Goal: Task Accomplishment & Management: Complete application form

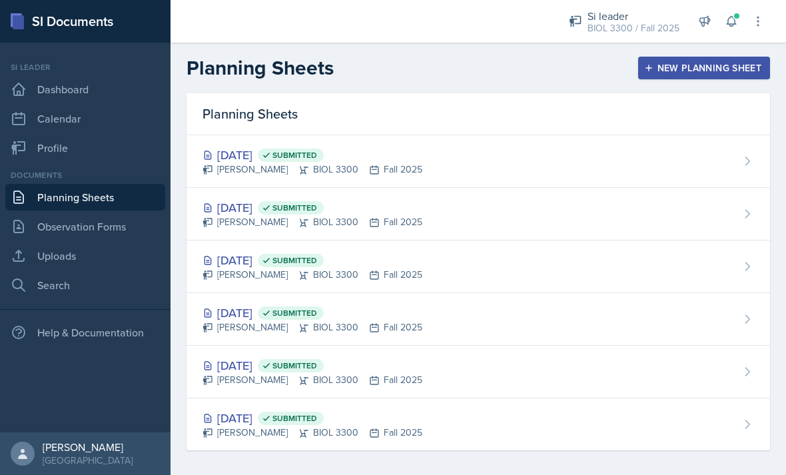
click at [687, 66] on div "New Planning Sheet" at bounding box center [704, 68] width 115 height 11
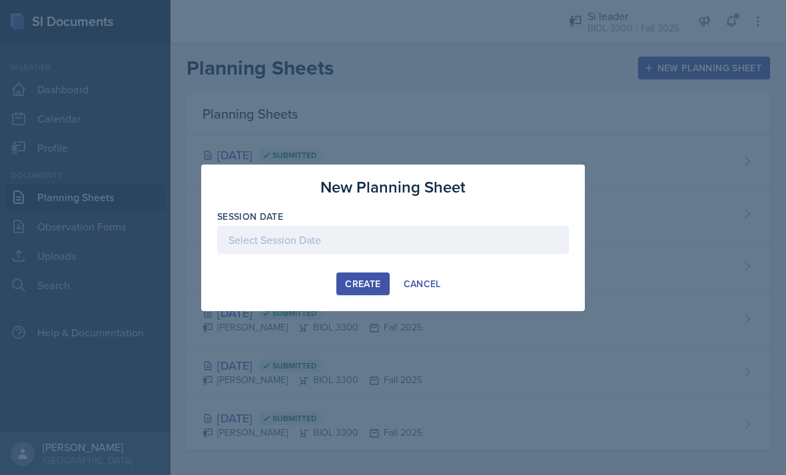
click at [256, 237] on div at bounding box center [393, 240] width 352 height 28
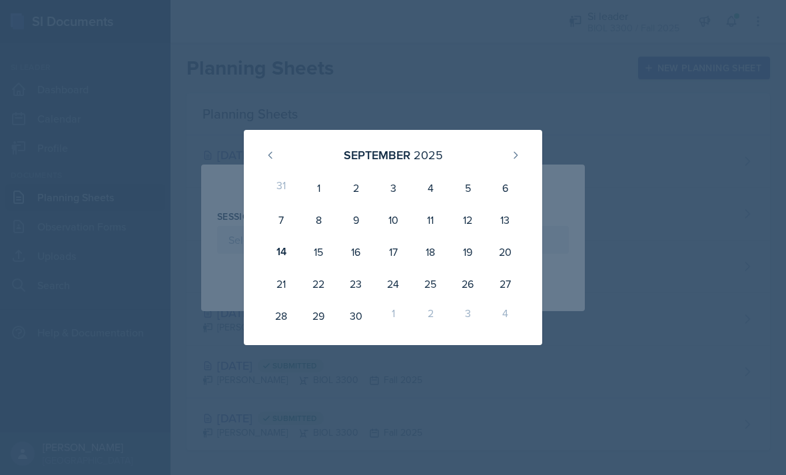
click at [388, 258] on div "17" at bounding box center [392, 252] width 37 height 32
type input "[DATE]"
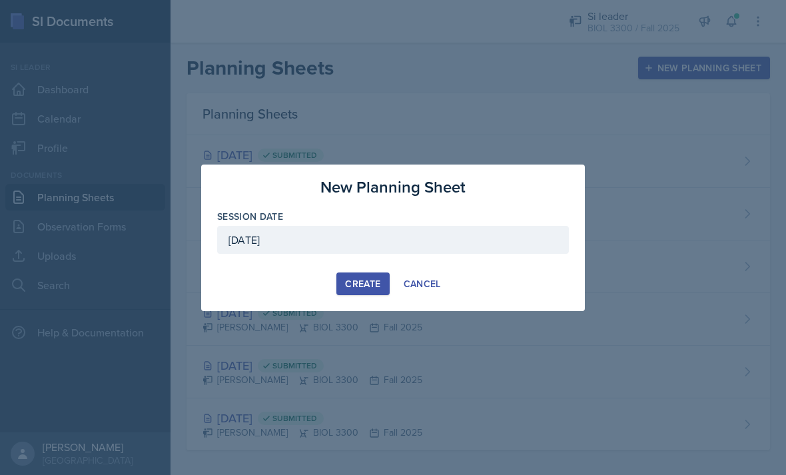
click at [364, 289] on div "Create" at bounding box center [362, 283] width 35 height 11
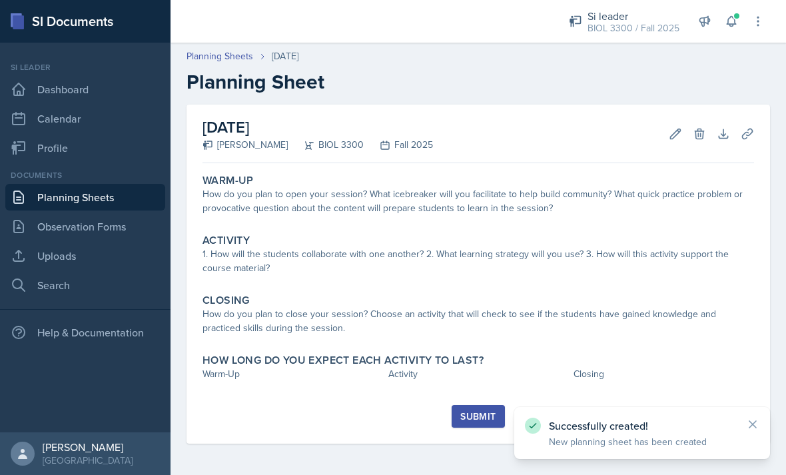
click at [338, 194] on div "How do you plan to open your session? What icebreaker will you facilitate to he…" at bounding box center [477, 201] width 551 height 28
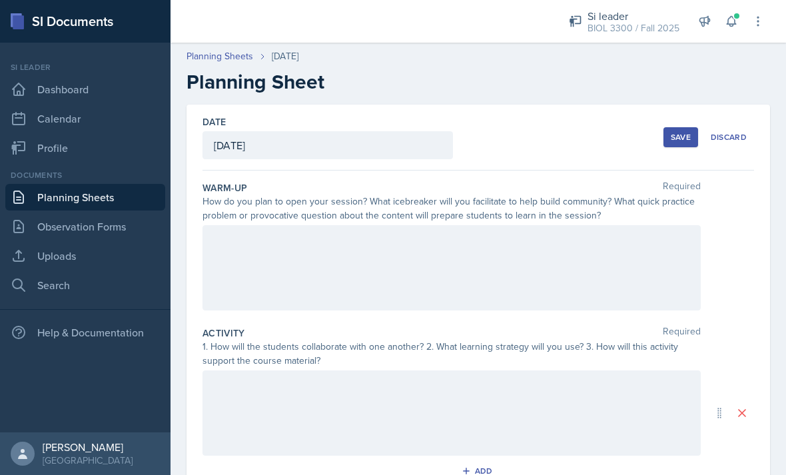
click at [297, 226] on div at bounding box center [451, 267] width 498 height 85
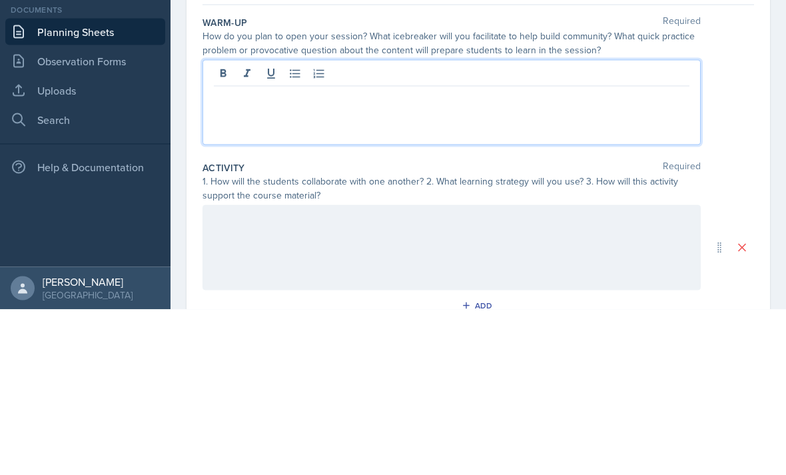
scroll to position [43, 0]
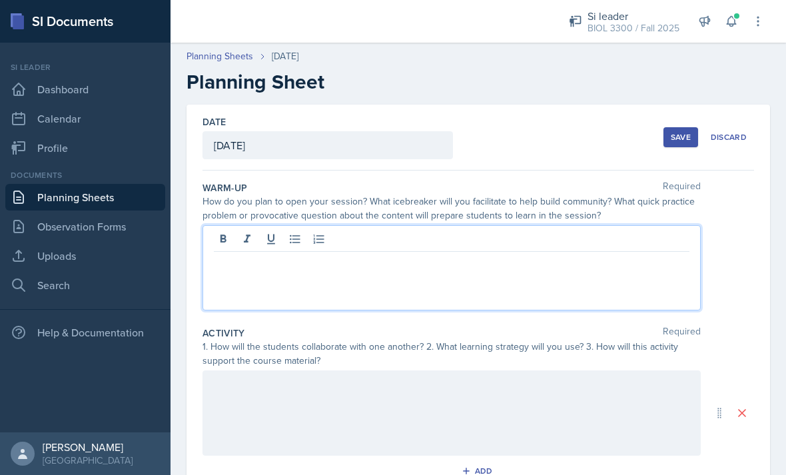
click at [262, 254] on p at bounding box center [451, 262] width 475 height 16
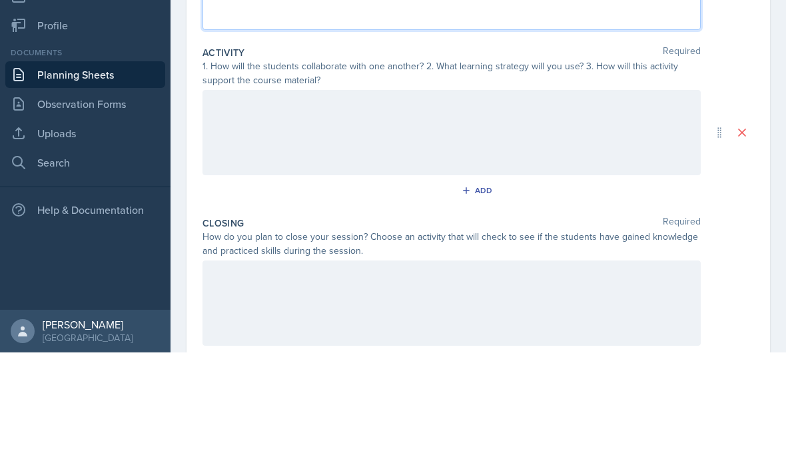
scroll to position [176, 0]
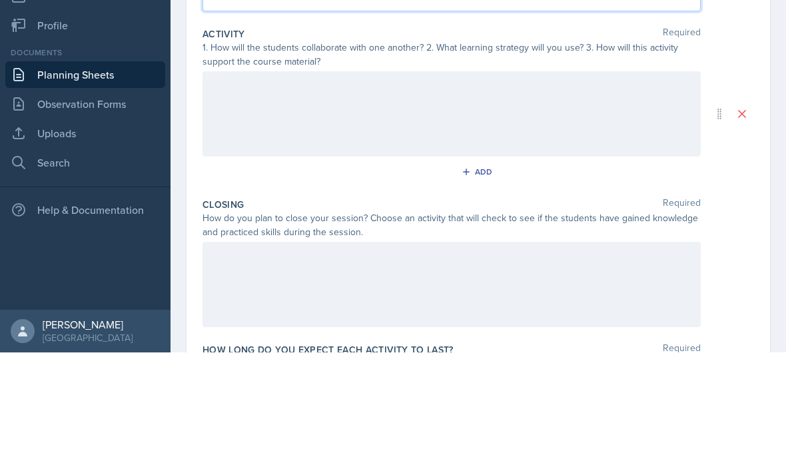
click at [561, 194] on div at bounding box center [451, 236] width 498 height 85
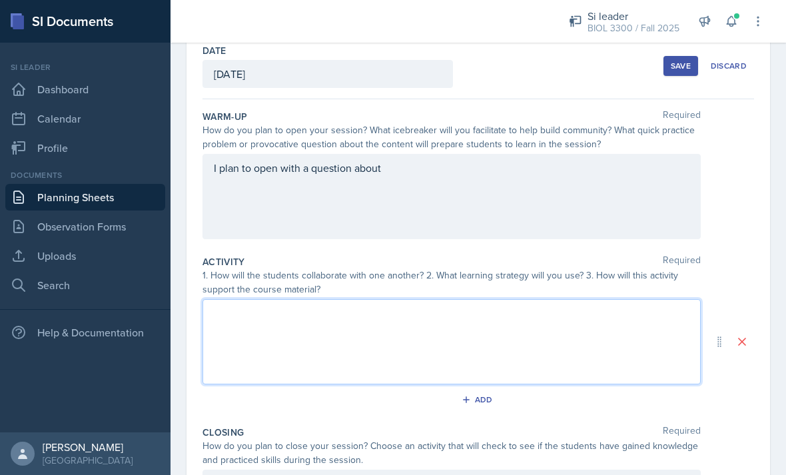
scroll to position [65, 0]
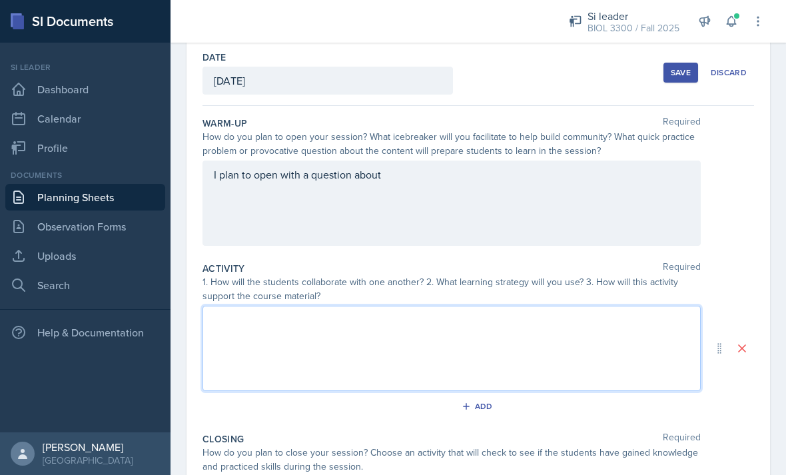
click at [553, 160] on div "I plan to open with a question about" at bounding box center [451, 202] width 498 height 85
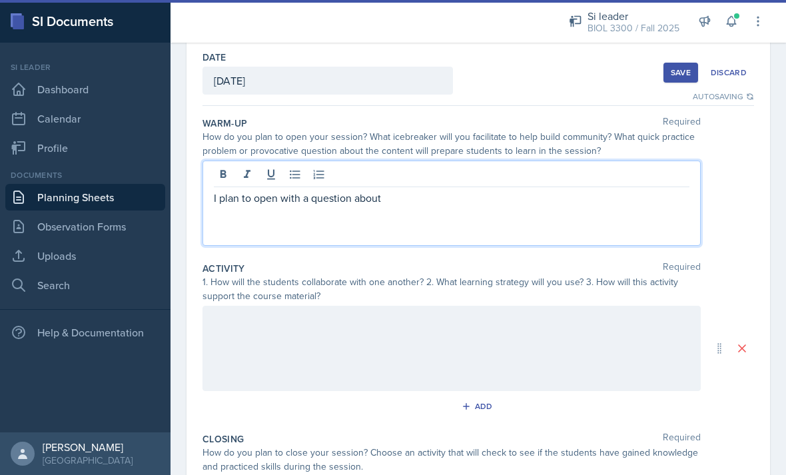
click at [549, 190] on p "I plan to open with a question about" at bounding box center [451, 198] width 475 height 16
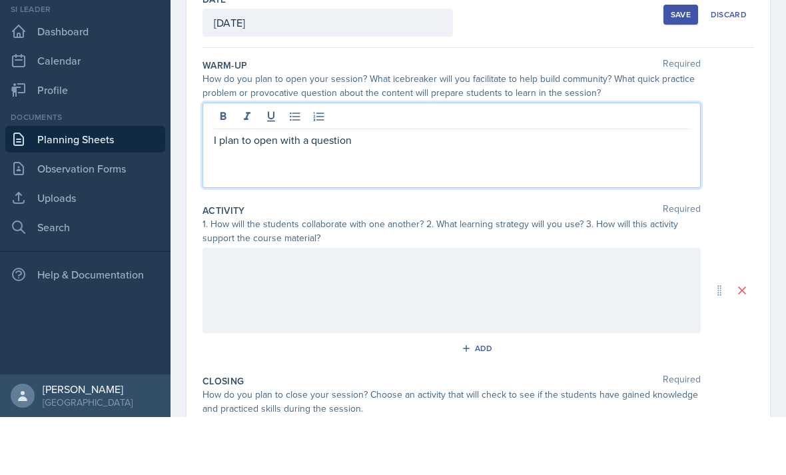
click at [306, 190] on p "I plan to open with a question" at bounding box center [451, 198] width 475 height 16
click at [601, 190] on p "I plan to open with a set of question" at bounding box center [451, 198] width 475 height 16
click at [2, 97] on nav "Si leader Dashboard Calendar Profile Documents Planning Sheets Observation Form…" at bounding box center [85, 238] width 170 height 390
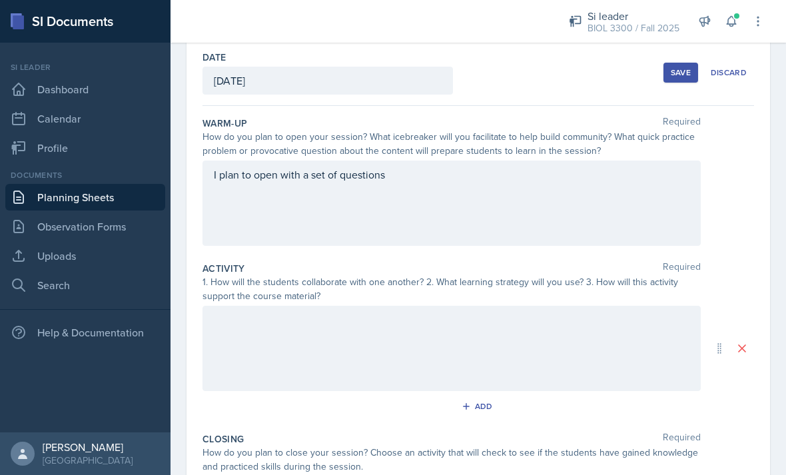
click at [637, 160] on div "I plan to open with a set of questions" at bounding box center [451, 202] width 498 height 85
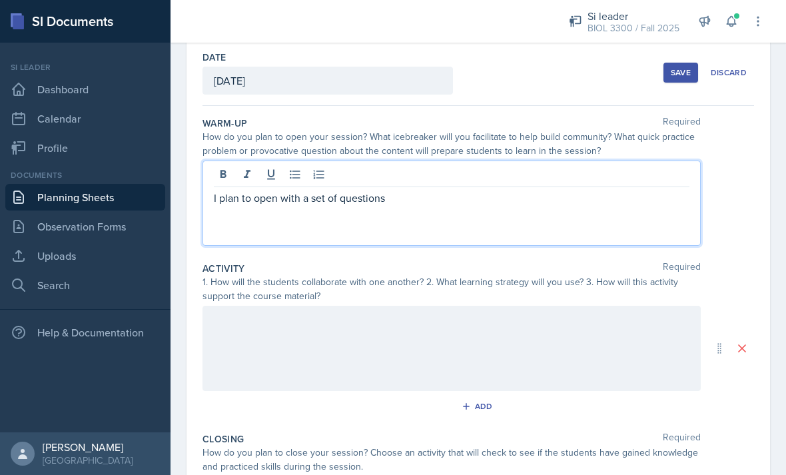
click at [609, 190] on p "I plan to open with a set of questions" at bounding box center [451, 198] width 475 height 16
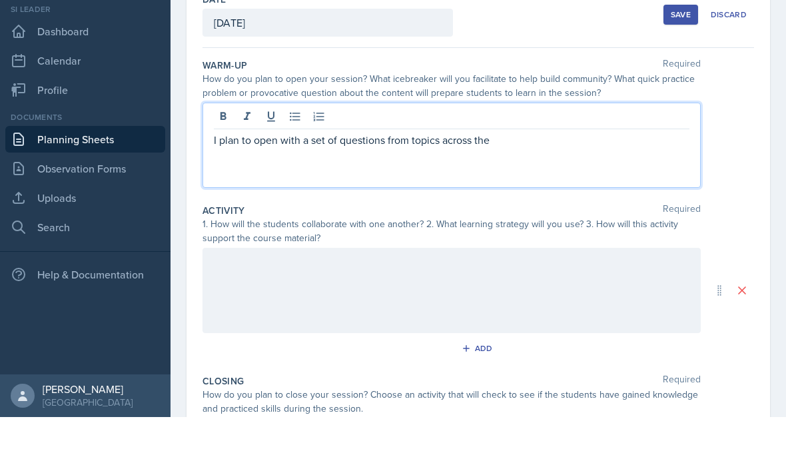
click at [608, 190] on p "I plan to open with a set of questions from topics across the" at bounding box center [451, 198] width 475 height 16
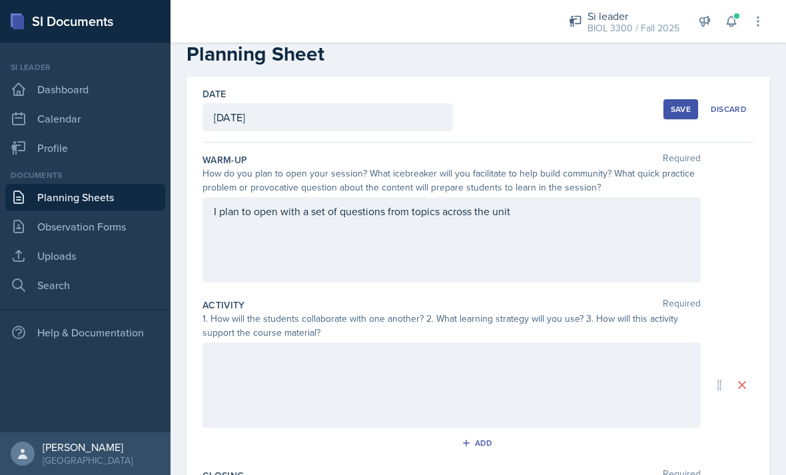
scroll to position [26, 0]
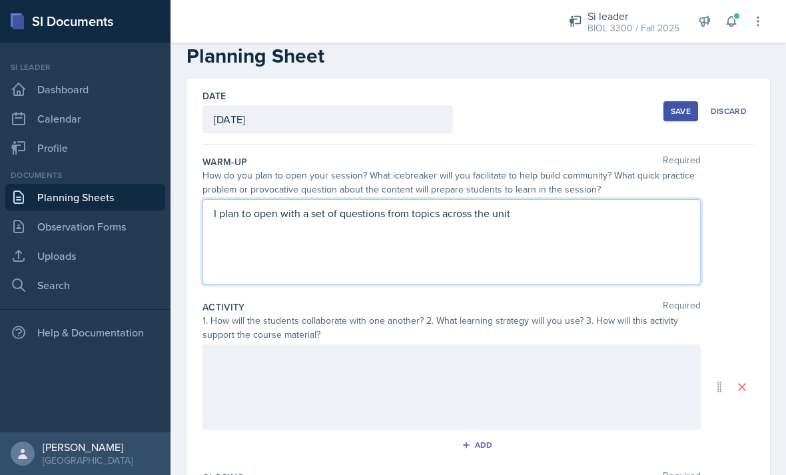
click at [625, 344] on div at bounding box center [451, 386] width 498 height 85
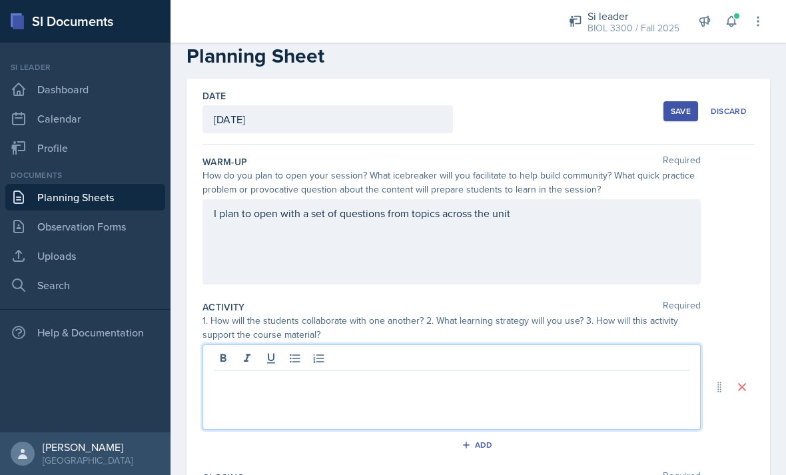
click at [622, 374] on p at bounding box center [451, 382] width 475 height 16
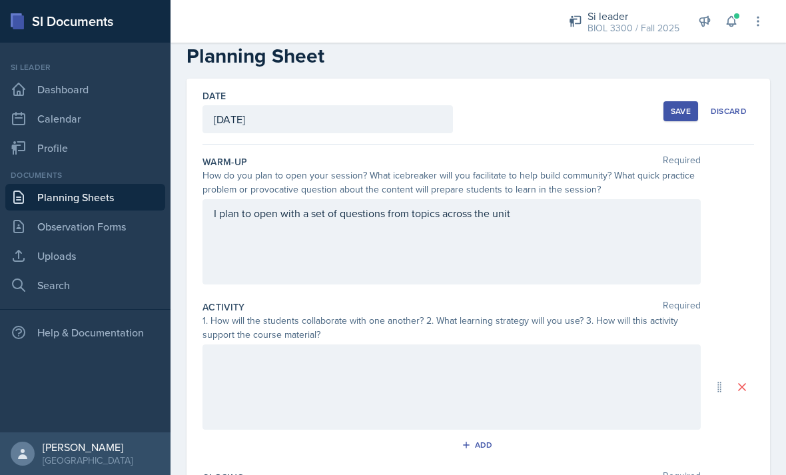
scroll to position [77, 0]
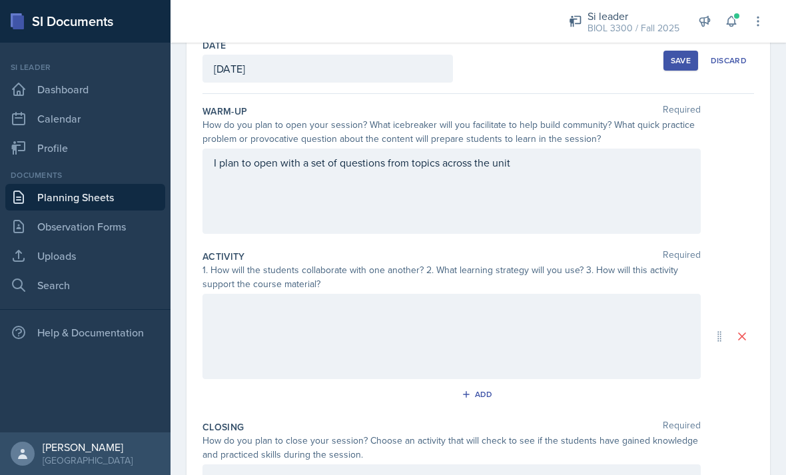
click at [606, 195] on div "I plan to open with a set of questions from topics across the unit" at bounding box center [451, 190] width 498 height 85
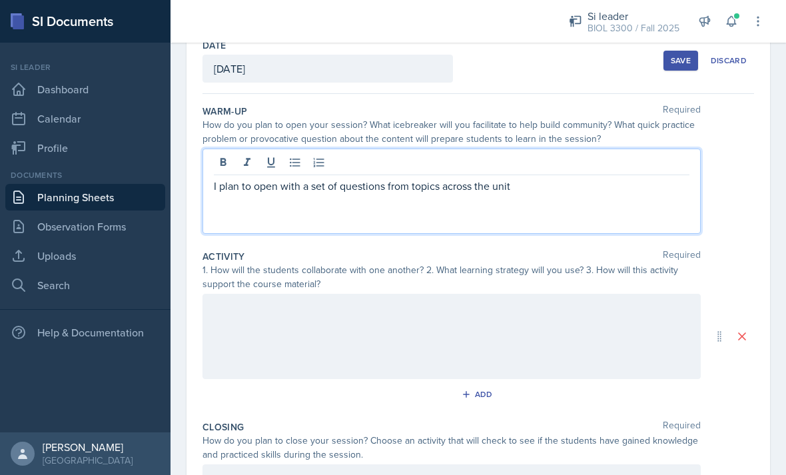
click at [611, 213] on div "I plan to open with a set of questions from topics across the unit" at bounding box center [451, 190] width 498 height 85
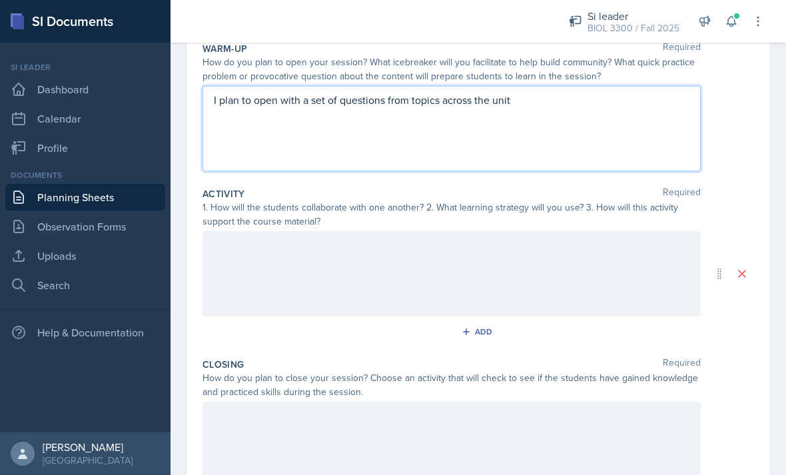
scroll to position [140, 0]
click at [659, 184] on div "Activity Required 1. How will the students collaborate with one another? 2. Wha…" at bounding box center [477, 266] width 551 height 170
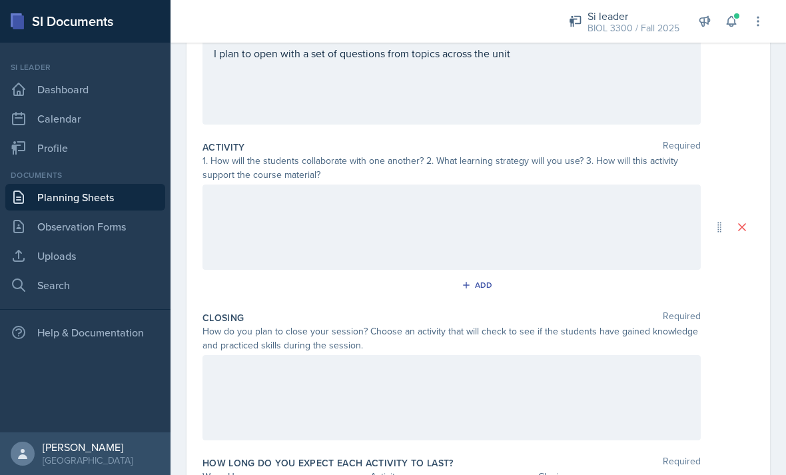
scroll to position [188, 0]
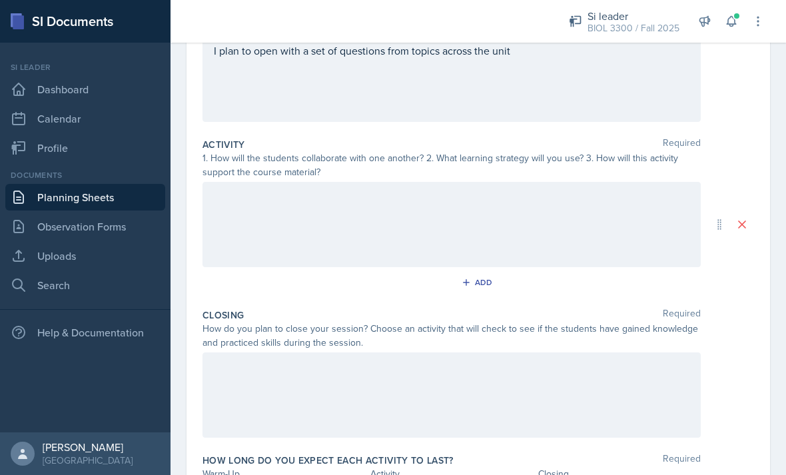
click at [7, 166] on nav "Si leader Dashboard Calendar Profile Documents Planning Sheets Observation Form…" at bounding box center [85, 238] width 170 height 390
click at [470, 304] on div "Closing Required How do you plan to close your session? Choose an activity that…" at bounding box center [477, 375] width 551 height 145
click at [416, 297] on div "Add" at bounding box center [477, 284] width 551 height 25
click at [381, 283] on div "Add" at bounding box center [477, 284] width 551 height 25
click at [473, 292] on button "Add" at bounding box center [478, 282] width 43 height 20
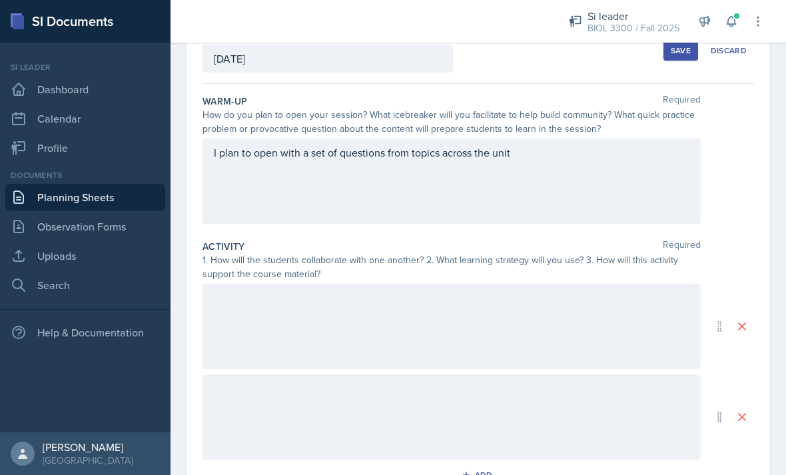
scroll to position [83, 0]
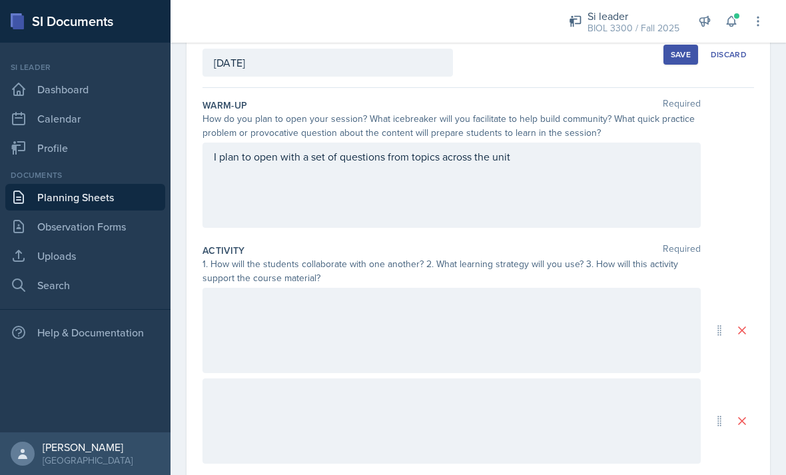
click at [300, 190] on div "I plan to open with a set of questions from topics across the unit" at bounding box center [451, 184] width 498 height 85
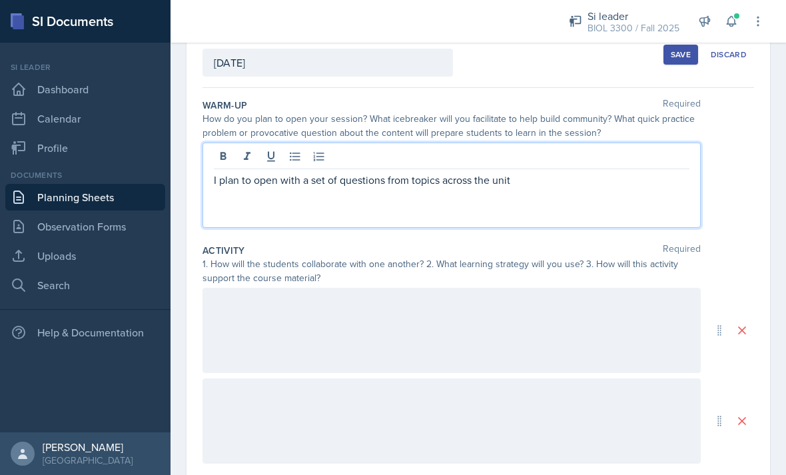
click at [619, 164] on div at bounding box center [451, 158] width 475 height 22
click at [638, 186] on p "I plan to open with a set of questions from topics across the unit" at bounding box center [451, 180] width 475 height 16
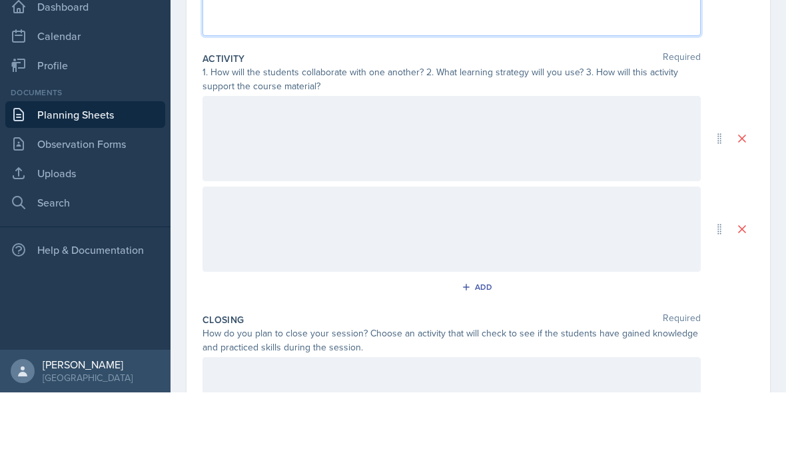
scroll to position [196, 0]
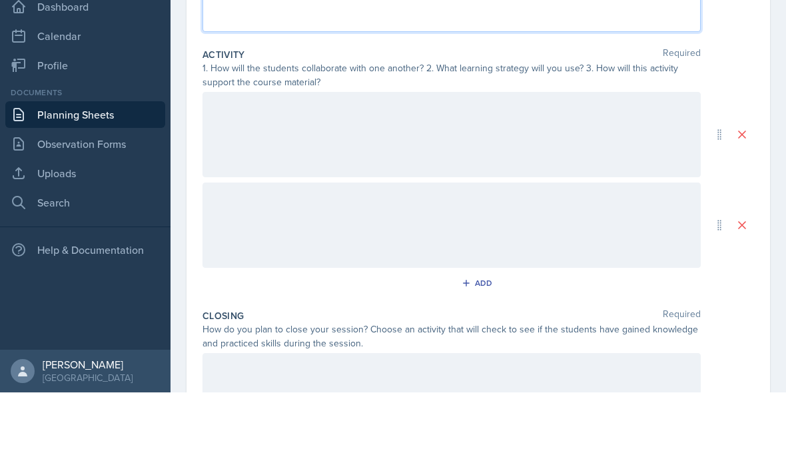
click at [493, 174] on div at bounding box center [451, 216] width 498 height 85
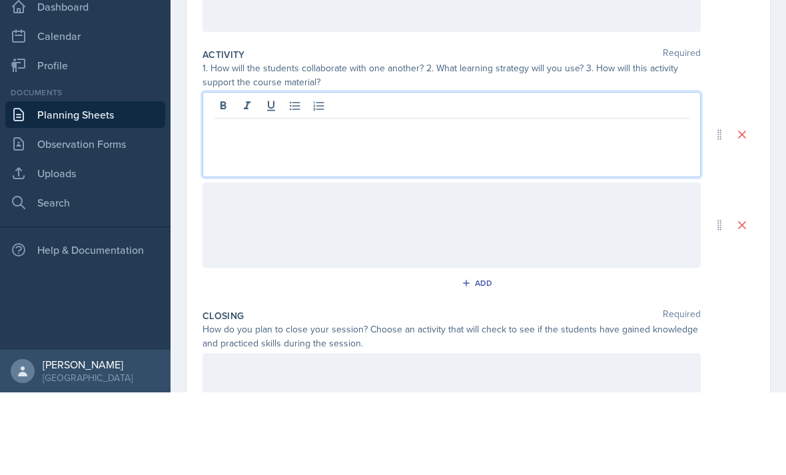
click at [382, 204] on p at bounding box center [451, 212] width 475 height 16
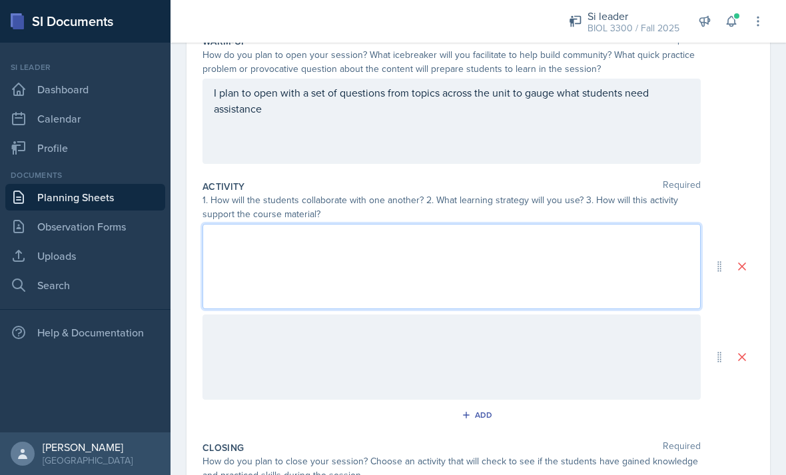
scroll to position [154, 0]
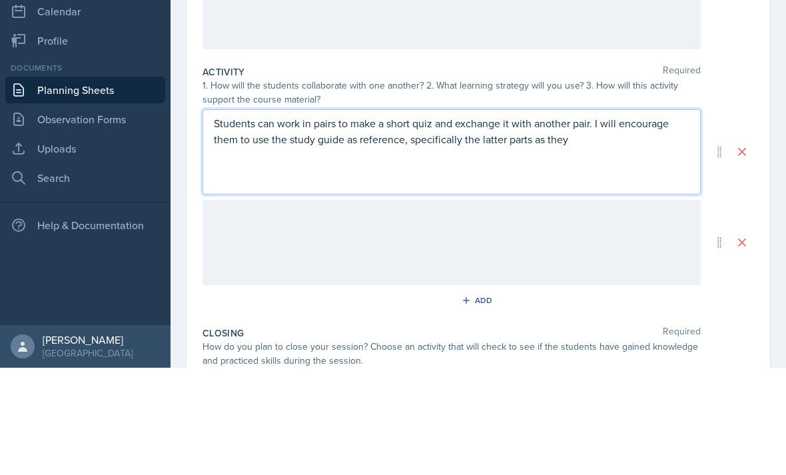
click at [438, 222] on p "Students can work in pairs to make a short quiz and exchange it with another pa…" at bounding box center [451, 238] width 475 height 32
click at [462, 222] on p "Students can work in pairs to make a short quiz (5-10 questions) and exchange i…" at bounding box center [451, 238] width 475 height 32
click at [496, 222] on p "Students can work in pairs to make a short quiz (5-10 questions) and exchange i…" at bounding box center [451, 238] width 475 height 32
click at [344, 216] on div "Students can work in pairs to make a short quiz (5-10 questions depending on at…" at bounding box center [451, 258] width 498 height 85
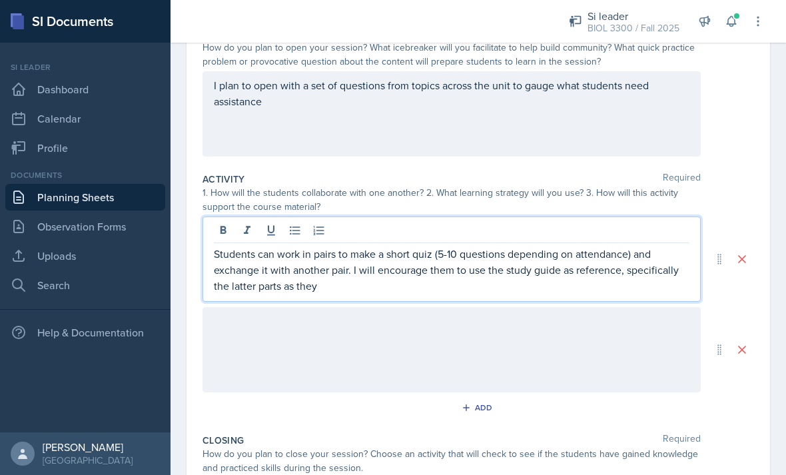
click at [384, 246] on p "Students can work in pairs to make a short quiz (5-10 questions depending on at…" at bounding box center [451, 270] width 475 height 48
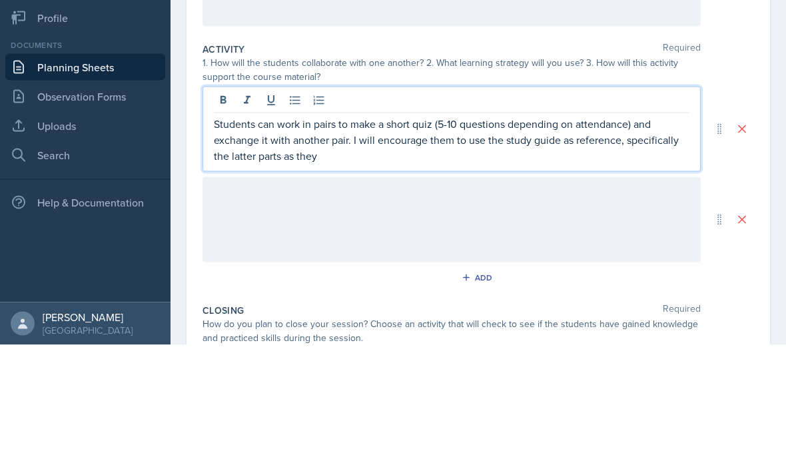
click at [344, 246] on p "Students can work in pairs to make a short quiz (5-10 questions depending on at…" at bounding box center [451, 270] width 475 height 48
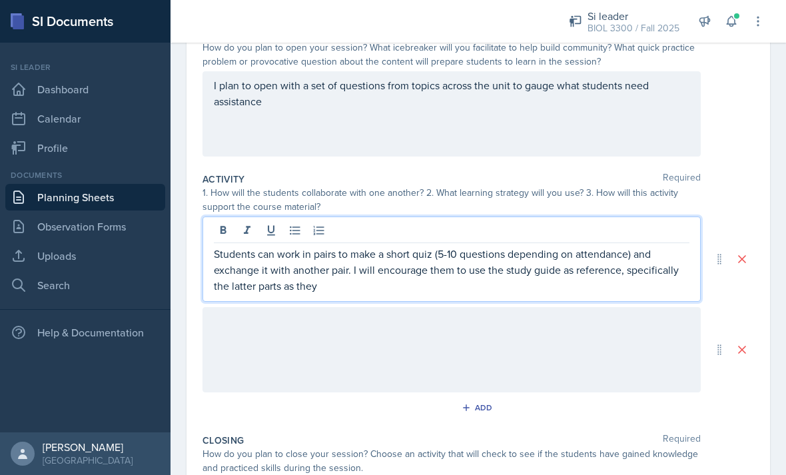
click at [600, 246] on p "Students can work in pairs to make a short quiz (5-10 questions depending on at…" at bounding box center [451, 270] width 475 height 48
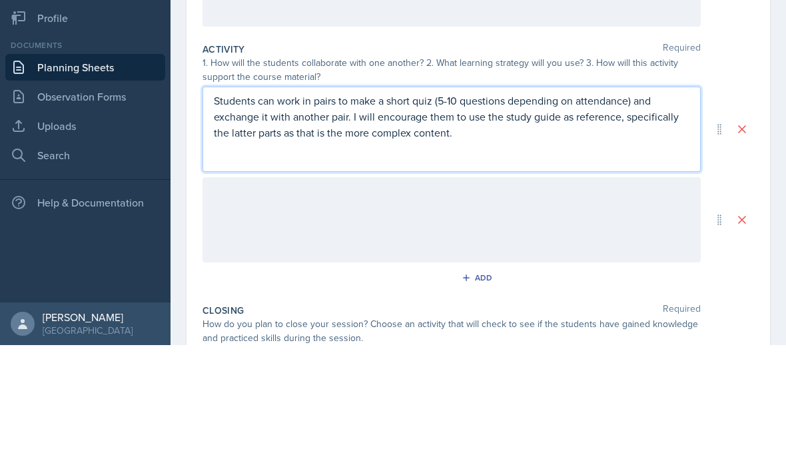
click at [247, 307] on div at bounding box center [451, 349] width 498 height 85
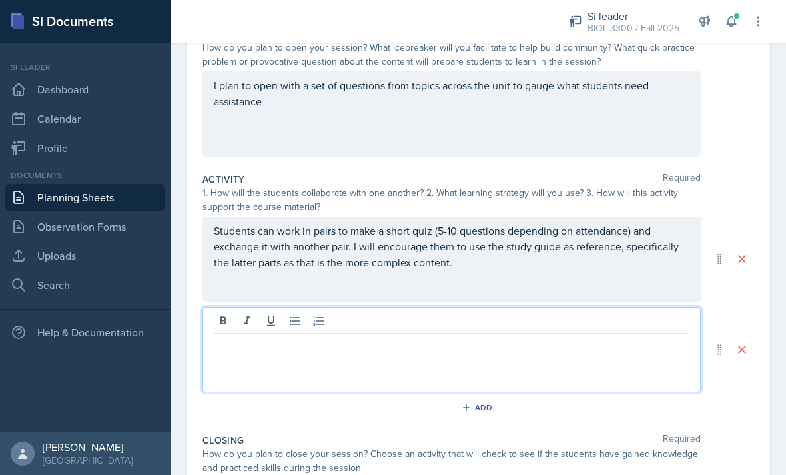
click at [269, 336] on p at bounding box center [451, 344] width 475 height 16
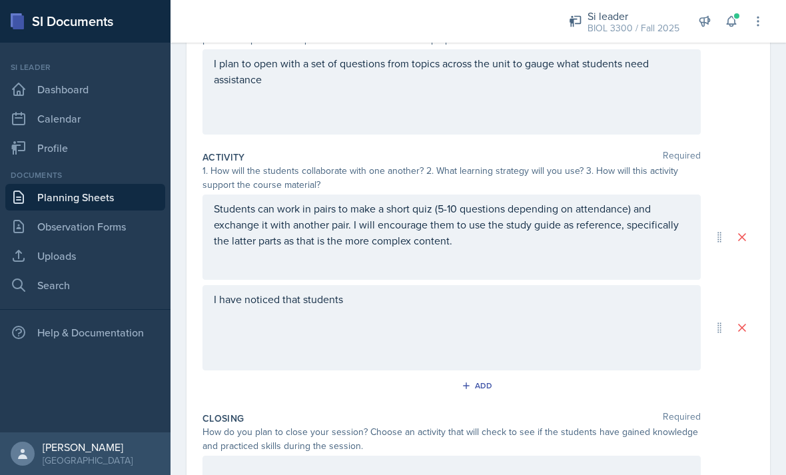
scroll to position [180, 0]
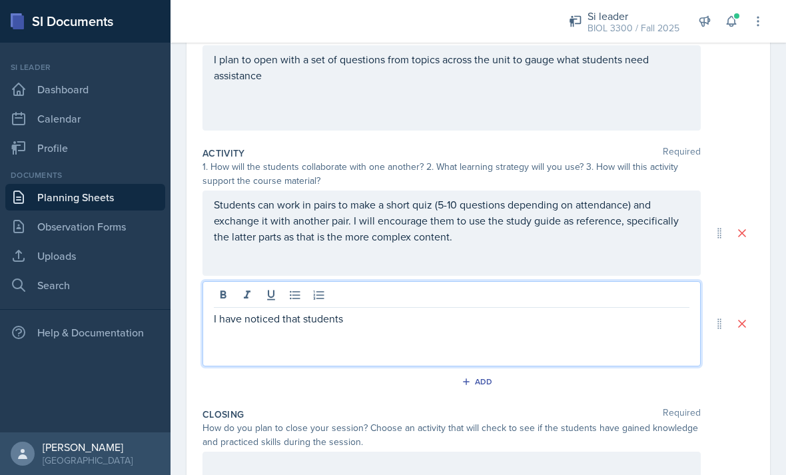
click at [625, 344] on div "I have noticed that students" at bounding box center [451, 323] width 498 height 85
click at [609, 228] on p "Students can work in pairs to make a short quiz (5-10 questions depending on at…" at bounding box center [451, 220] width 475 height 48
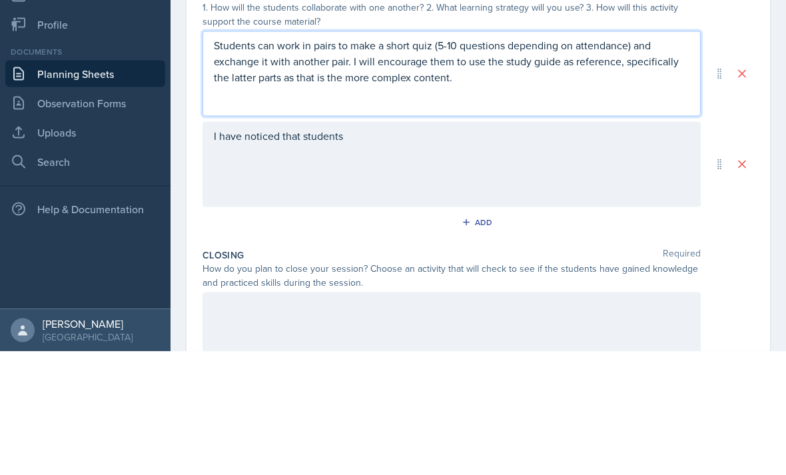
scroll to position [224, 0]
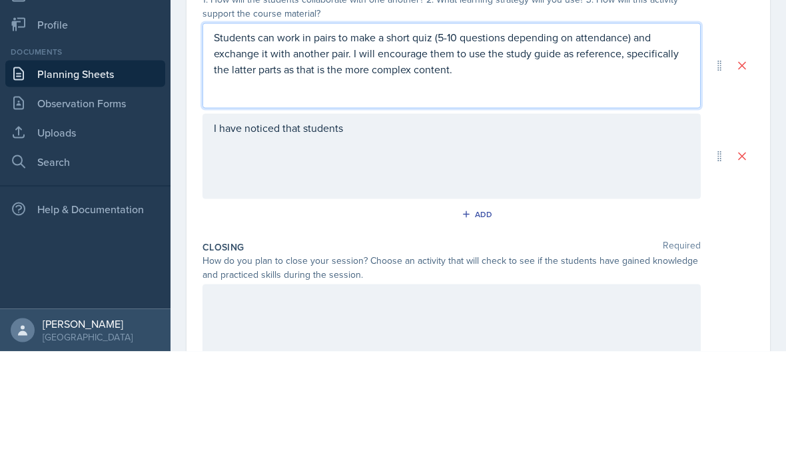
click at [625, 237] on div "I have noticed that students" at bounding box center [451, 279] width 498 height 85
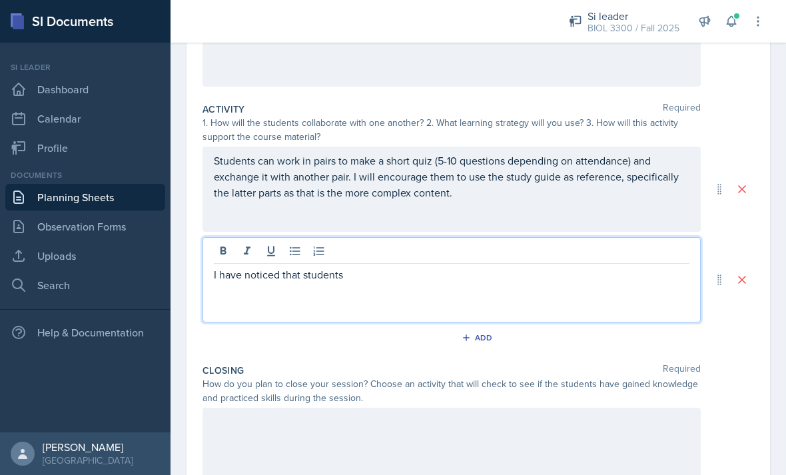
click at [577, 266] on p "I have noticed that students" at bounding box center [451, 274] width 475 height 16
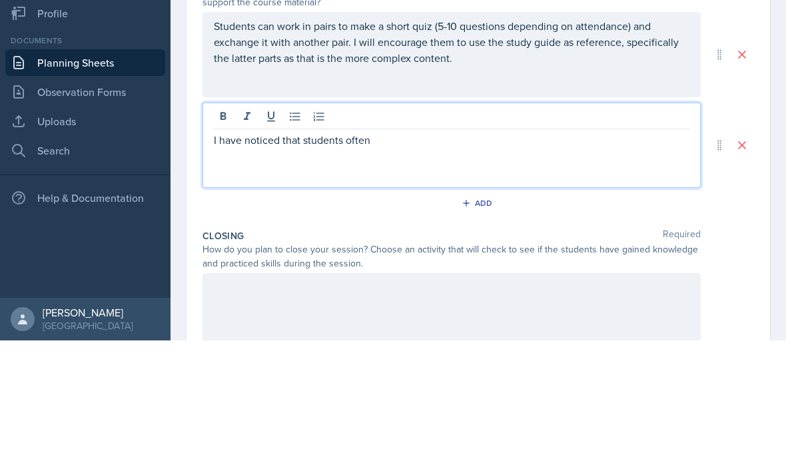
click at [623, 282] on p at bounding box center [451, 290] width 475 height 16
click at [622, 266] on p "I have noticed that students often" at bounding box center [451, 274] width 475 height 16
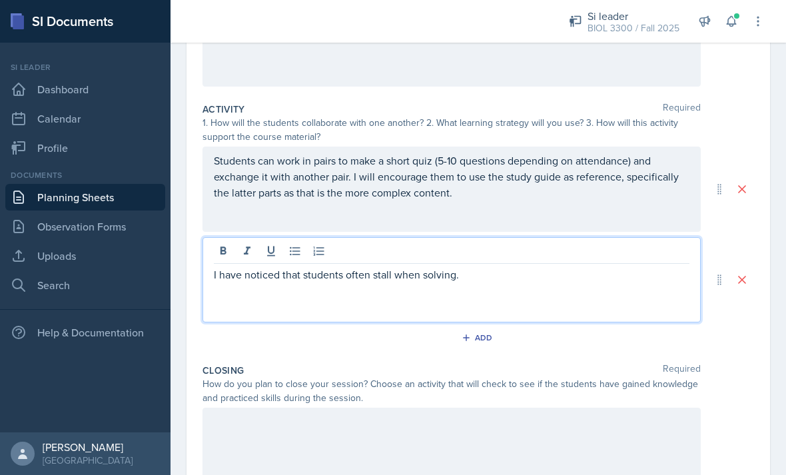
click at [609, 266] on p "I have noticed that students often stall when solving." at bounding box center [451, 274] width 475 height 16
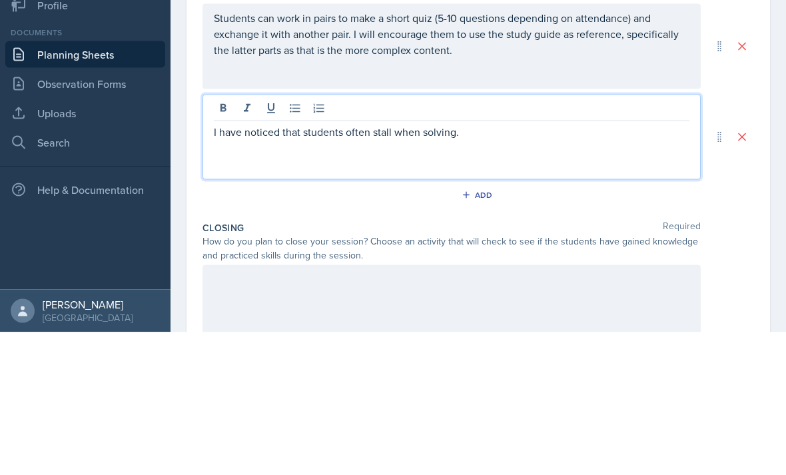
click at [621, 282] on p at bounding box center [451, 290] width 475 height 16
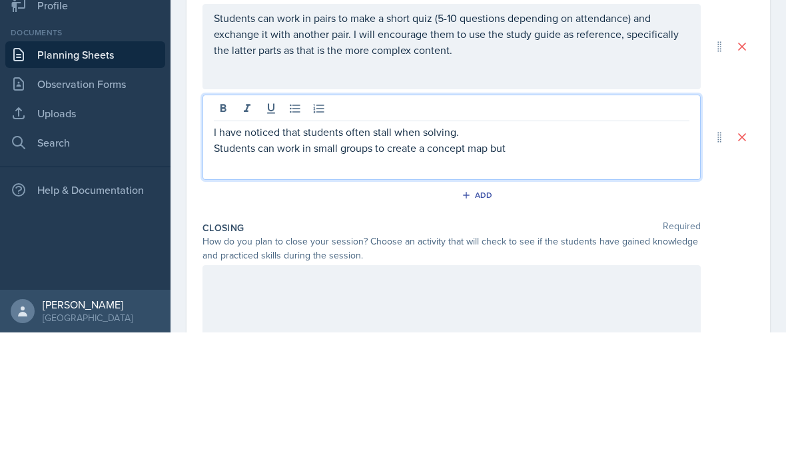
click at [455, 282] on p "Students can work in small groups to create a concept map but" at bounding box center [451, 290] width 475 height 16
click at [633, 237] on div "I have noticed that students often stall when solving. Students can work in sma…" at bounding box center [451, 279] width 498 height 85
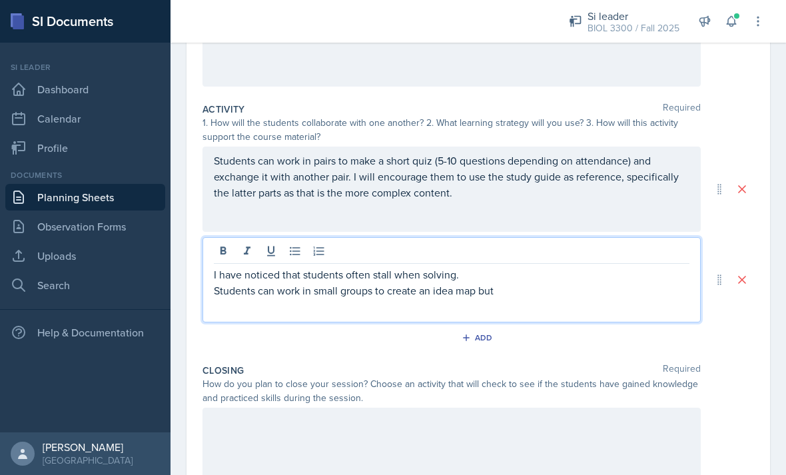
click at [575, 266] on p "I have noticed that students often stall when solving." at bounding box center [451, 274] width 475 height 16
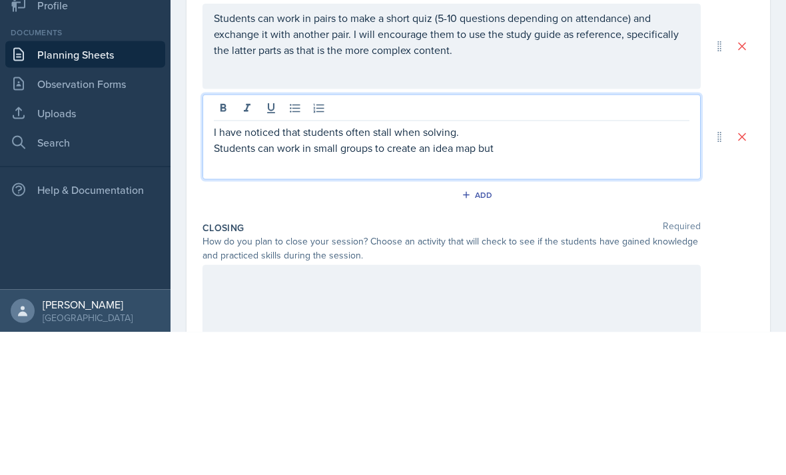
click at [623, 282] on p "Students can work in small groups to create an idea map but" at bounding box center [451, 290] width 475 height 16
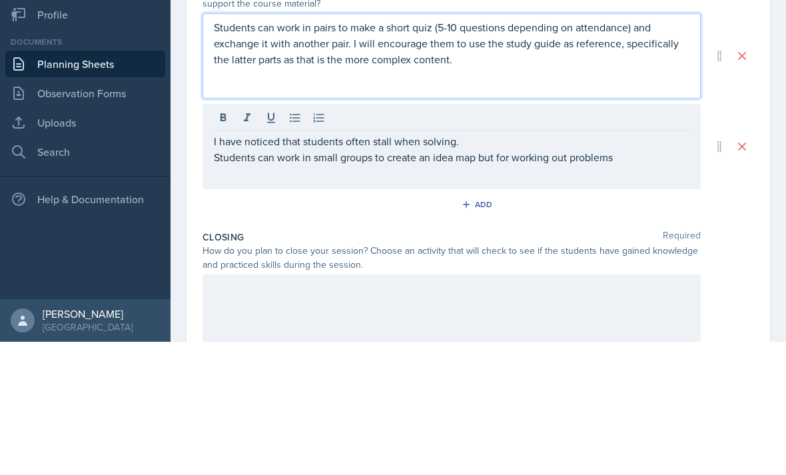
click at [610, 282] on p "Students can work in small groups to create an idea map but for working out pro…" at bounding box center [451, 290] width 475 height 16
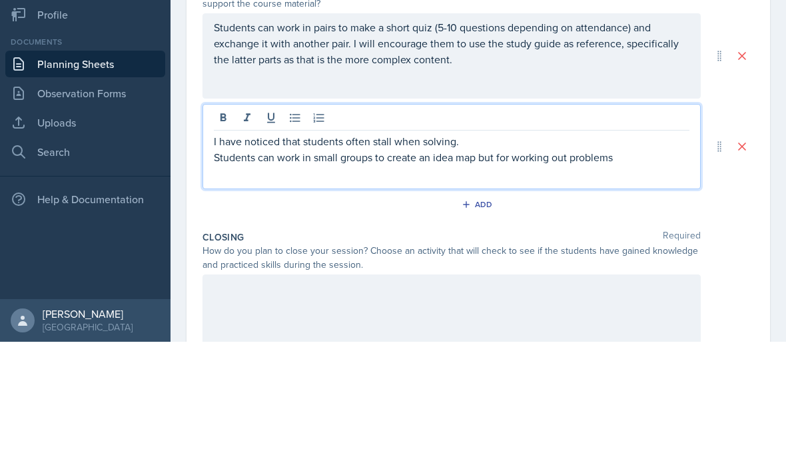
click at [627, 282] on p "Students can work in small groups to create an idea map but for working out pro…" at bounding box center [451, 290] width 475 height 16
click at [621, 298] on p at bounding box center [451, 306] width 475 height 16
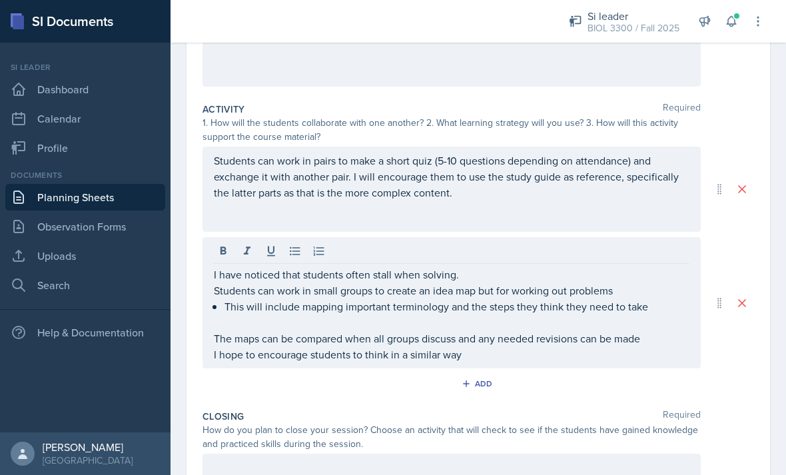
click at [592, 330] on p "The maps can be compared when all groups discuss and any needed revisions can b…" at bounding box center [451, 338] width 475 height 16
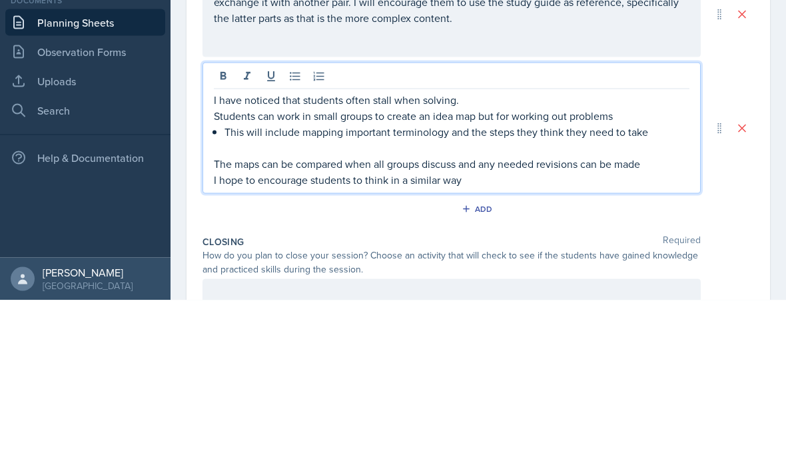
click at [609, 330] on p "The maps can be compared when all groups discuss and any needed revisions can b…" at bounding box center [451, 338] width 475 height 16
click at [602, 346] on p "I hope to encourage students to think in a similar way" at bounding box center [451, 354] width 475 height 16
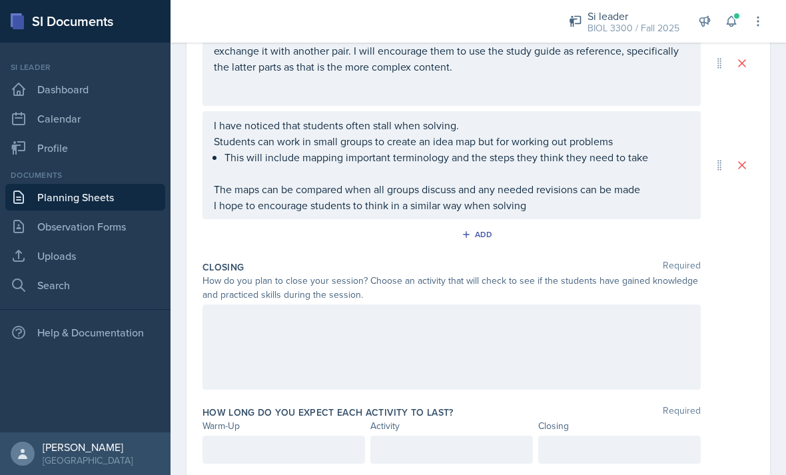
scroll to position [349, 0]
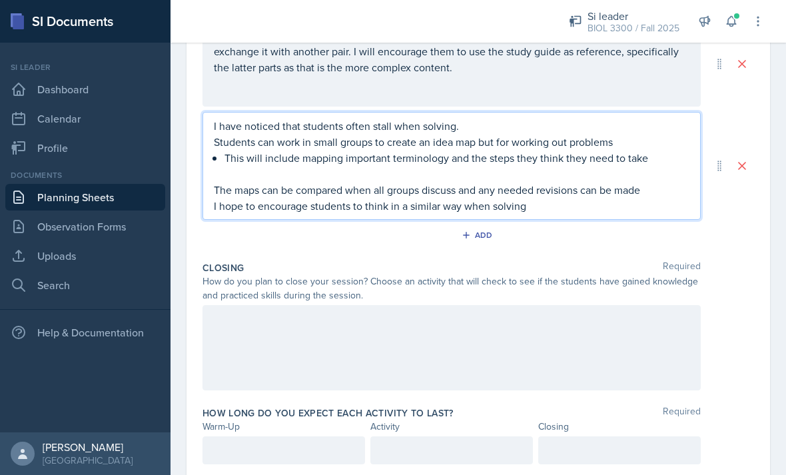
click at [583, 326] on div at bounding box center [451, 347] width 498 height 85
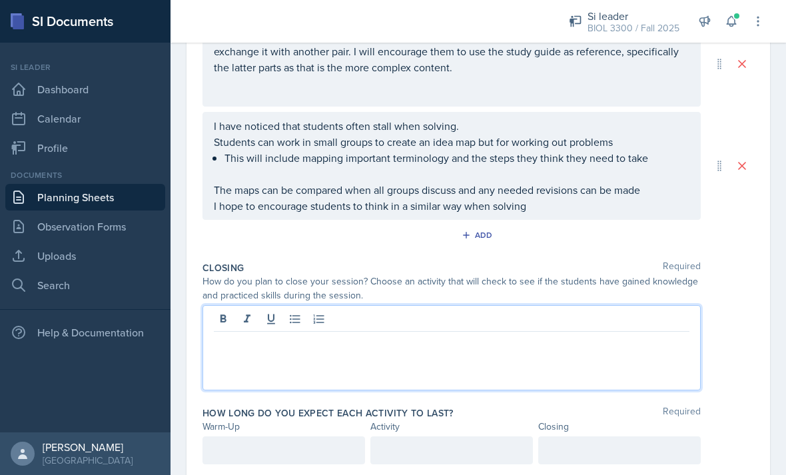
click at [612, 334] on p at bounding box center [451, 342] width 475 height 16
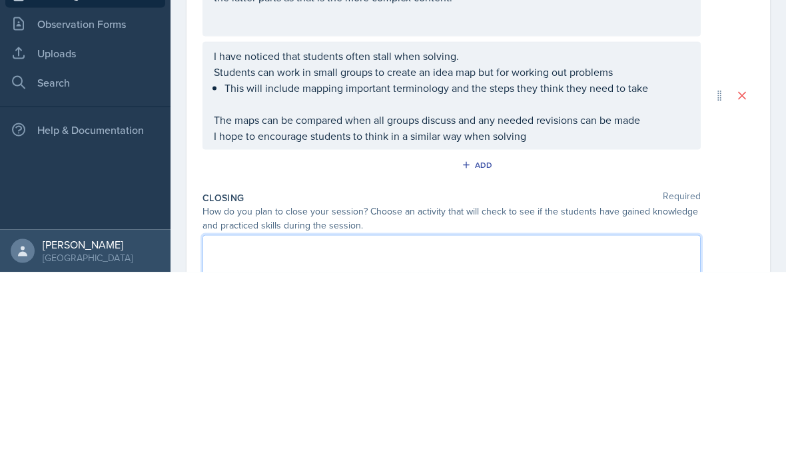
scroll to position [218, 0]
click at [645, 249] on div "I have noticed that students often stall when solving. Students can work in sma…" at bounding box center [451, 297] width 475 height 96
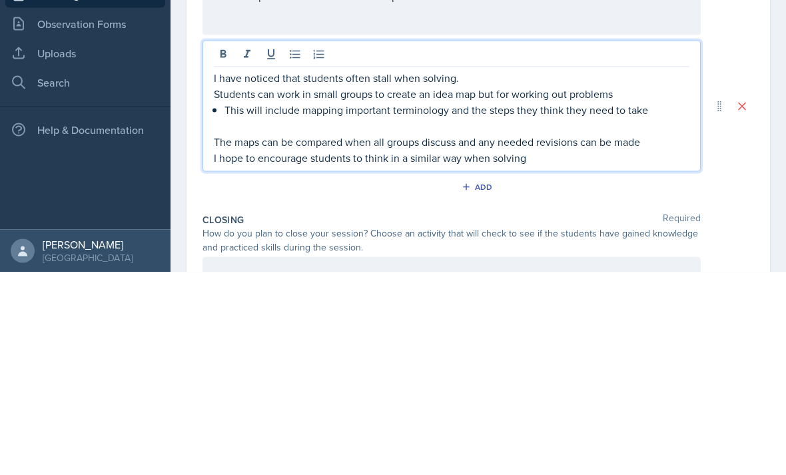
click at [635, 352] on p "I hope to encourage students to think in a similar way when solving" at bounding box center [451, 360] width 475 height 16
click at [640, 352] on p "I hope to encourage students to think in a similar way when solving" at bounding box center [451, 360] width 475 height 16
click at [620, 272] on p "I have noticed that students often stall when solving." at bounding box center [451, 280] width 475 height 16
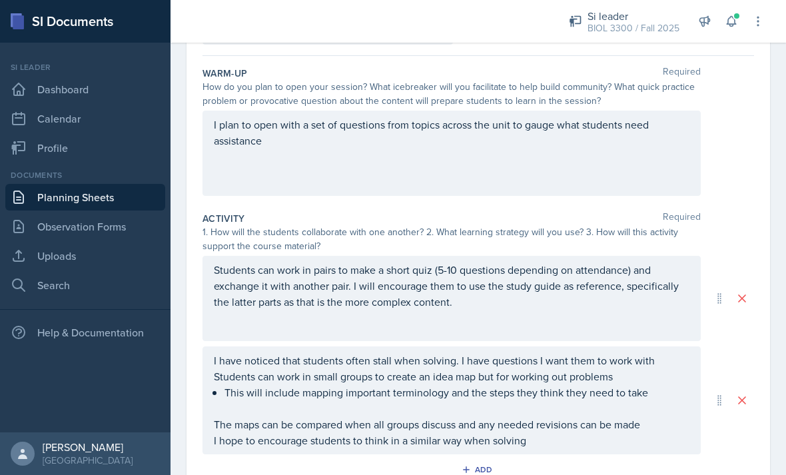
scroll to position [105, 0]
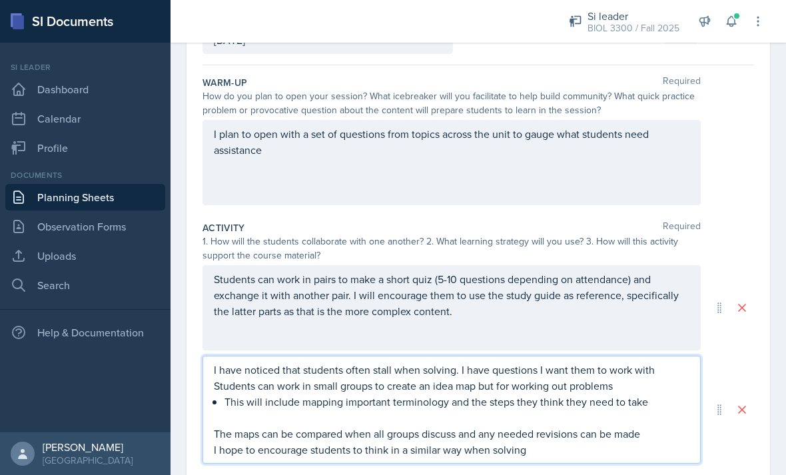
click at [621, 271] on p "Students can work in pairs to make a short quiz (5-10 questions depending on at…" at bounding box center [451, 295] width 475 height 48
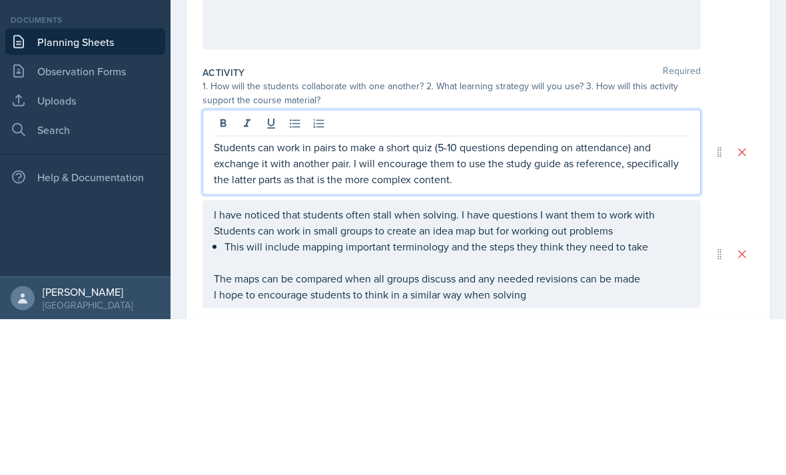
click at [625, 294] on p "Students can work in pairs to make a short quiz (5-10 questions depending on at…" at bounding box center [451, 318] width 475 height 48
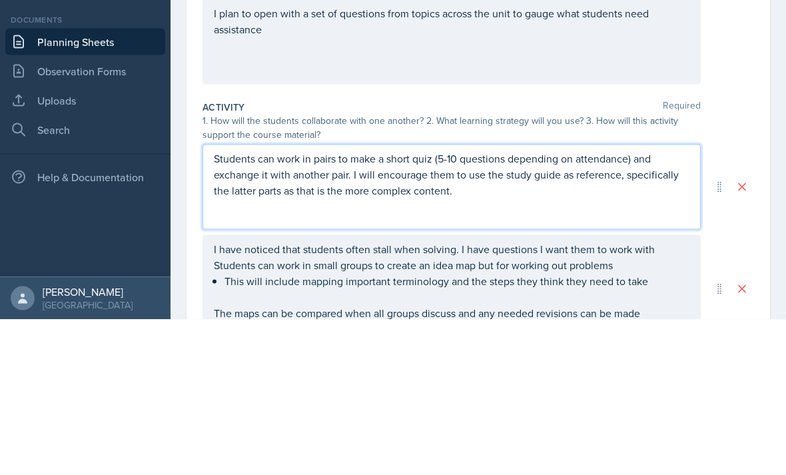
scroll to position [50, 0]
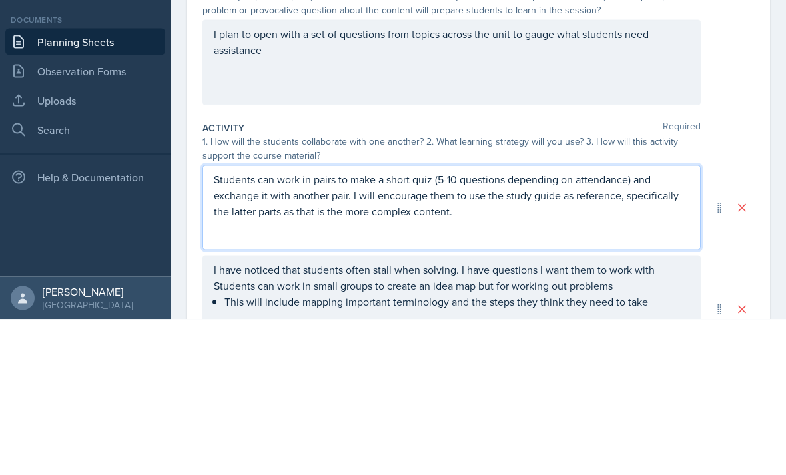
click at [453, 326] on p "Students can work in pairs to make a short quiz (5-10 questions depending on at…" at bounding box center [451, 350] width 475 height 48
click at [457, 326] on p "Students can work in pairs to make a short quiz (5-10 questions depending on at…" at bounding box center [451, 350] width 475 height 48
click at [454, 326] on p "Students can work in pairs to make a short quiz (5-10 questions depending on at…" at bounding box center [451, 350] width 475 height 48
click at [455, 326] on p "Students can work in pairs to make a short quiz (5-10 questions depending on at…" at bounding box center [451, 350] width 475 height 48
click at [457, 326] on p "Students can work in pairs to make a short quiz (5-10 questions depending on at…" at bounding box center [451, 350] width 475 height 48
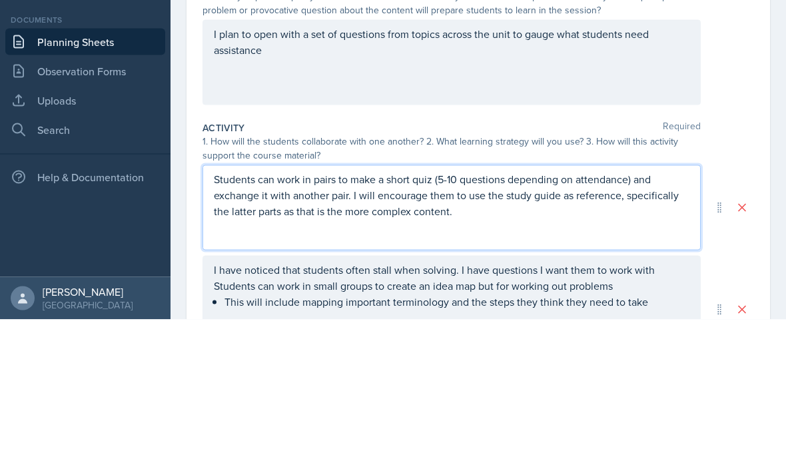
click at [455, 326] on p "Students can work in pairs to make a short quiz (5-10 questions depending on at…" at bounding box center [451, 350] width 475 height 48
click at [461, 326] on p "Students can work in pairs to make a short quiz (5-10 questions depending on at…" at bounding box center [451, 350] width 475 height 48
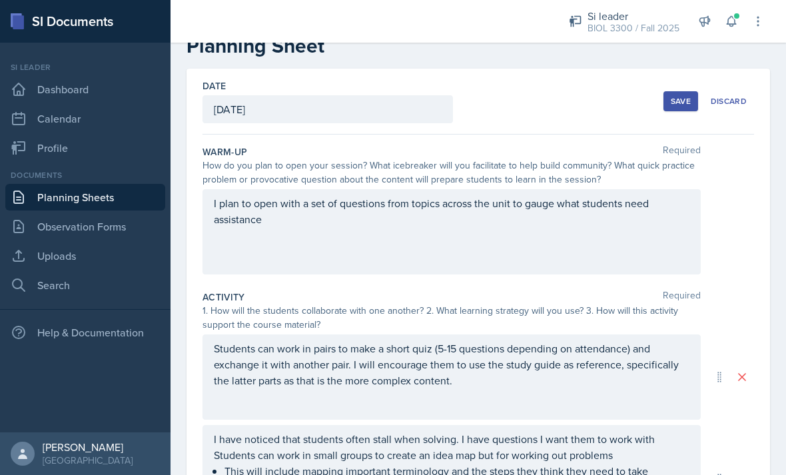
scroll to position [37, 0]
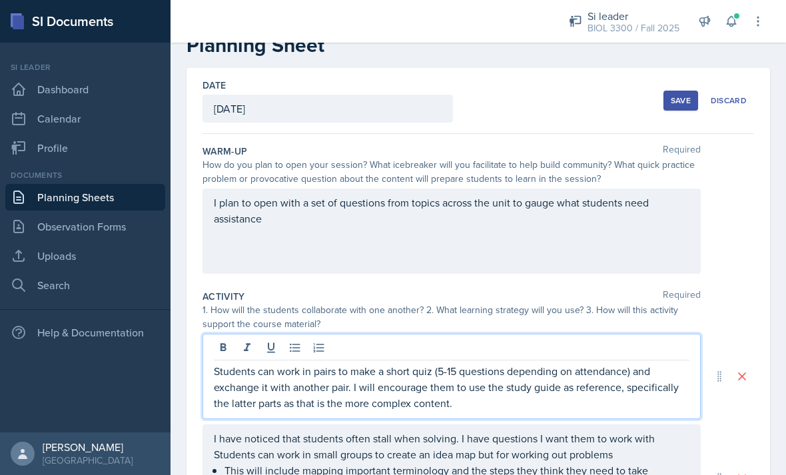
click at [649, 194] on p "I plan to open with a set of questions from topics across the unit to gauge wha…" at bounding box center [451, 210] width 475 height 32
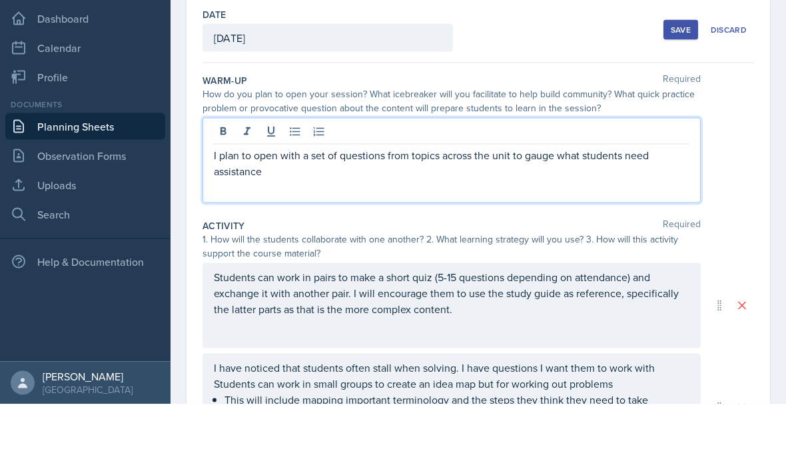
click at [639, 218] on p "I plan to open with a set of questions from topics across the unit to gauge wha…" at bounding box center [451, 234] width 475 height 32
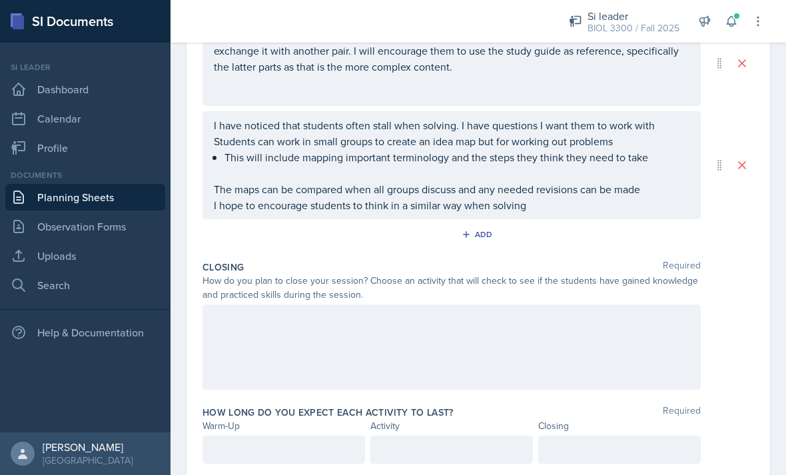
scroll to position [349, 0]
click at [244, 436] on div at bounding box center [283, 450] width 162 height 28
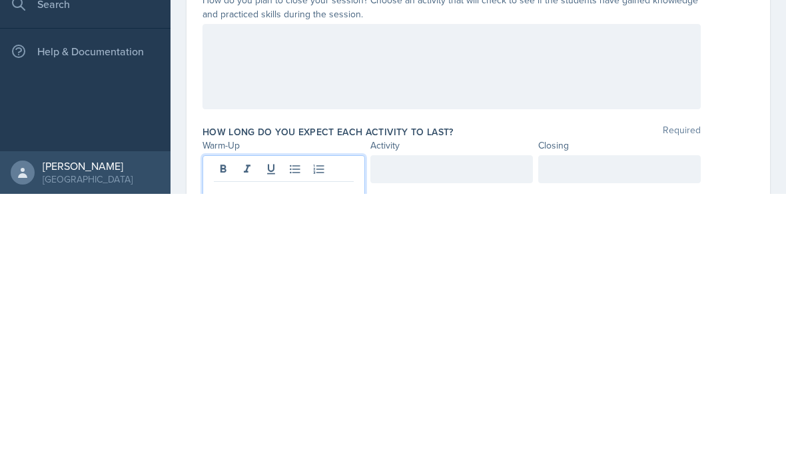
click at [285, 465] on p at bounding box center [284, 473] width 140 height 16
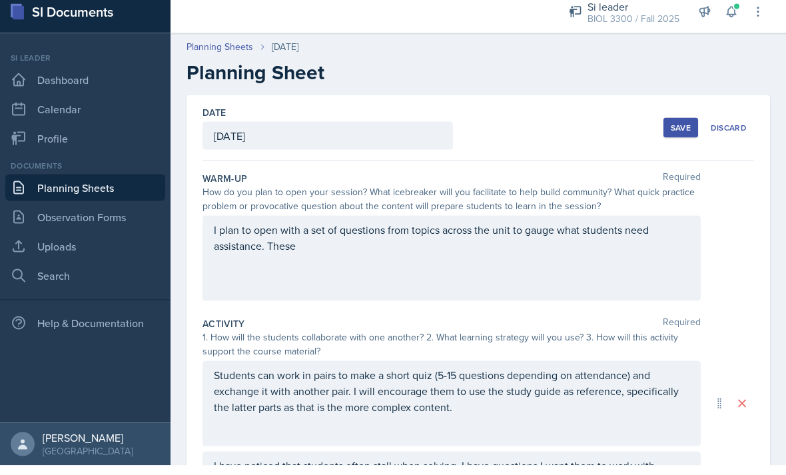
scroll to position [293, 0]
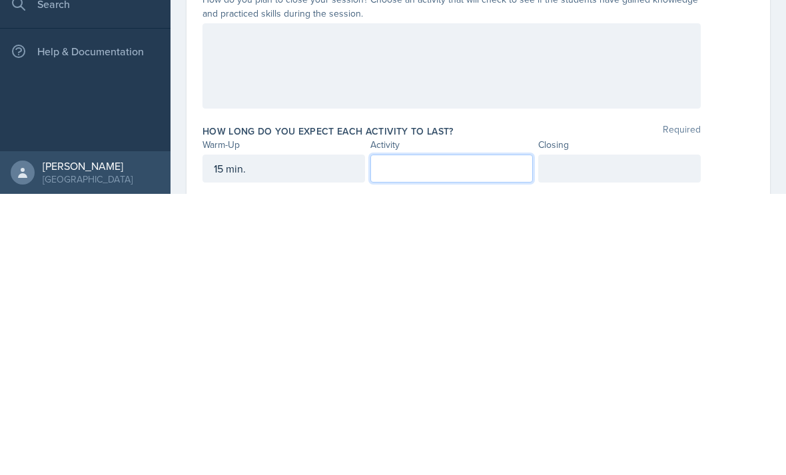
scroll to position [349, 0]
click at [474, 442] on p at bounding box center [452, 450] width 140 height 16
click at [641, 436] on div at bounding box center [619, 450] width 162 height 28
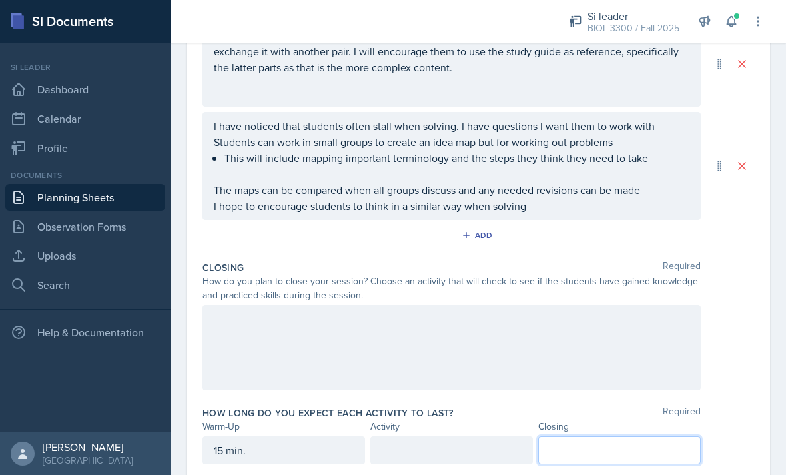
click at [484, 436] on div at bounding box center [451, 450] width 162 height 28
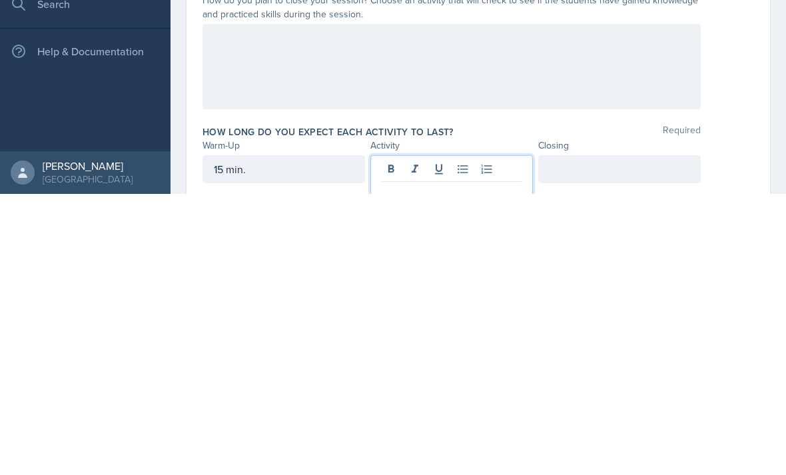
click at [467, 465] on p at bounding box center [452, 473] width 140 height 16
click at [761, 103] on div "Date [DATE] [DATE] 31 1 2 3 4 5 6 7 8 9 10 11 12 13 14 15 16 17 18 19 20 21 22 …" at bounding box center [477, 121] width 583 height 730
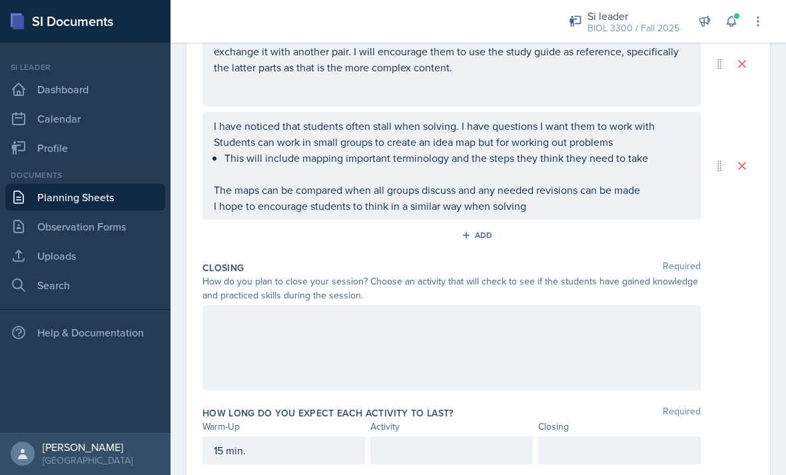
click at [271, 310] on div at bounding box center [451, 347] width 498 height 85
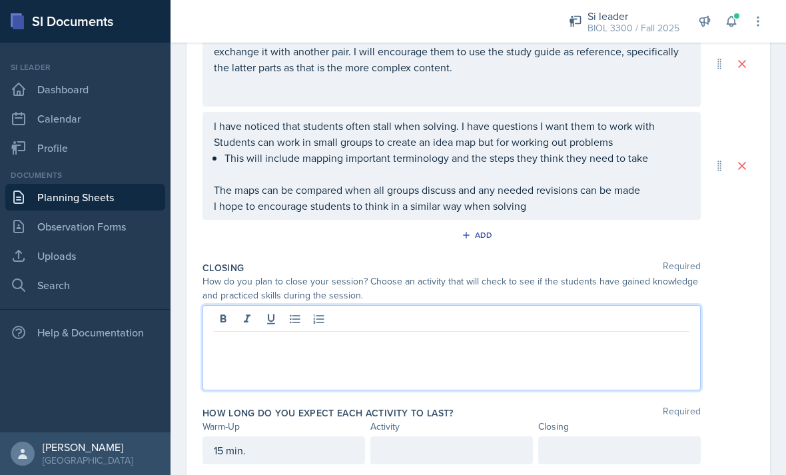
click at [599, 314] on div at bounding box center [451, 347] width 498 height 85
click at [587, 334] on p at bounding box center [451, 342] width 475 height 16
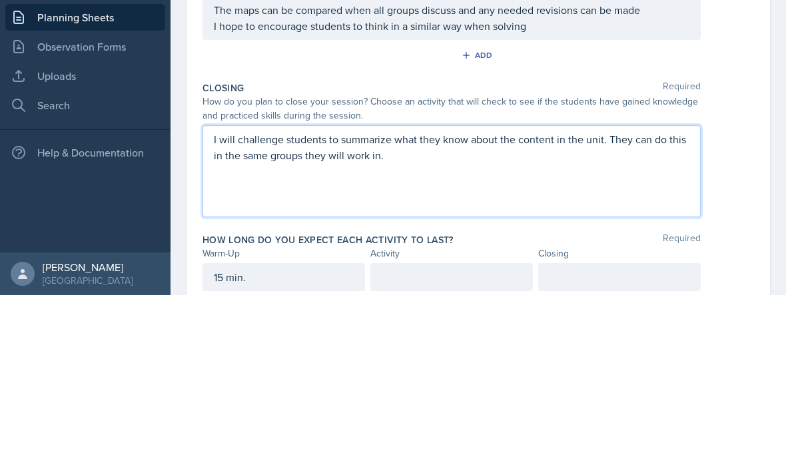
click at [343, 311] on p "I will challenge students to summarize what they know about the content in the …" at bounding box center [451, 327] width 475 height 32
click at [547, 343] on p at bounding box center [451, 351] width 475 height 16
click at [577, 311] on p "I will challenge students to summarize what they know about the content in the …" at bounding box center [451, 327] width 475 height 32
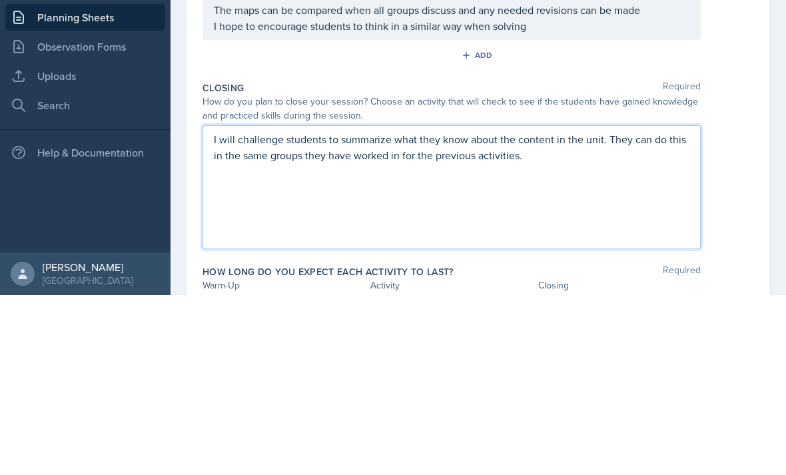
click at [220, 375] on p at bounding box center [451, 383] width 475 height 16
click at [232, 391] on p at bounding box center [451, 399] width 475 height 16
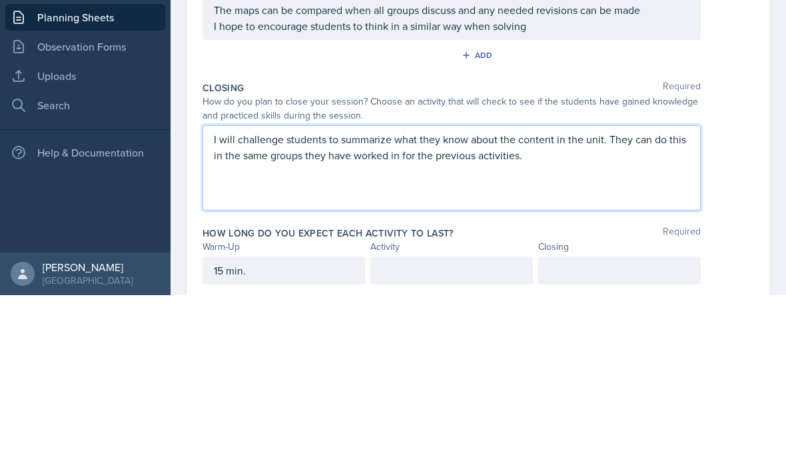
click at [226, 359] on p at bounding box center [451, 367] width 475 height 16
click at [221, 305] on div "I will challenge students to summarize what they know about the content in the …" at bounding box center [451, 347] width 498 height 85
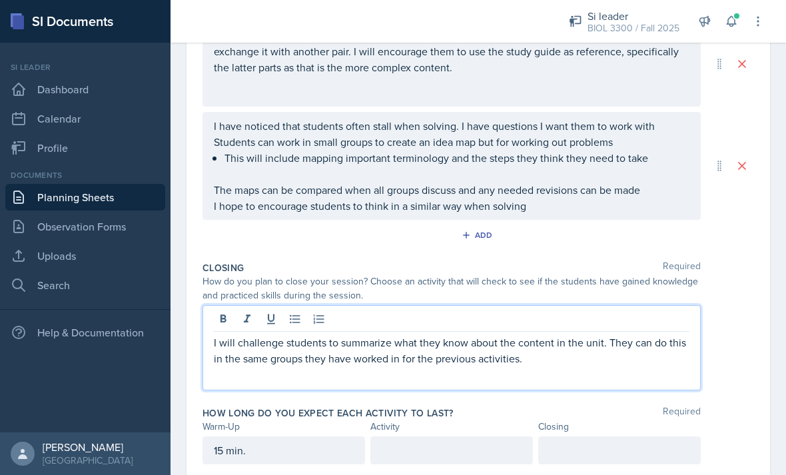
click at [230, 366] on p at bounding box center [451, 374] width 475 height 16
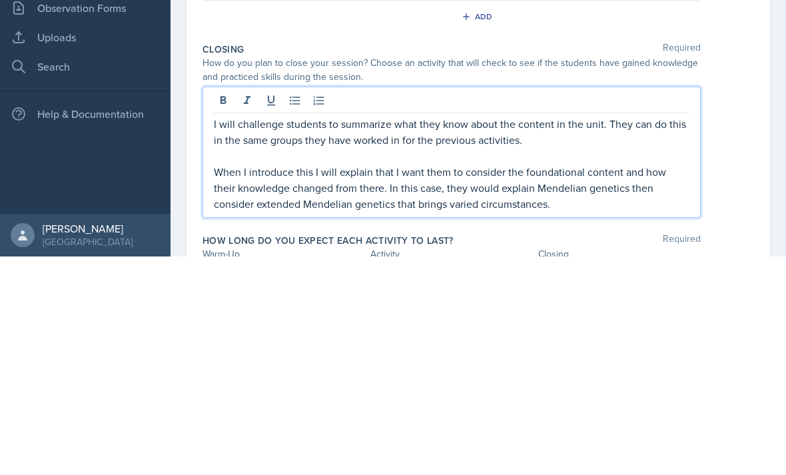
click at [689, 334] on p "I will challenge students to summarize what they know about the content in the …" at bounding box center [451, 350] width 475 height 32
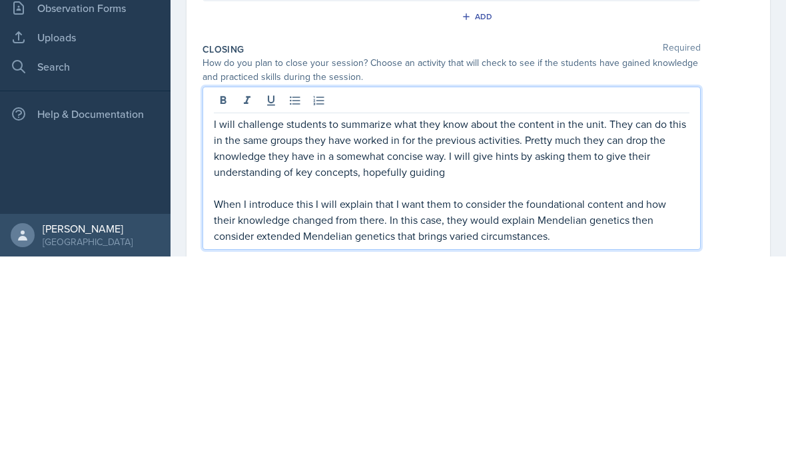
click at [380, 334] on p "I will challenge students to summarize what they know about the content in the …" at bounding box center [451, 366] width 475 height 64
click at [483, 334] on p "I will challenge students to summarize what they know about the content in the …" at bounding box center [451, 366] width 475 height 64
click at [471, 398] on p at bounding box center [451, 406] width 475 height 16
click at [477, 334] on p "I will challenge students to summarize what they know about the content in the …" at bounding box center [451, 366] width 475 height 64
click at [603, 334] on p "I will challenge students to summarize what they know about the content in the …" at bounding box center [451, 366] width 475 height 64
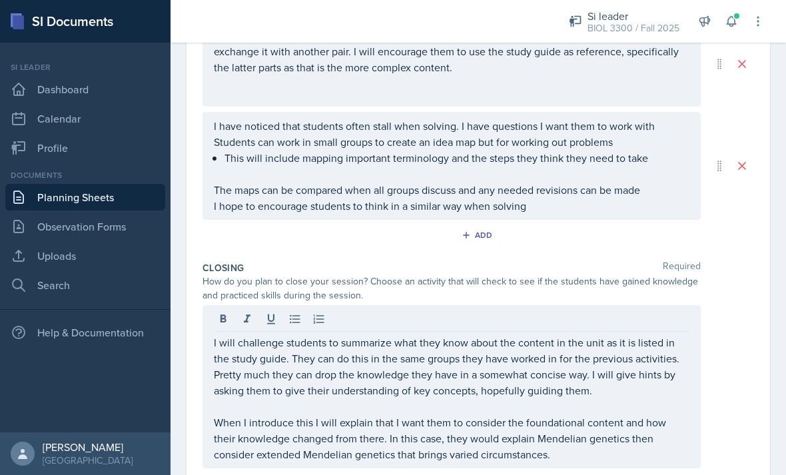
click at [651, 334] on p "I will challenge students to summarize what they know about the content in the …" at bounding box center [451, 366] width 475 height 64
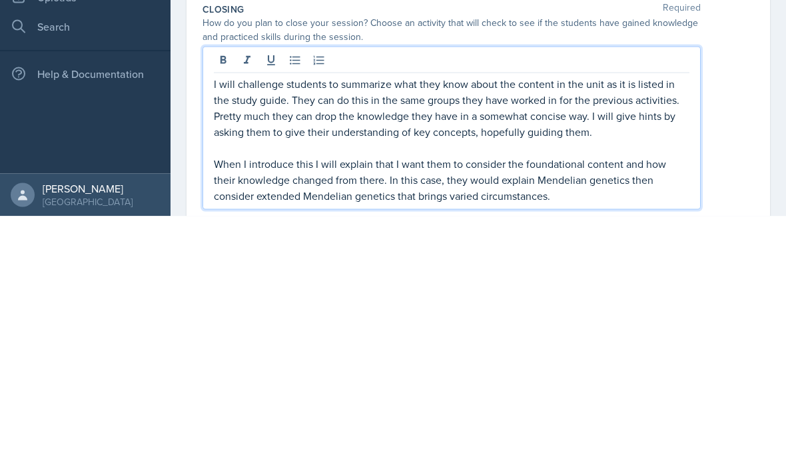
click at [621, 414] on p "When I introduce this I will explain that I want them to consider the foundatio…" at bounding box center [451, 438] width 475 height 48
click at [596, 414] on p "When I introduce this I will explain that I want them to consider the foundatio…" at bounding box center [451, 438] width 475 height 48
click at [589, 414] on p "When I introduce this I will explain that I want them to consider the foundatio…" at bounding box center [451, 438] width 475 height 48
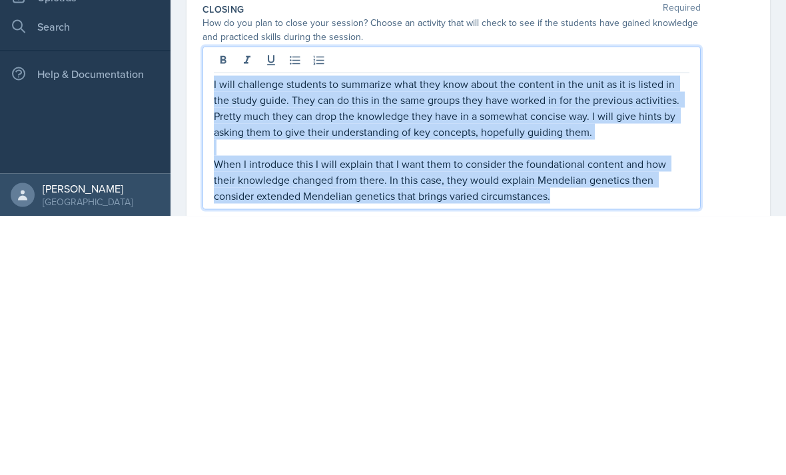
copy div "I will challenge students to summarize what they know about the content in the …"
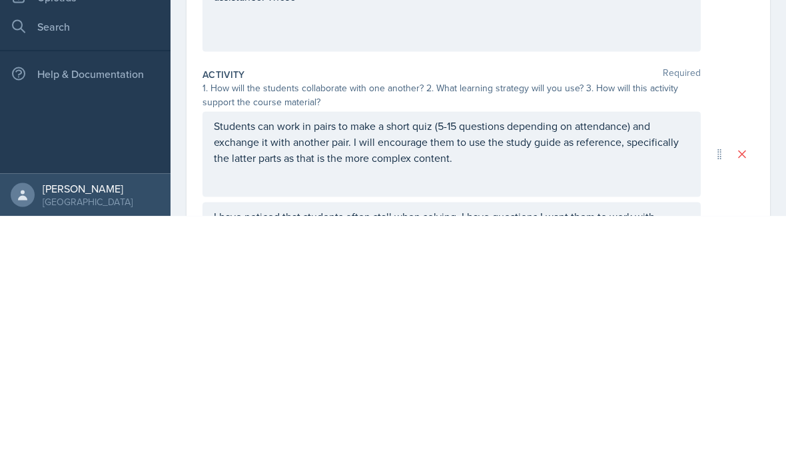
scroll to position [0, 0]
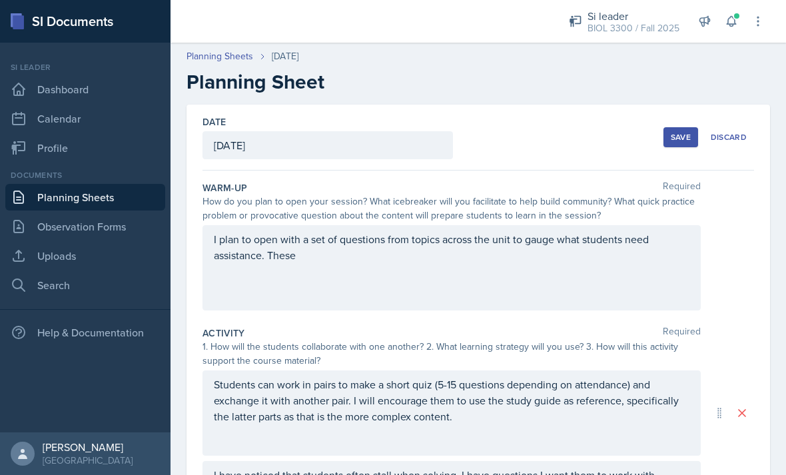
click at [606, 231] on p "I plan to open with a set of questions from topics across the unit to gauge wha…" at bounding box center [451, 247] width 475 height 32
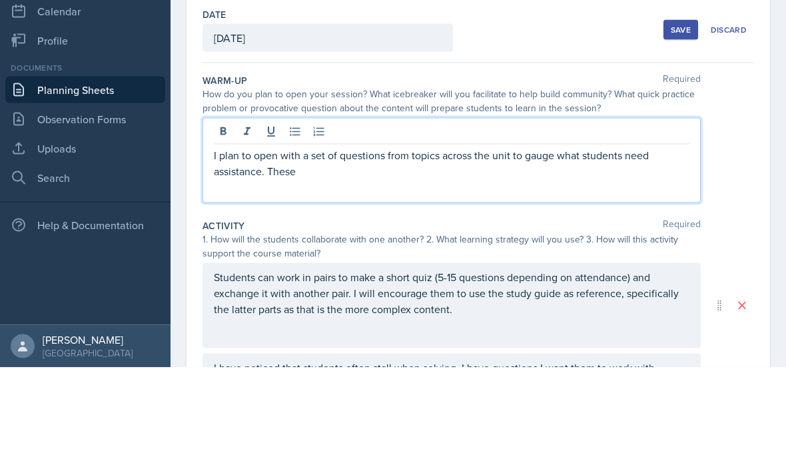
click at [219, 254] on p "I plan to open with a set of questions from topics across the unit to gauge wha…" at bounding box center [451, 270] width 475 height 32
click at [208, 225] on div "I plan to open with a set of questions from topics across the unit to gauge wha…" at bounding box center [451, 267] width 498 height 85
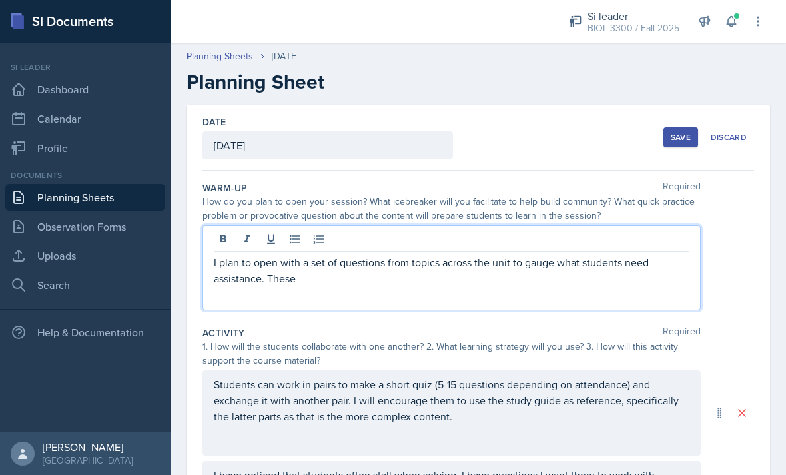
click at [236, 254] on p "I plan to open with a set of questions from topics across the unit to gauge wha…" at bounding box center [451, 270] width 475 height 32
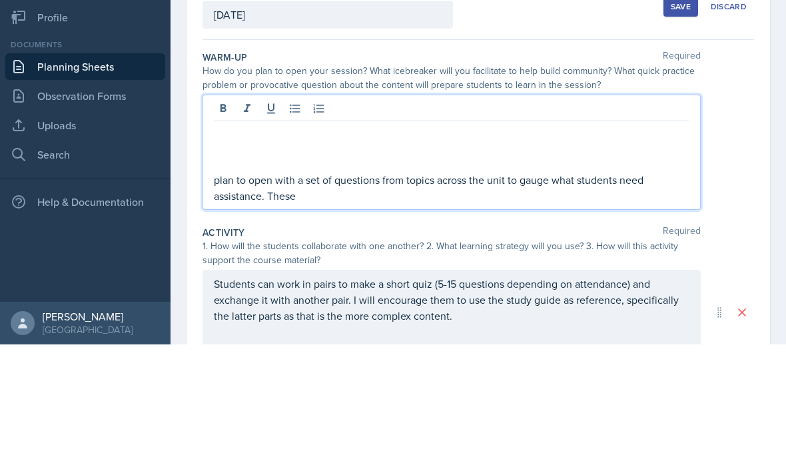
click at [231, 230] on button at bounding box center [223, 239] width 19 height 19
click at [226, 230] on button at bounding box center [223, 239] width 19 height 19
click at [230, 254] on p at bounding box center [451, 262] width 475 height 16
click at [222, 254] on p at bounding box center [451, 262] width 475 height 16
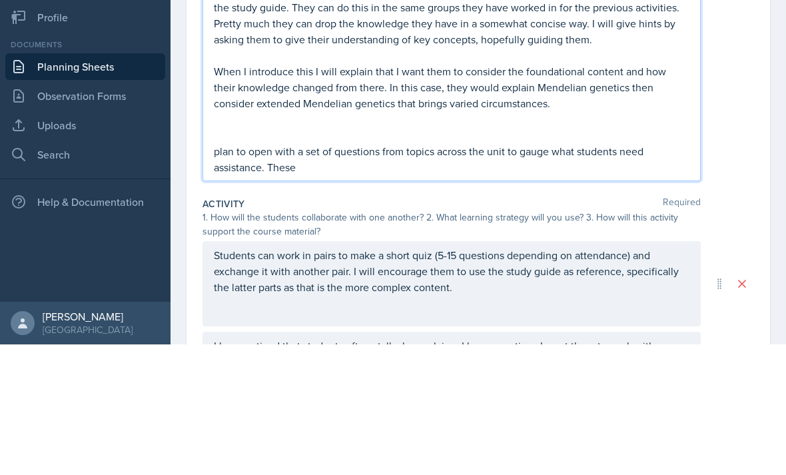
scroll to position [146, 0]
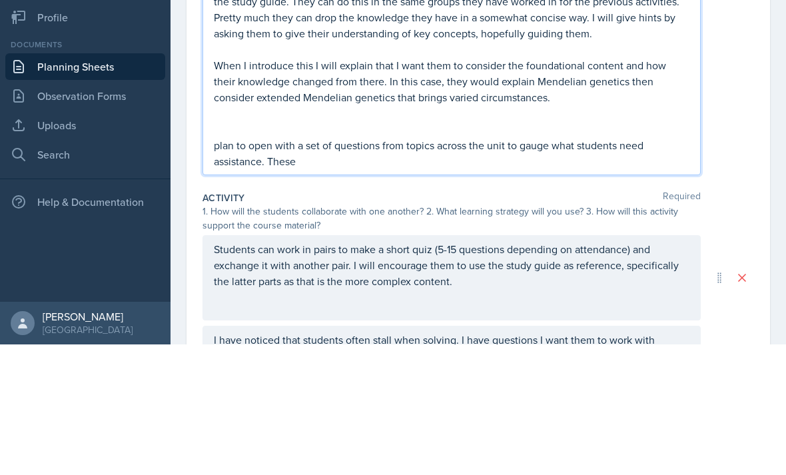
click at [217, 268] on p "plan to open with a set of questions from topics across the unit to gauge what …" at bounding box center [451, 284] width 475 height 32
click at [219, 268] on p "plan to open with a set of questions from topics across the unit to gauge what …" at bounding box center [451, 284] width 475 height 32
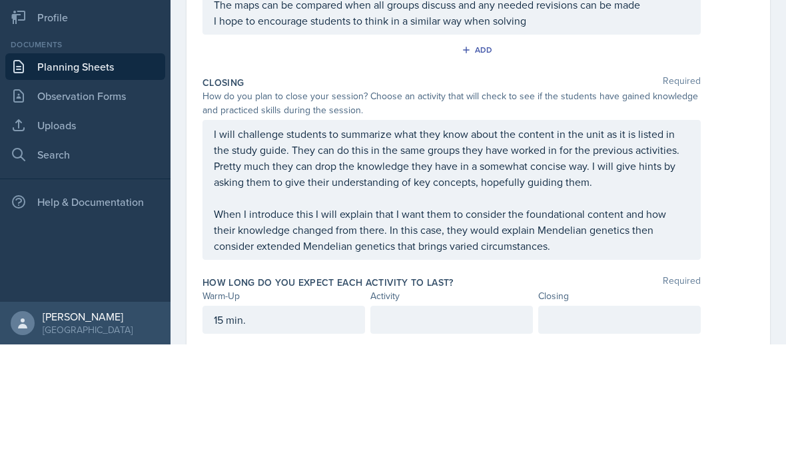
scroll to position [458, 0]
click at [577, 256] on p "I will challenge students to summarize what they know about the content in the …" at bounding box center [451, 288] width 475 height 64
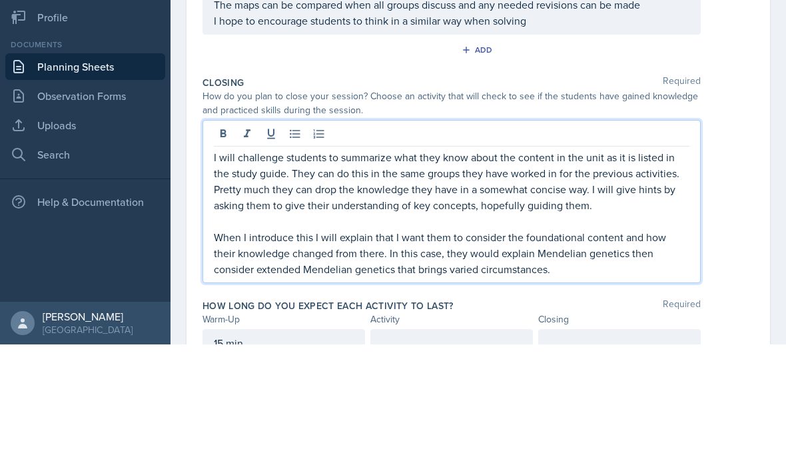
click at [621, 280] on p "I will challenge students to summarize what they know about the content in the …" at bounding box center [451, 312] width 475 height 64
click at [631, 344] on p at bounding box center [451, 352] width 475 height 16
click at [627, 280] on p "I will challenge students to summarize what they know about the content in the …" at bounding box center [451, 312] width 475 height 64
click at [624, 280] on p "I will challenge students to summarize what they know about the content in the …" at bounding box center [451, 312] width 475 height 64
click at [519, 344] on p at bounding box center [451, 352] width 475 height 16
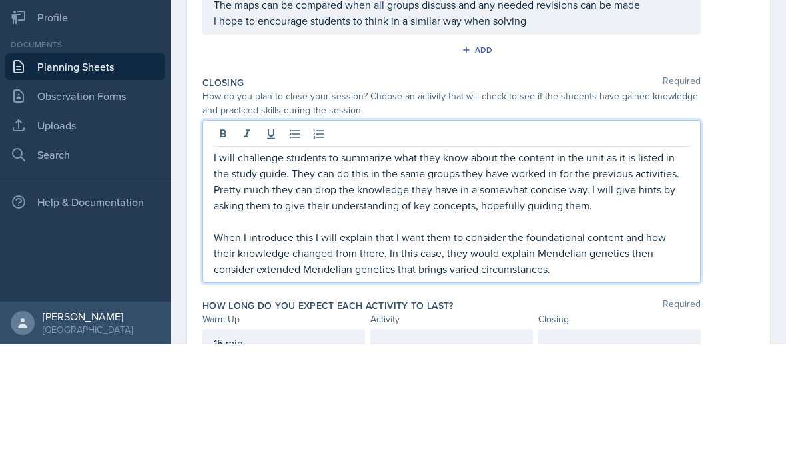
click at [225, 344] on p at bounding box center [451, 352] width 475 height 16
click at [243, 344] on p at bounding box center [451, 352] width 475 height 16
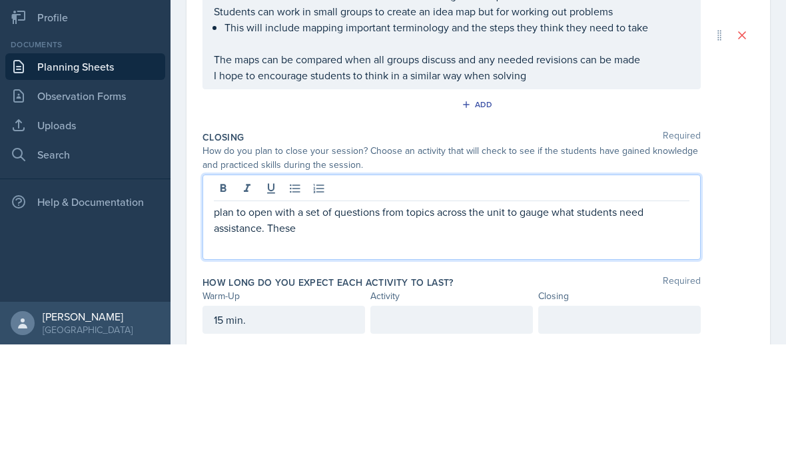
click at [214, 334] on p "plan to open with a set of questions from topics across the unit to gauge what …" at bounding box center [451, 350] width 475 height 32
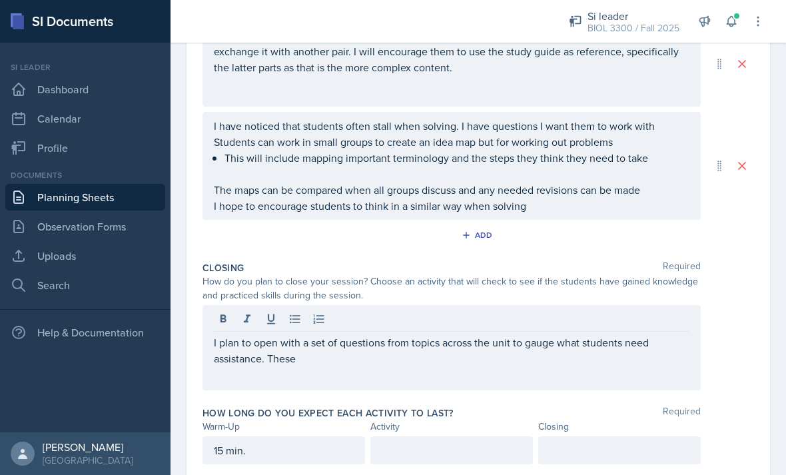
click at [595, 334] on p "I plan to open with a set of questions from topics across the unit to gauge wha…" at bounding box center [451, 350] width 475 height 32
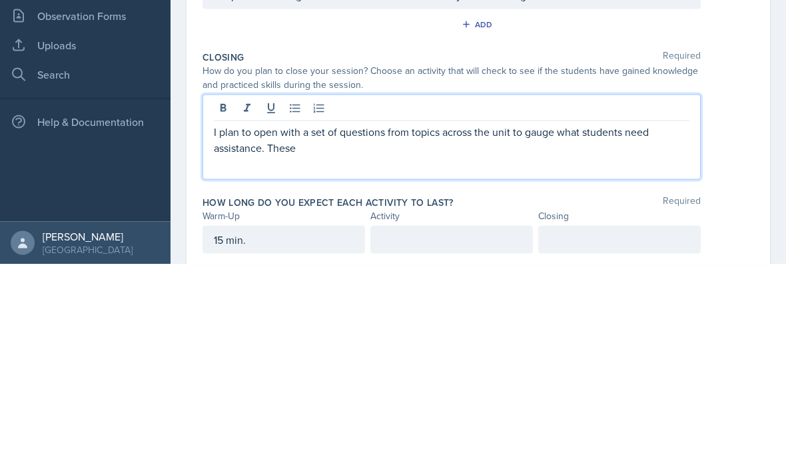
click at [272, 310] on button at bounding box center [271, 319] width 19 height 19
click at [273, 314] on icon at bounding box center [271, 319] width 8 height 10
click at [274, 334] on p "I plan to open with a set of questions from topics across the unit to gauge wha…" at bounding box center [451, 350] width 475 height 32
click at [623, 334] on p "I plan to close with a set of questions from topics across the unit to gauge wh…" at bounding box center [451, 350] width 475 height 32
click at [413, 334] on p "I plan to close with a set of questions from topics across the unit to gauge wh…" at bounding box center [451, 350] width 475 height 32
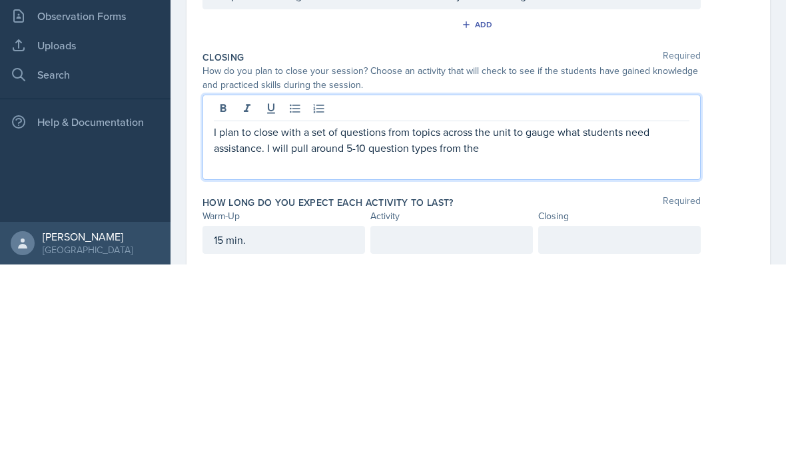
click at [593, 334] on p "I plan to close with a set of questions from topics across the unit to gauge wh…" at bounding box center [451, 350] width 475 height 32
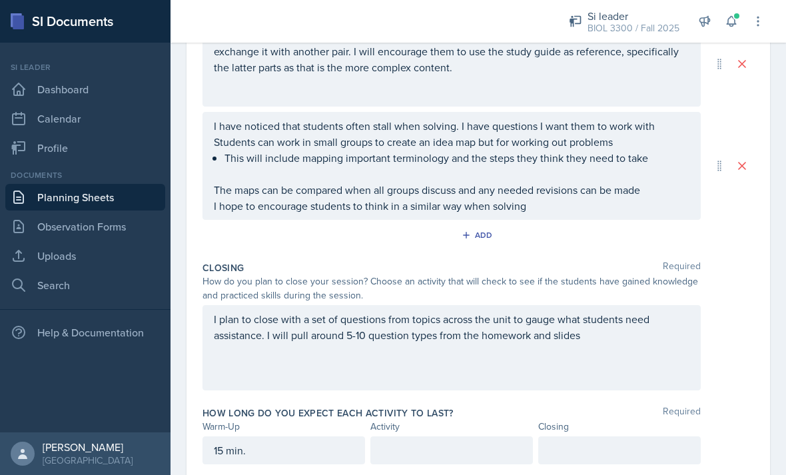
click at [600, 436] on div at bounding box center [619, 450] width 162 height 28
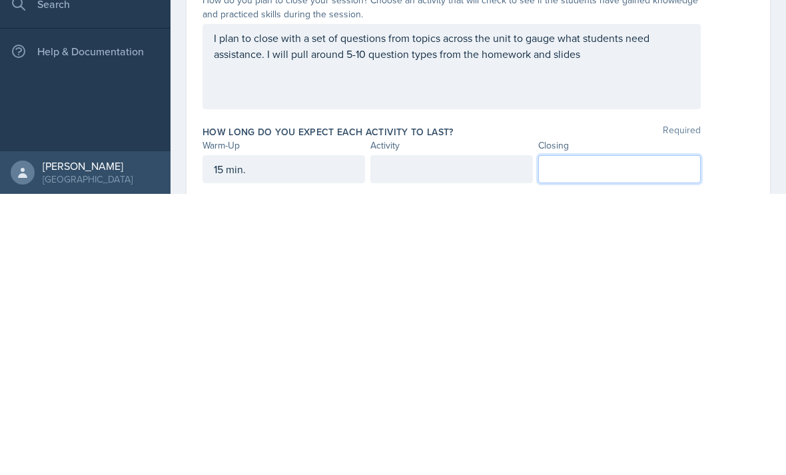
click at [453, 436] on div at bounding box center [451, 450] width 162 height 28
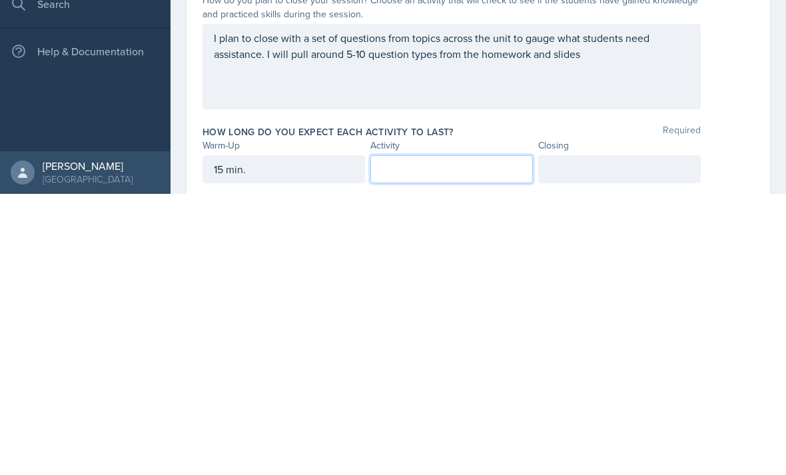
click at [617, 436] on div at bounding box center [619, 450] width 162 height 28
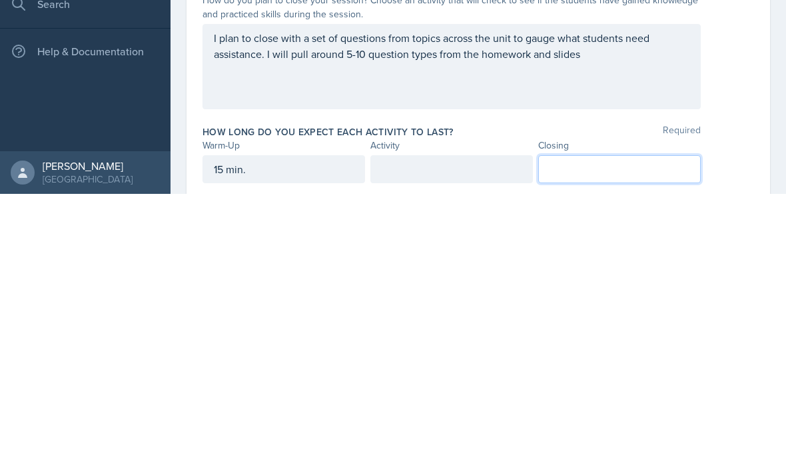
click at [499, 436] on div at bounding box center [451, 450] width 162 height 28
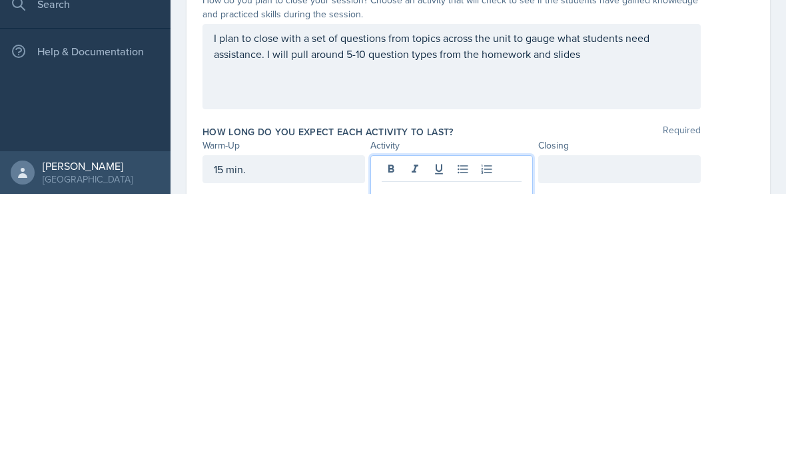
click at [495, 465] on p at bounding box center [452, 473] width 140 height 16
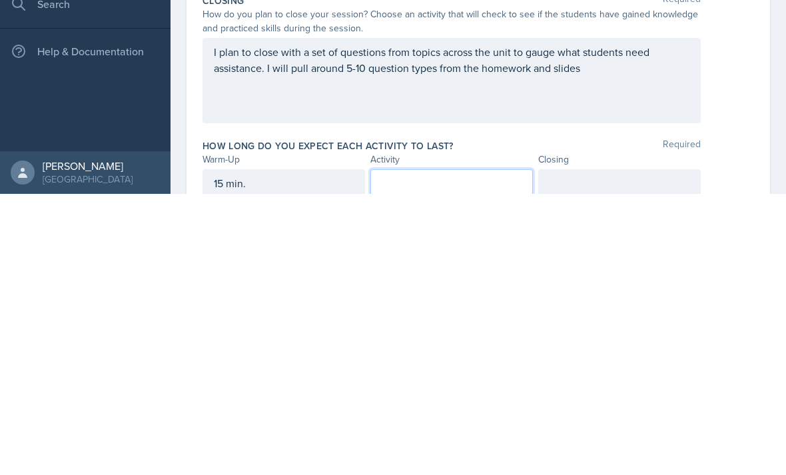
scroll to position [390, 0]
click at [232, 449] on div "15 min." at bounding box center [283, 463] width 162 height 28
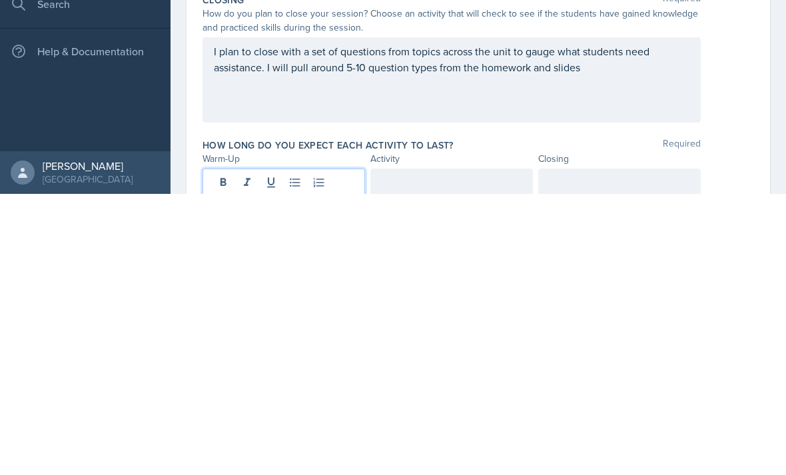
click at [660, 449] on div at bounding box center [619, 463] width 162 height 28
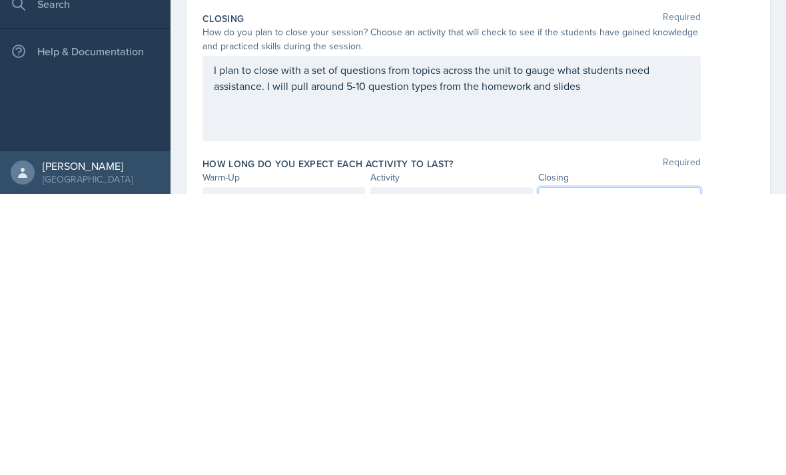
click at [232, 468] on div "20 min." at bounding box center [283, 482] width 162 height 28
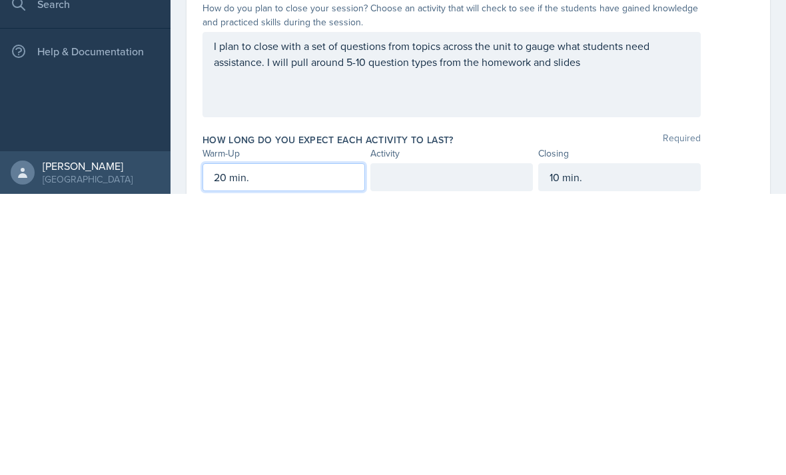
click at [219, 450] on p "20 min." at bounding box center [284, 458] width 140 height 16
click at [220, 450] on p "20 min." at bounding box center [284, 458] width 140 height 16
click at [506, 444] on div at bounding box center [451, 458] width 162 height 28
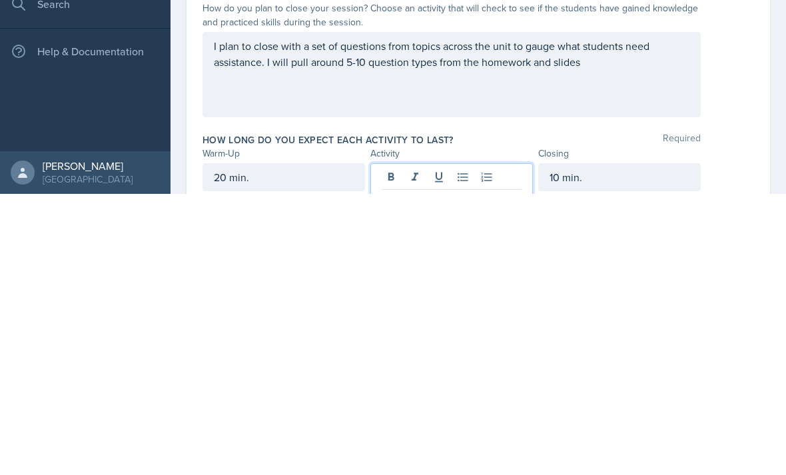
click at [493, 473] on p at bounding box center [452, 481] width 140 height 16
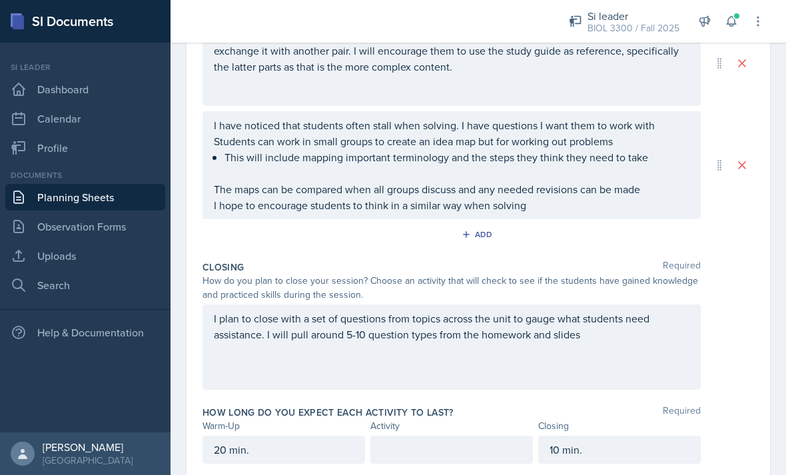
scroll to position [404, 0]
click at [491, 465] on p at bounding box center [452, 473] width 140 height 16
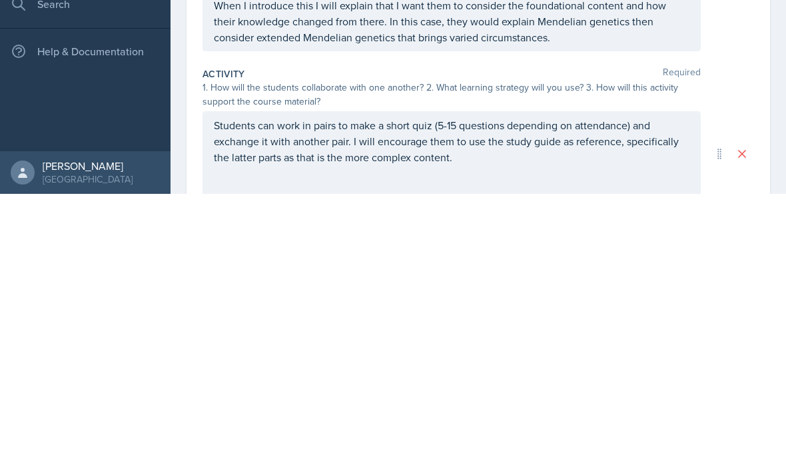
scroll to position [34, 0]
click at [433, 391] on div "Students can work in pairs to make a short quiz (5-15 questions depending on at…" at bounding box center [451, 433] width 498 height 85
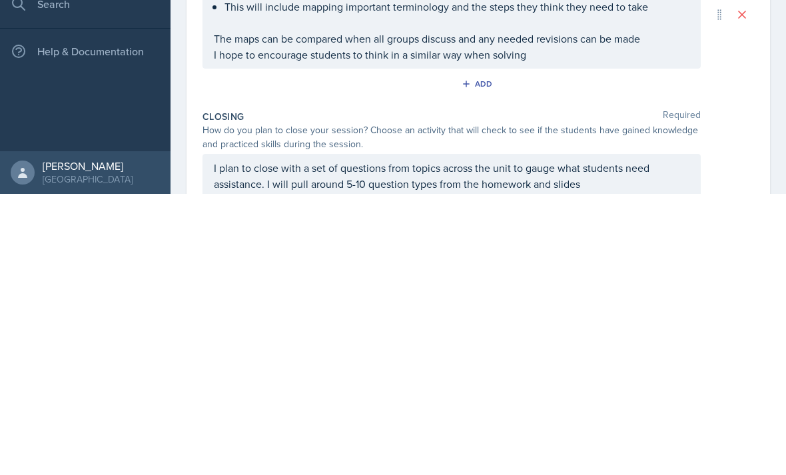
scroll to position [281, 0]
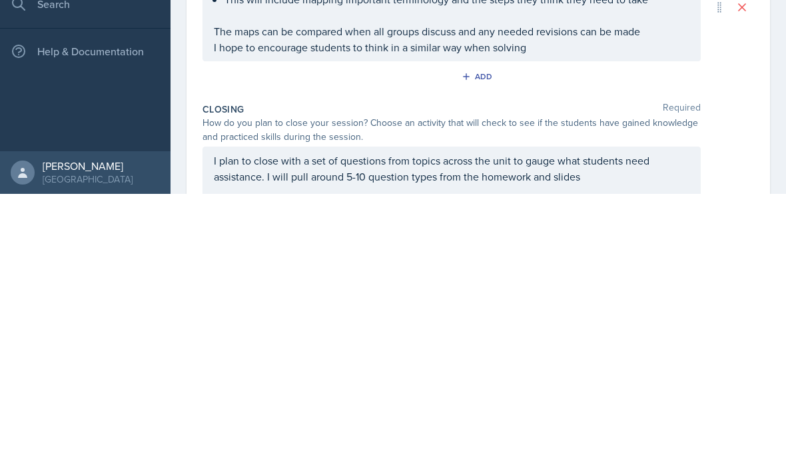
click at [581, 433] on p "I plan to close with a set of questions from topics across the unit to gauge wh…" at bounding box center [451, 449] width 475 height 32
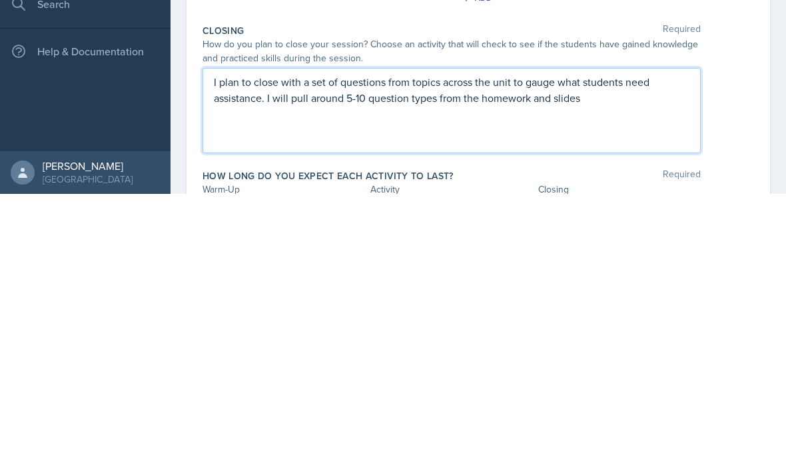
scroll to position [376, 0]
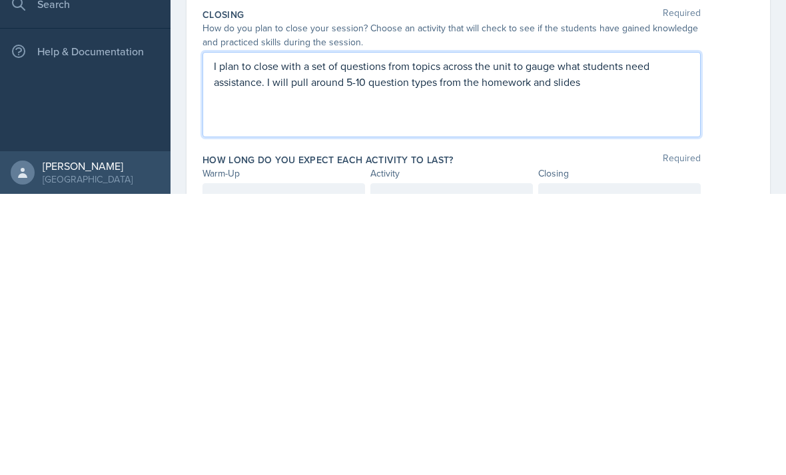
click at [466, 464] on div at bounding box center [451, 478] width 162 height 28
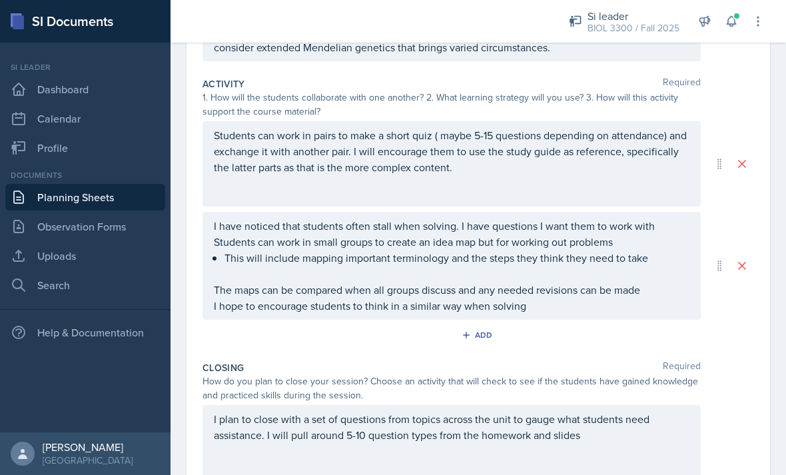
scroll to position [295, 0]
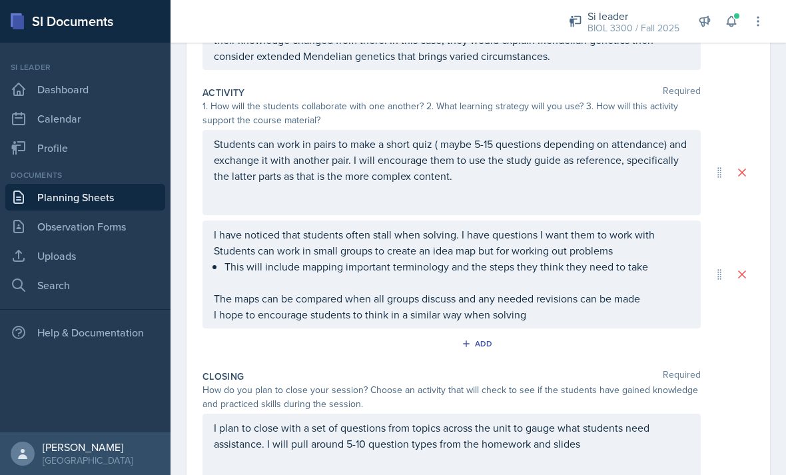
click at [614, 152] on div "Students can work in pairs to make a short quiz ( maybe 5-15 questions dependin…" at bounding box center [451, 172] width 498 height 85
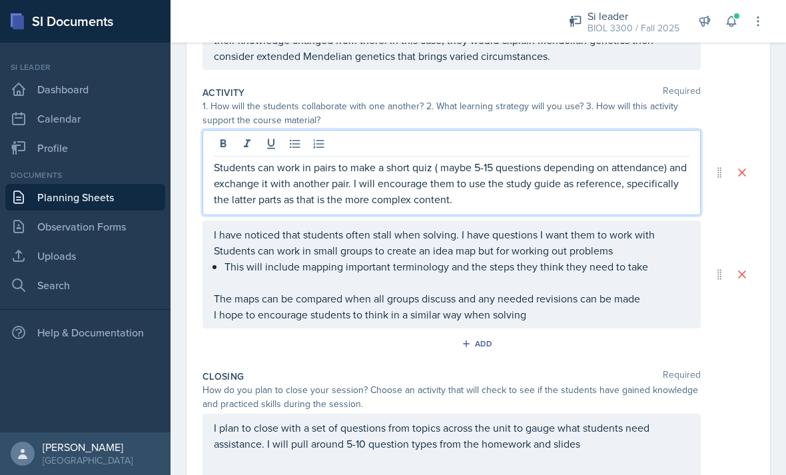
click at [617, 159] on p "Students can work in pairs to make a short quiz ( maybe 5-15 questions dependin…" at bounding box center [451, 183] width 475 height 48
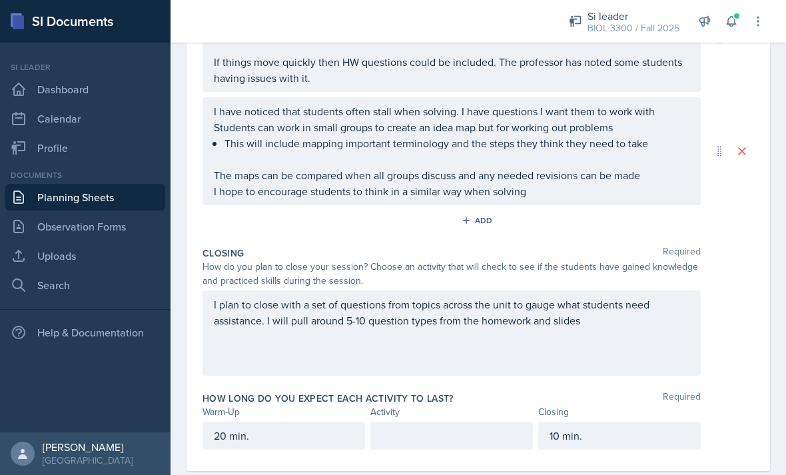
scroll to position [426, 0]
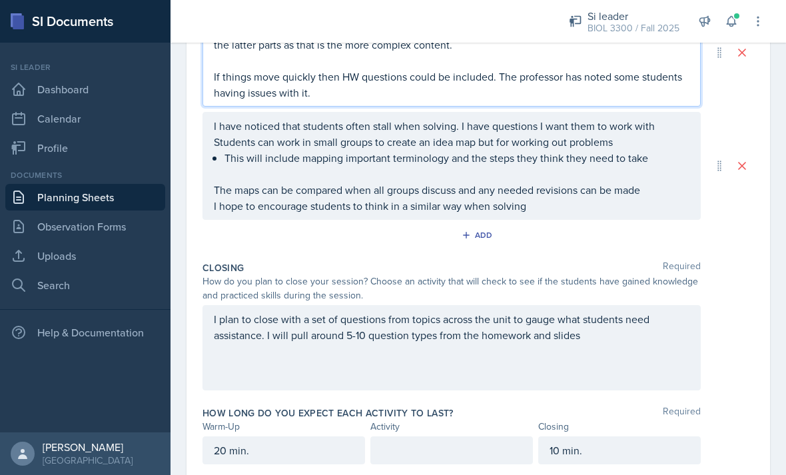
click at [451, 436] on div at bounding box center [451, 450] width 162 height 28
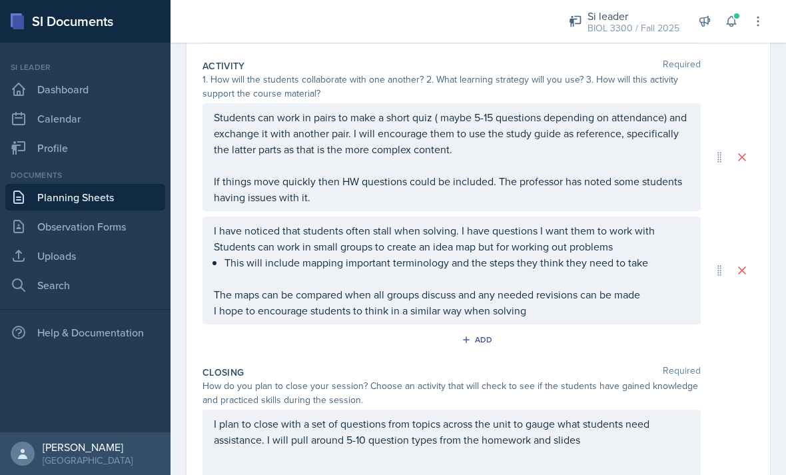
scroll to position [312, 0]
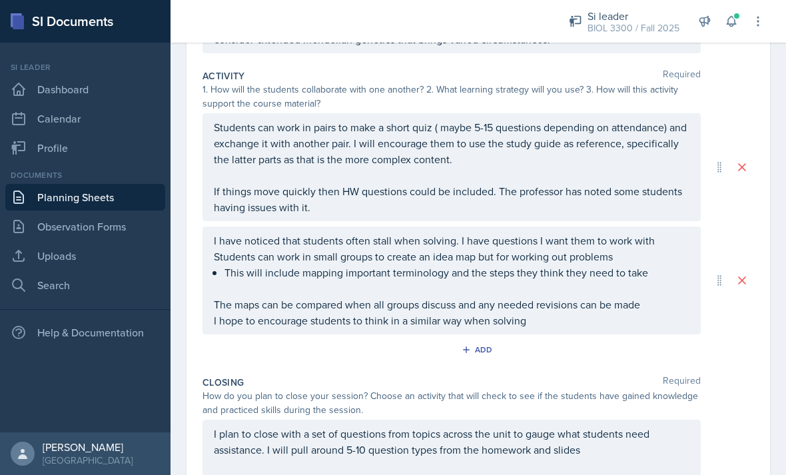
click at [215, 113] on div "Students can work in pairs to make a short quiz ( maybe 5-15 questions dependin…" at bounding box center [451, 167] width 498 height 108
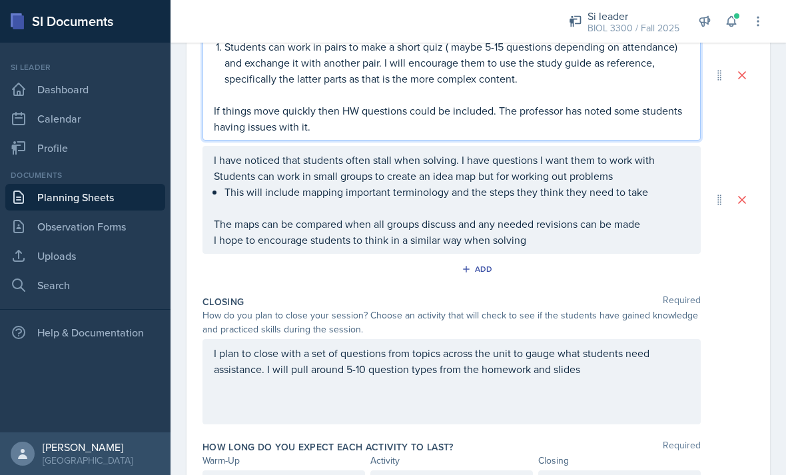
scroll to position [417, 0]
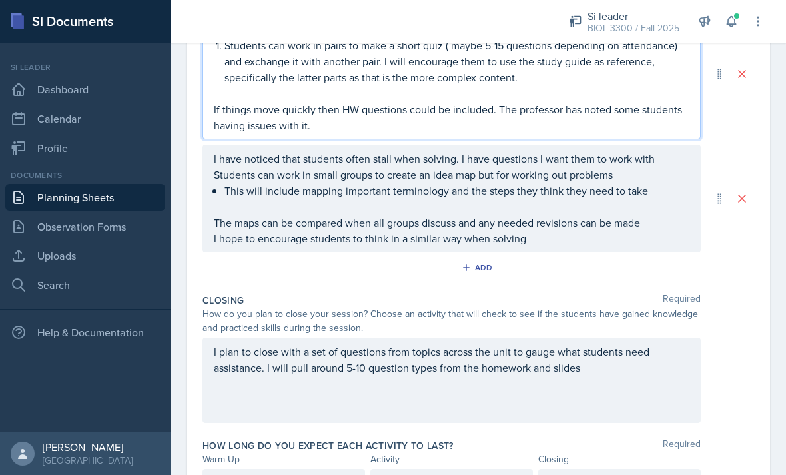
click at [220, 150] on div "I have noticed that students often stall when solving. I have questions I want …" at bounding box center [451, 198] width 475 height 96
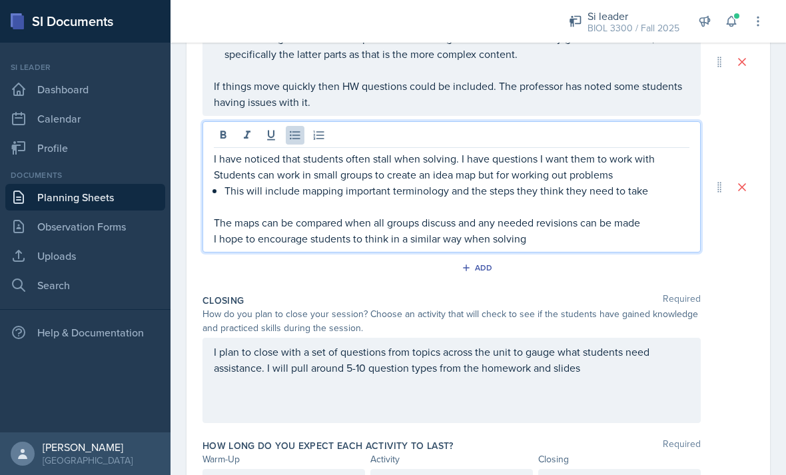
click at [207, 121] on div "I have noticed that students often stall when solving. I have questions I want …" at bounding box center [451, 186] width 498 height 131
click at [215, 150] on p "I have noticed that students often stall when solving. I have questions I want …" at bounding box center [451, 158] width 475 height 16
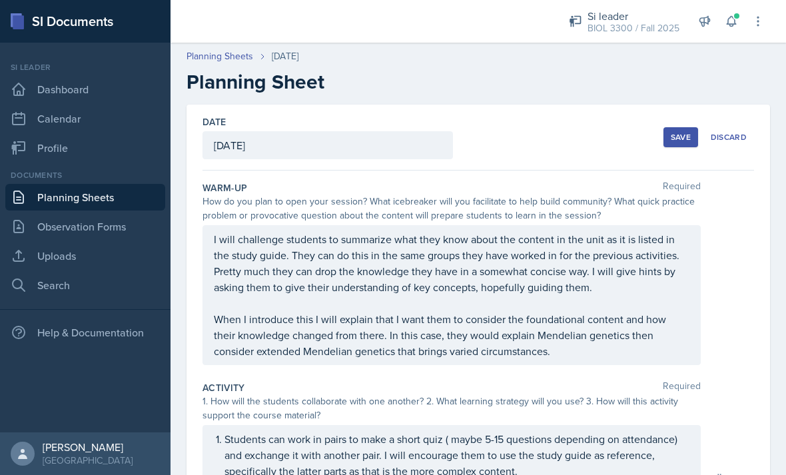
scroll to position [0, 0]
click at [625, 108] on div "Date [DATE] [DATE] 31 1 2 3 4 5 6 7 8 9 10 11 12 13 14 15 16 17 18 19 20 21 22 …" at bounding box center [477, 138] width 551 height 66
click at [681, 132] on div "Save" at bounding box center [681, 137] width 20 height 11
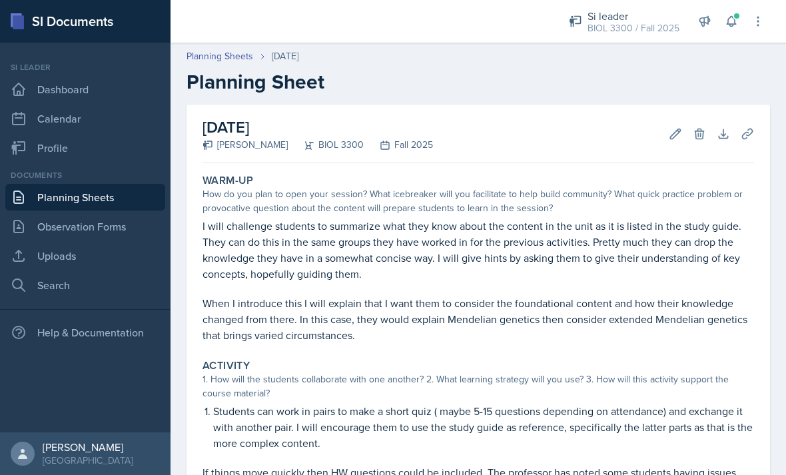
click at [749, 127] on icon at bounding box center [746, 133] width 13 height 13
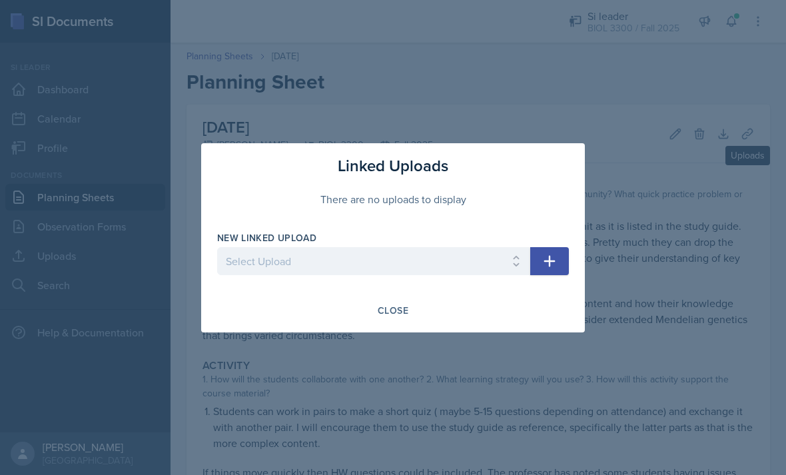
click at [484, 268] on select "Select Upload Genetics- taboo and hangman branched line_act sex determination c…" at bounding box center [373, 261] width 313 height 28
click at [591, 108] on div at bounding box center [393, 237] width 786 height 475
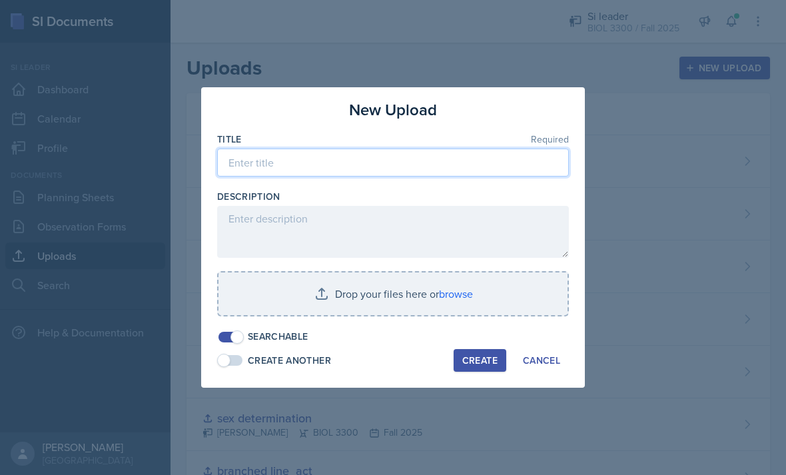
click at [253, 166] on input at bounding box center [393, 162] width 352 height 28
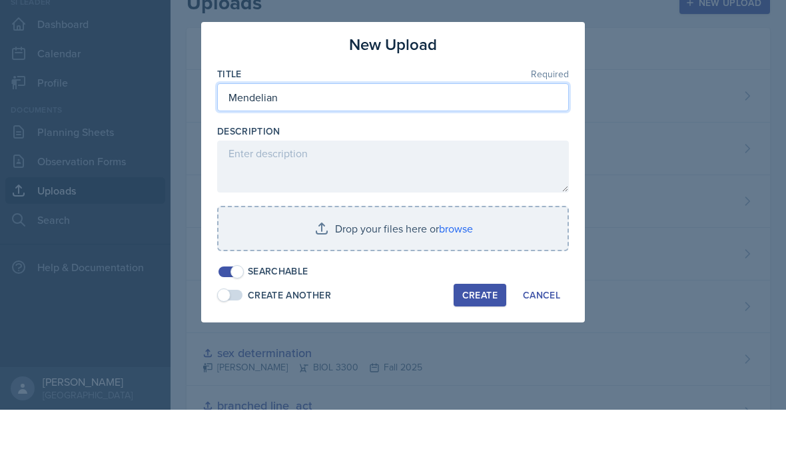
click at [236, 148] on input "Mendelian" at bounding box center [393, 162] width 352 height 28
type input "Overall Mendelian"
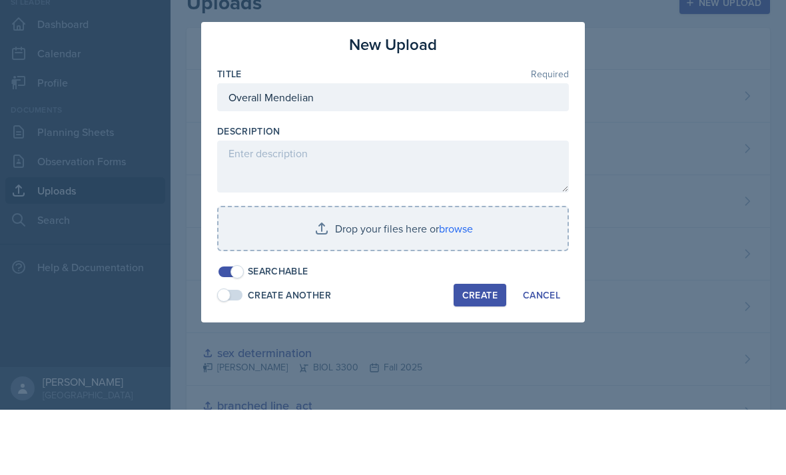
click at [255, 206] on textarea at bounding box center [393, 232] width 352 height 52
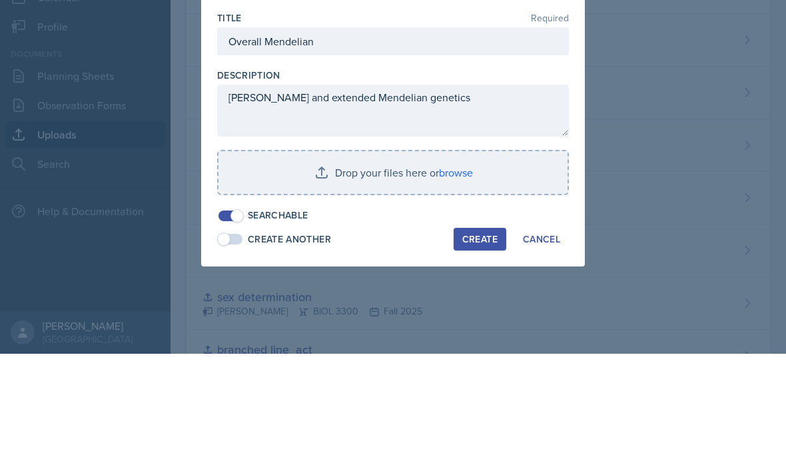
scroll to position [43, 0]
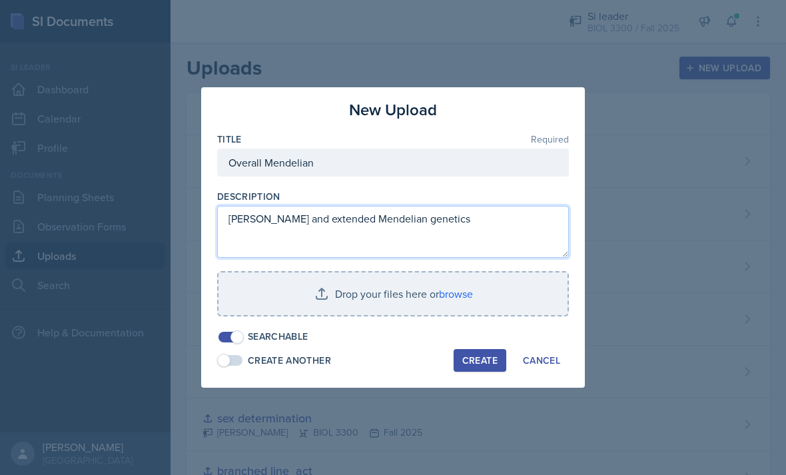
type textarea "Mendelian and extended Mendelian genetics"
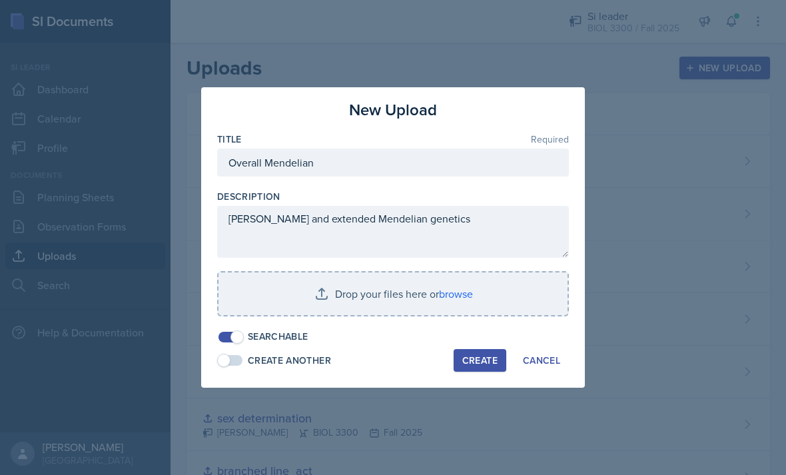
click at [467, 297] on input "file" at bounding box center [392, 293] width 349 height 43
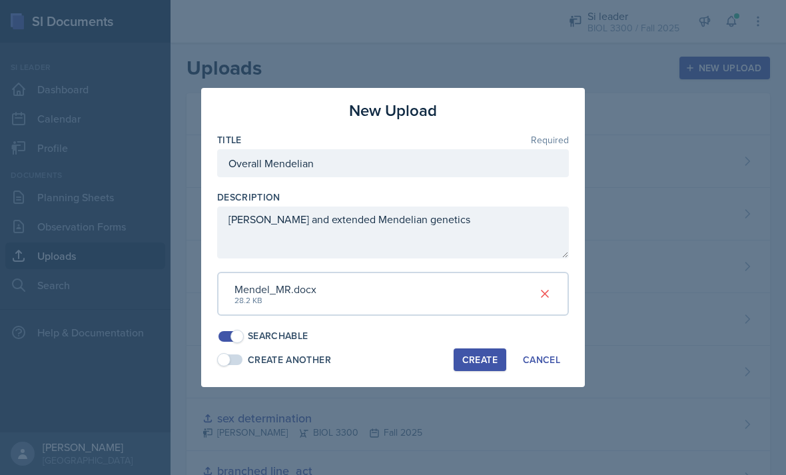
click at [484, 364] on button "Create" at bounding box center [479, 359] width 53 height 23
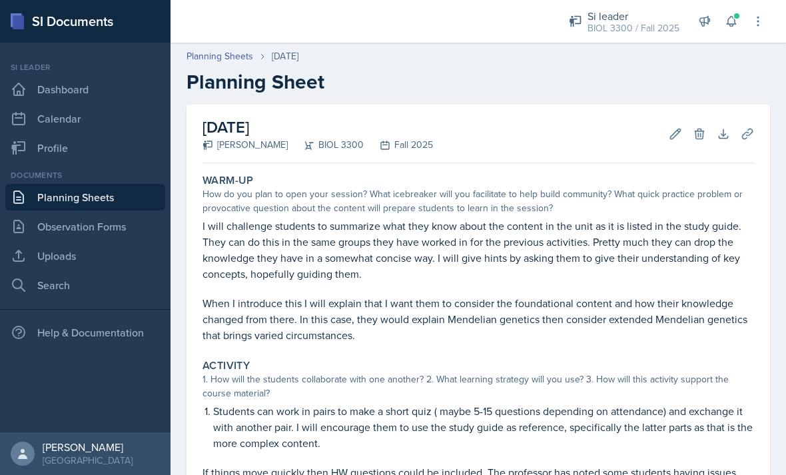
click at [741, 140] on icon at bounding box center [746, 133] width 13 height 13
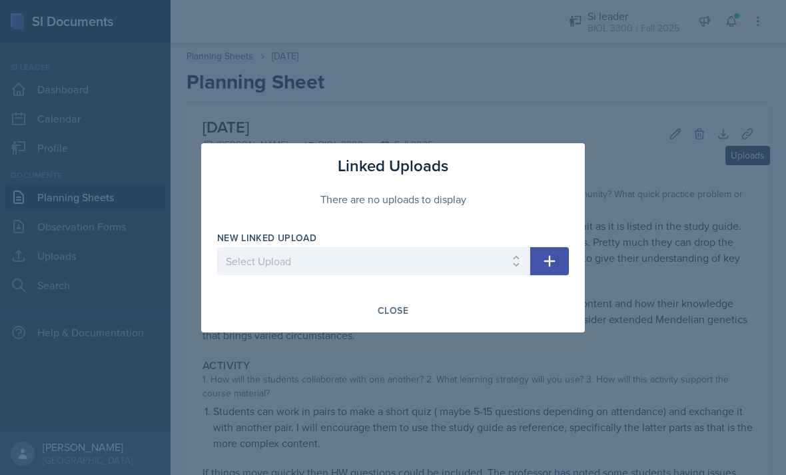
click at [485, 274] on select "Select Upload Genetics- taboo and hangman branched line_act sex determination c…" at bounding box center [373, 261] width 313 height 28
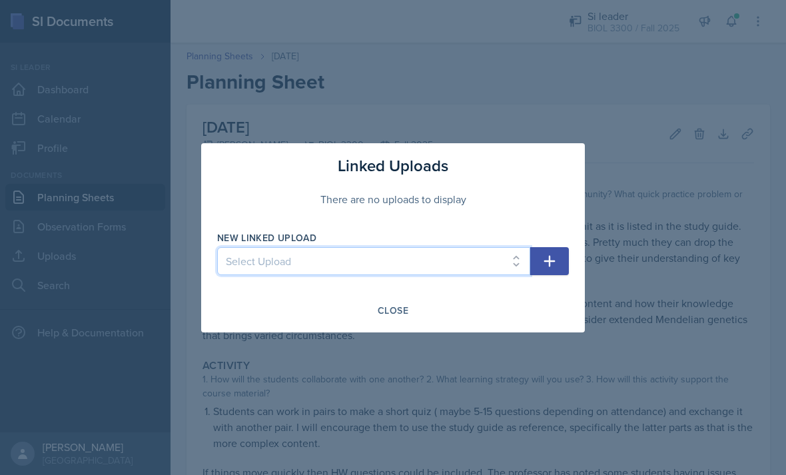
select select "0040e07e-6341-4c1f-9a38-e9cd833a0d2b"
click at [561, 261] on button "button" at bounding box center [549, 261] width 39 height 28
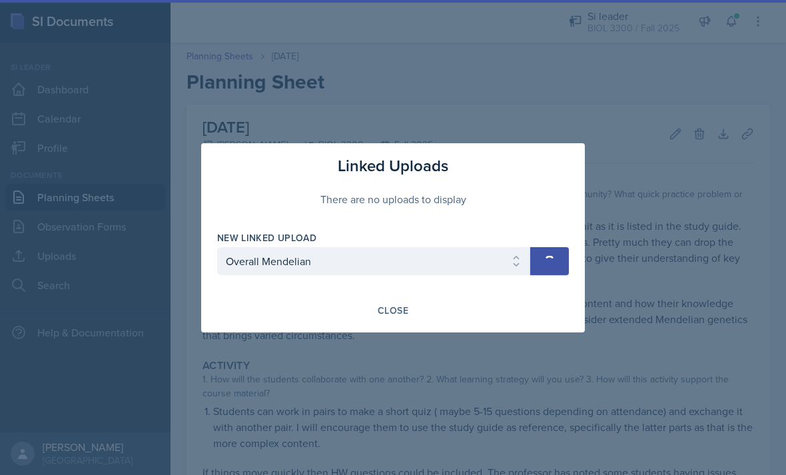
select select
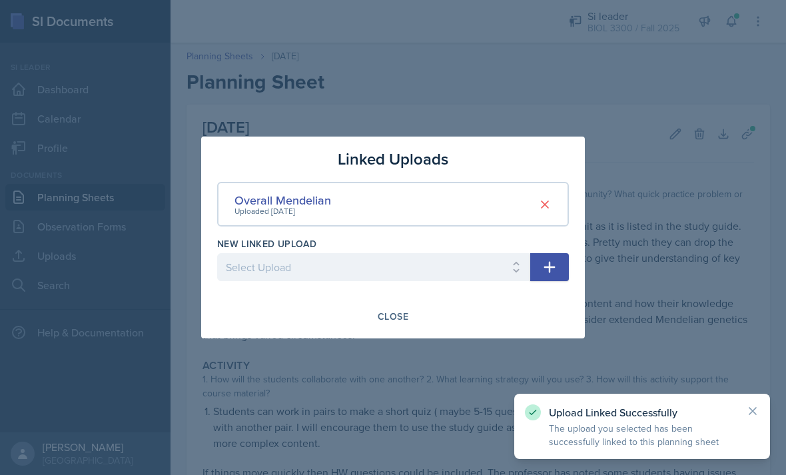
click at [479, 328] on div "Linked Uploads Overall Mendelian Uploaded Sep 14th, 2025 New Linked Upload Sele…" at bounding box center [393, 238] width 384 height 202
click at [514, 302] on div "Linked Uploads Overall Mendelian Uploaded Sep 14th, 2025 New Linked Upload Sele…" at bounding box center [393, 238] width 384 height 202
click at [479, 318] on div "Close" at bounding box center [393, 316] width 352 height 23
click at [436, 323] on div "Close" at bounding box center [393, 316] width 352 height 23
click at [401, 308] on button "Close" at bounding box center [393, 316] width 48 height 23
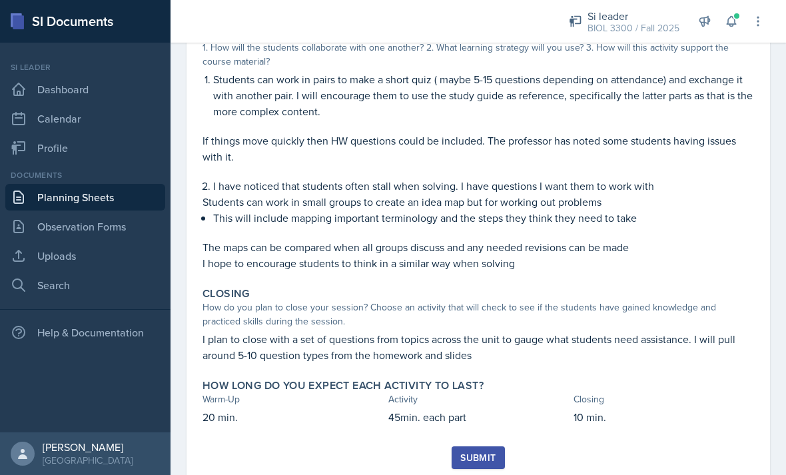
scroll to position [331, 0]
click at [497, 460] on button "Submit" at bounding box center [477, 458] width 53 height 23
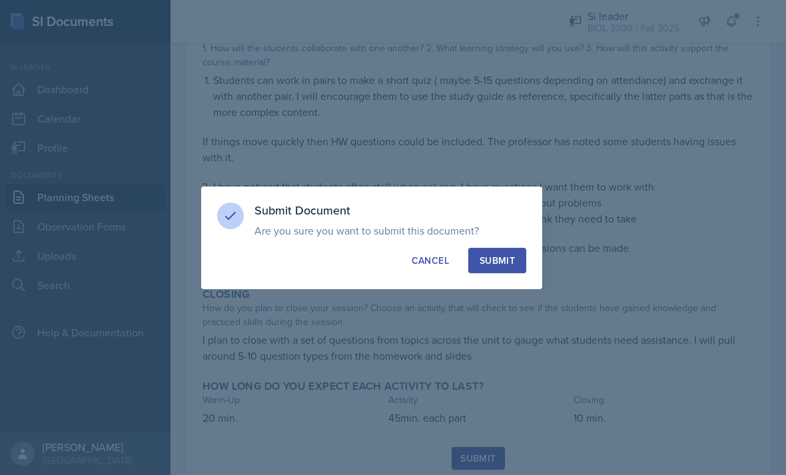
click at [501, 260] on div "Submit" at bounding box center [496, 260] width 35 height 13
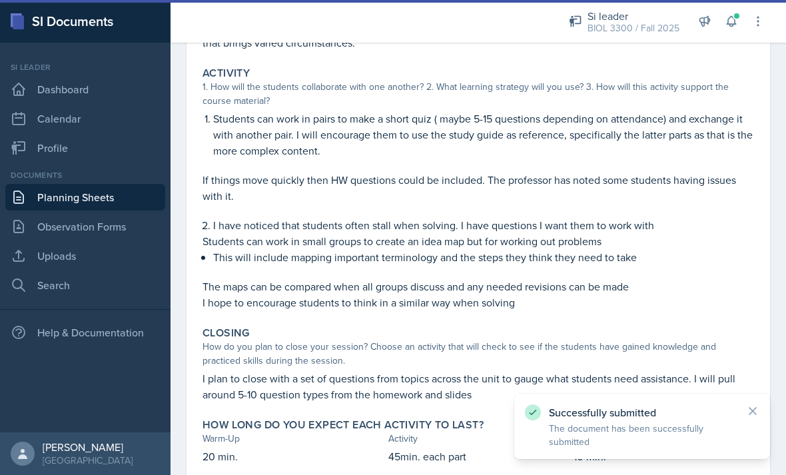
click at [55, 202] on link "Planning Sheets" at bounding box center [85, 197] width 160 height 27
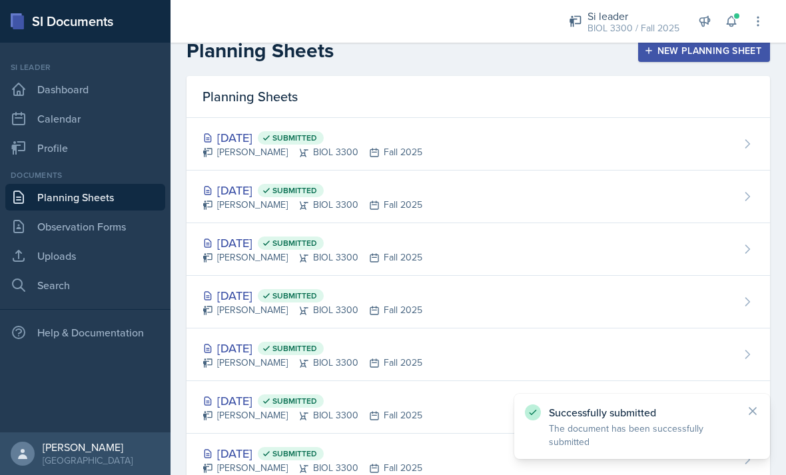
click at [678, 54] on div "New Planning Sheet" at bounding box center [704, 50] width 115 height 11
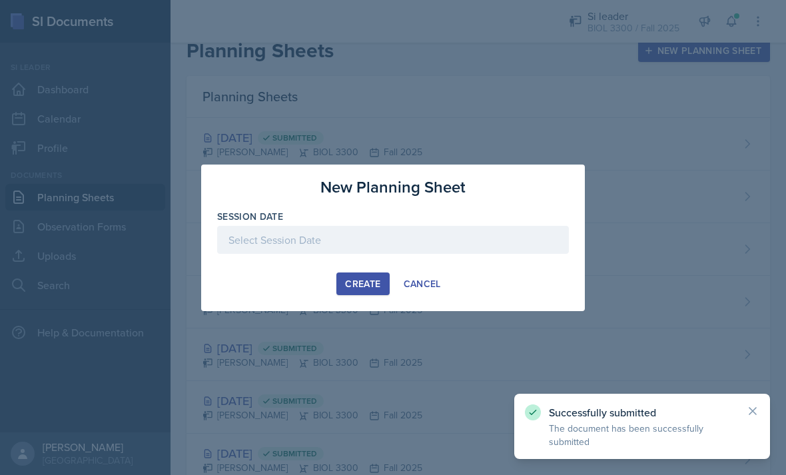
click at [455, 241] on div at bounding box center [393, 240] width 352 height 28
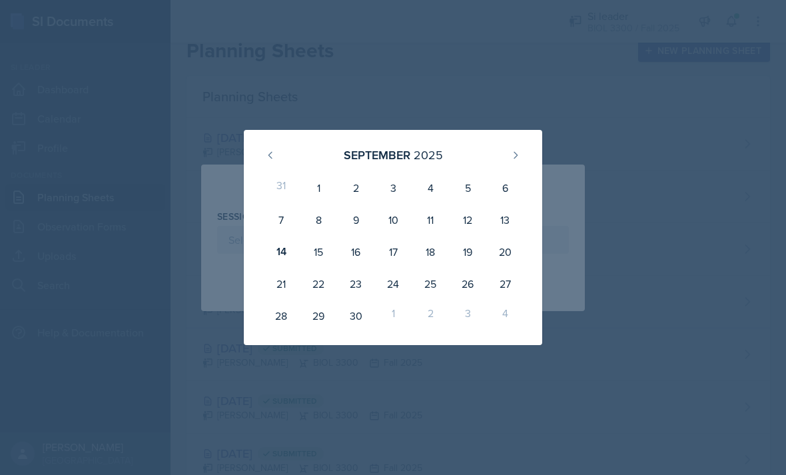
click at [355, 255] on div "16" at bounding box center [355, 252] width 37 height 32
type input "September 16th, 2025"
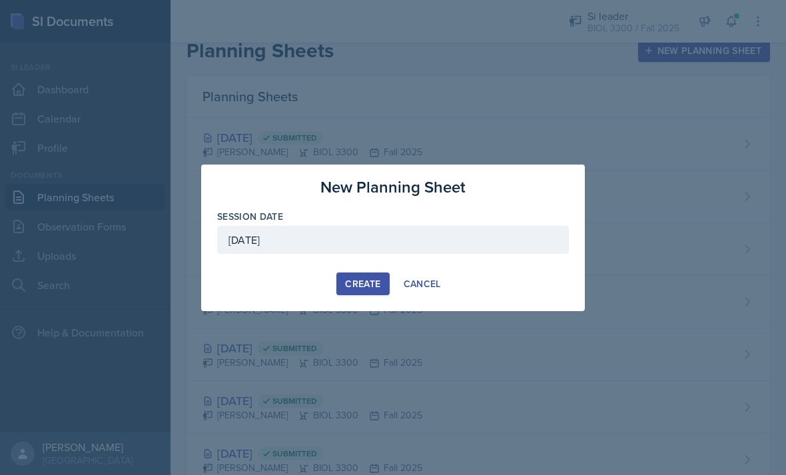
click at [348, 289] on div "Create" at bounding box center [362, 283] width 35 height 11
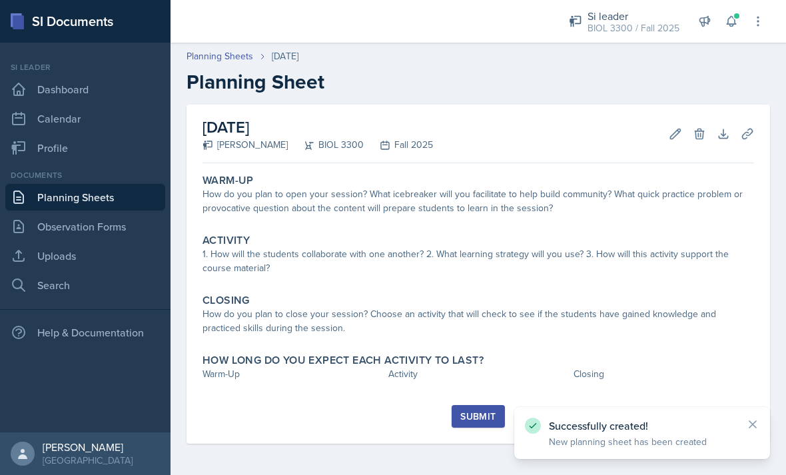
click at [267, 197] on div "How do you plan to open your session? What icebreaker will you facilitate to he…" at bounding box center [477, 201] width 551 height 28
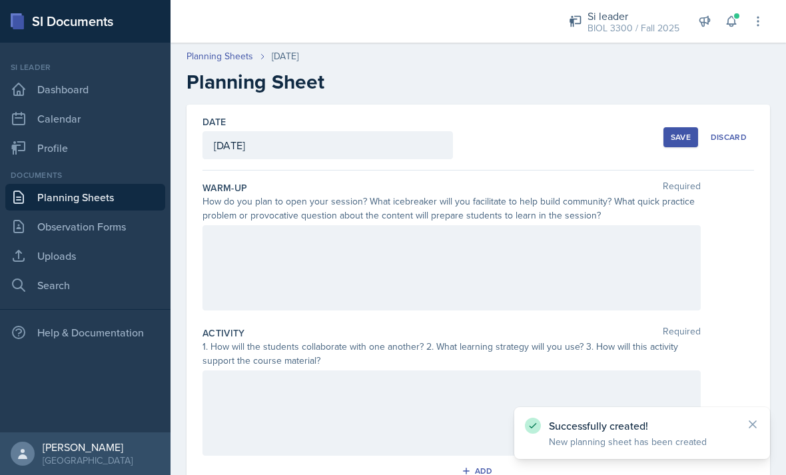
click at [267, 246] on div at bounding box center [451, 267] width 498 height 85
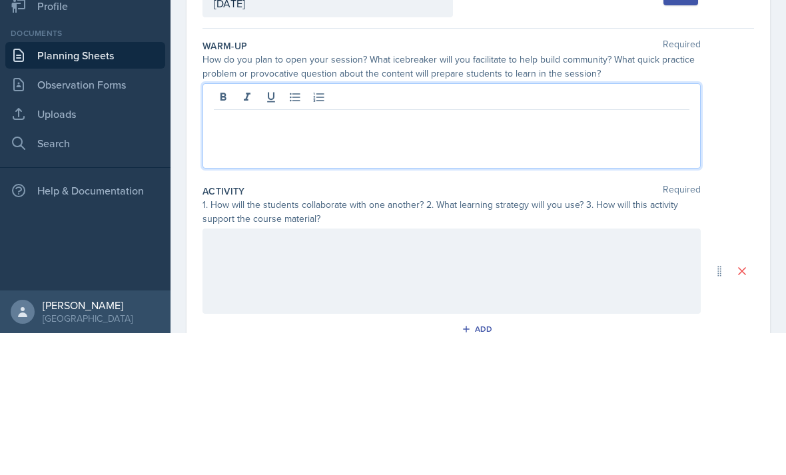
click at [208, 225] on div at bounding box center [451, 267] width 498 height 85
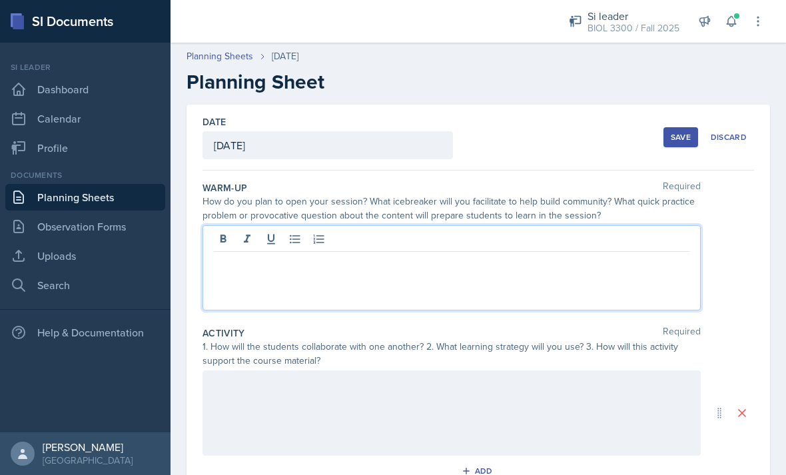
click at [219, 232] on icon at bounding box center [222, 238] width 13 height 13
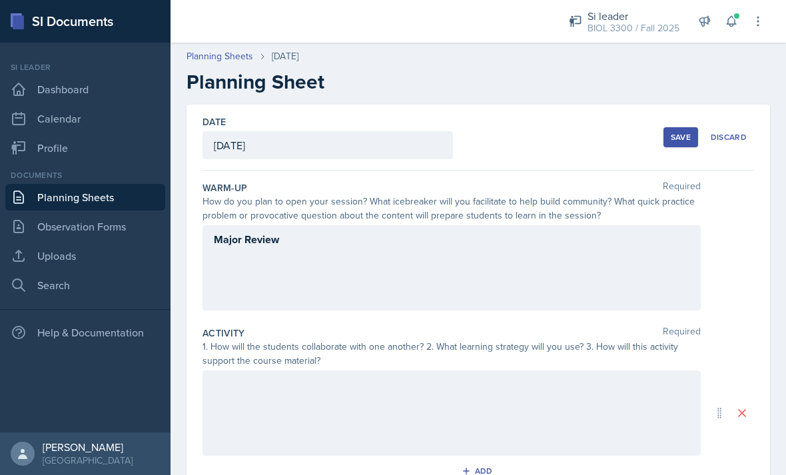
click at [260, 370] on div at bounding box center [451, 412] width 498 height 85
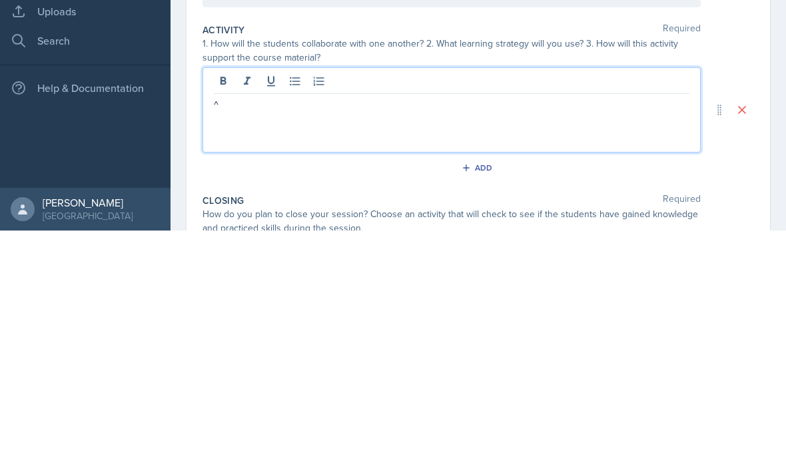
scroll to position [91, 0]
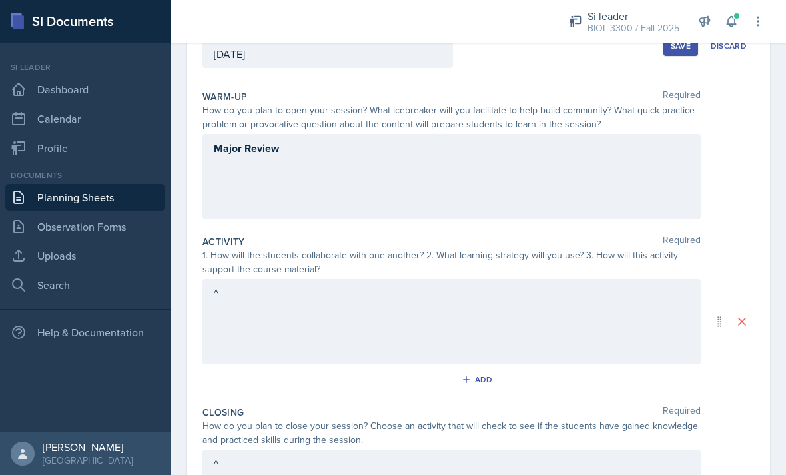
scroll to position [63, 0]
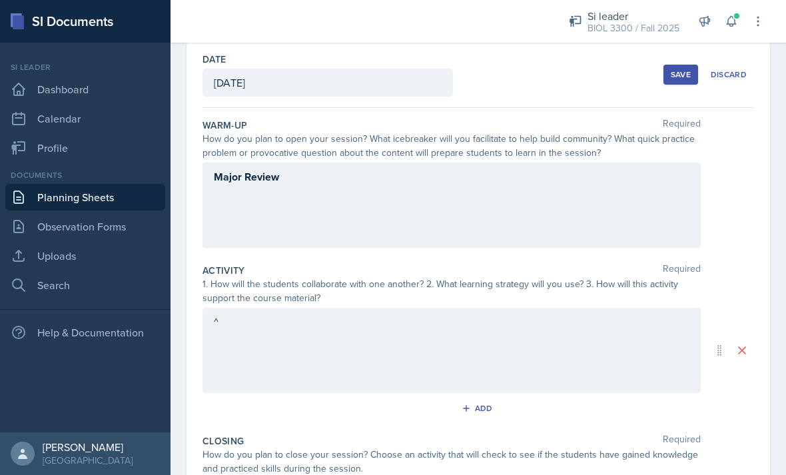
click at [675, 69] on div "Save" at bounding box center [681, 74] width 20 height 11
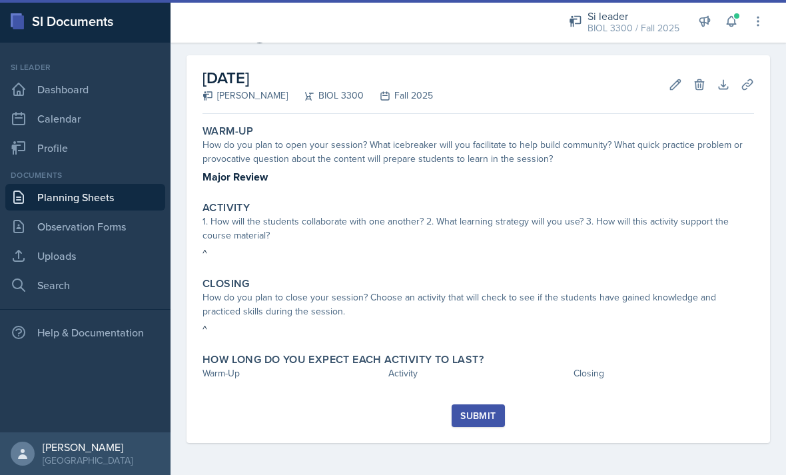
scroll to position [6, 0]
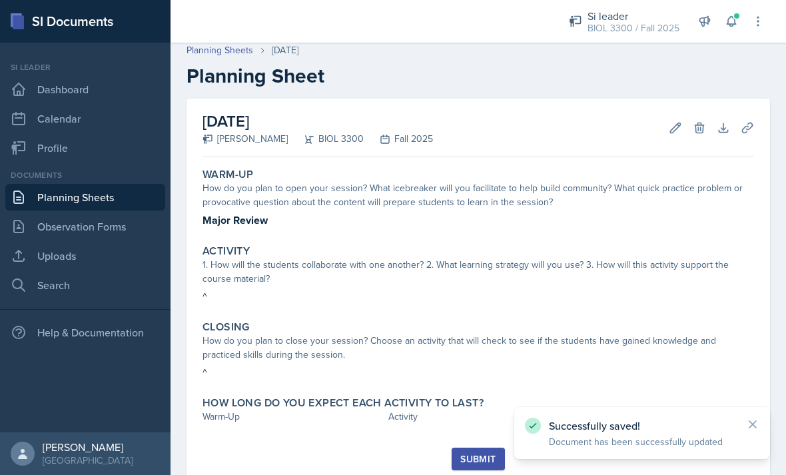
click at [481, 453] on div "Submit" at bounding box center [477, 458] width 35 height 11
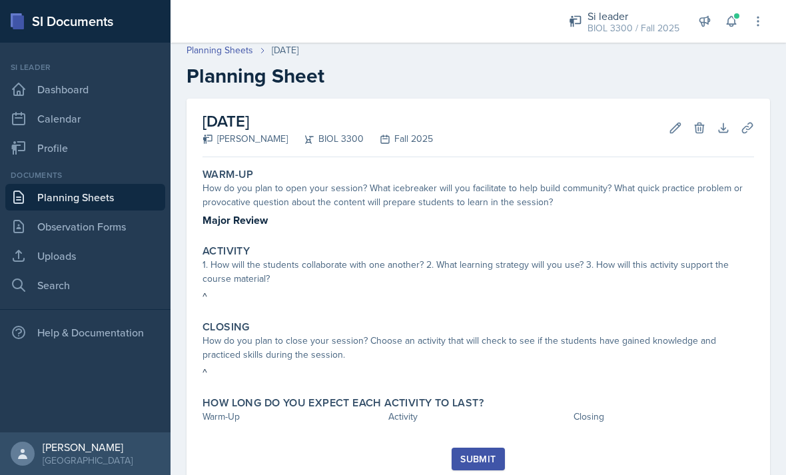
click at [239, 395] on div "Warm-Up How do you plan to open your session? What icebreaker will you facilita…" at bounding box center [477, 304] width 551 height 285
click at [231, 391] on div "How long do you expect each activity to last? Warm-Up Activity Closing" at bounding box center [478, 411] width 562 height 41
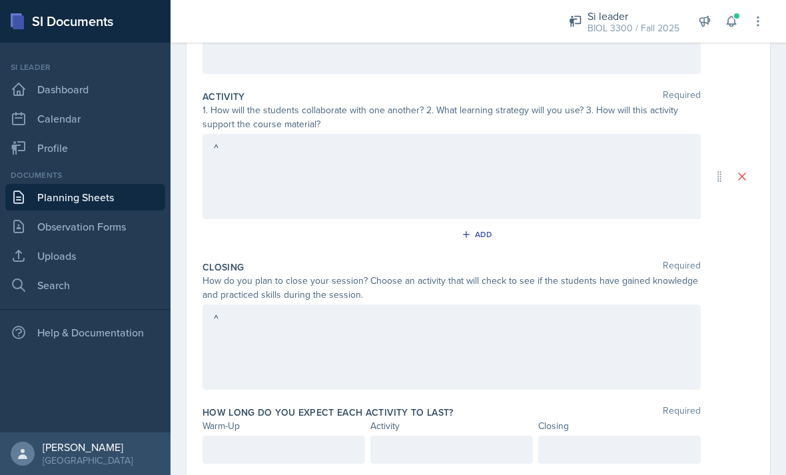
scroll to position [236, 0]
click at [236, 436] on div at bounding box center [283, 450] width 162 height 28
click at [236, 465] on p at bounding box center [284, 473] width 140 height 16
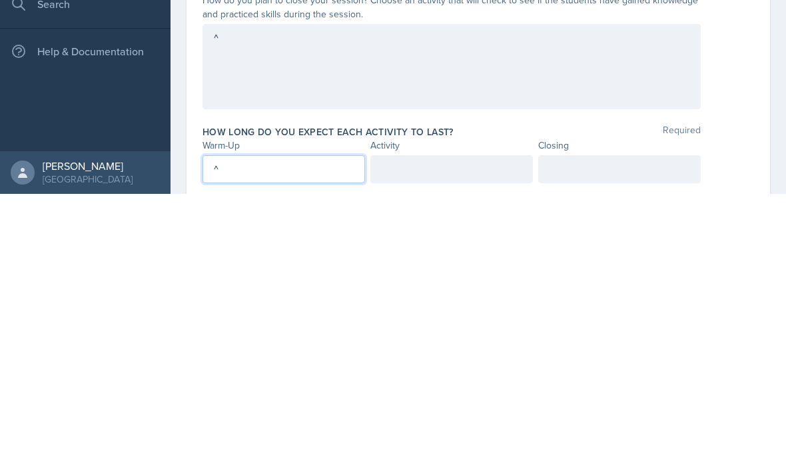
click at [499, 436] on div at bounding box center [451, 450] width 162 height 28
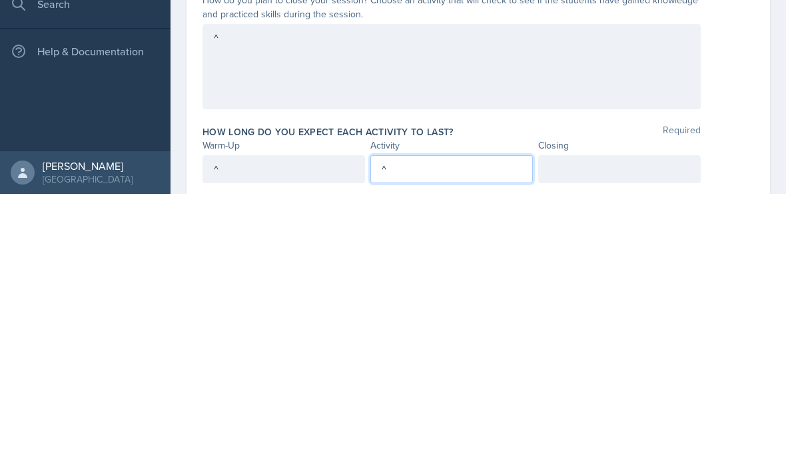
click at [632, 436] on div at bounding box center [619, 450] width 162 height 28
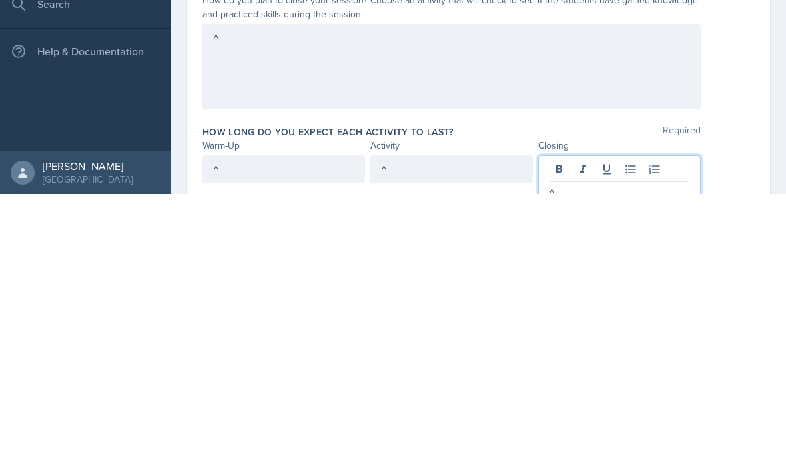
click at [750, 436] on div "^ ^ ^" at bounding box center [477, 461] width 551 height 51
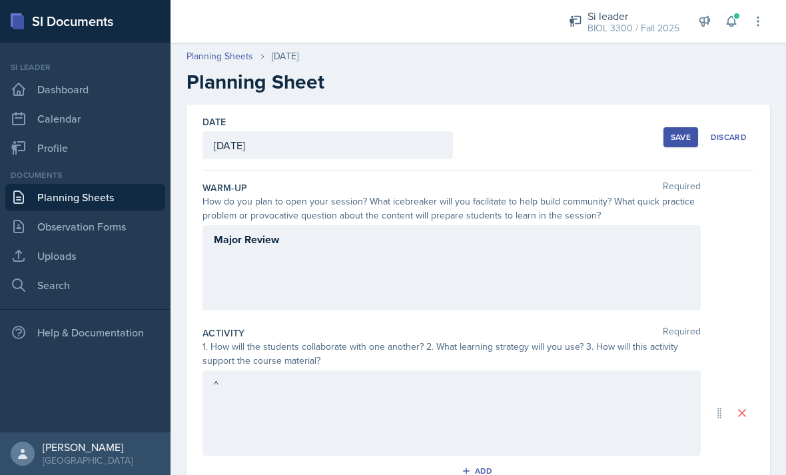
scroll to position [0, 0]
click at [684, 132] on div "Save" at bounding box center [681, 137] width 20 height 11
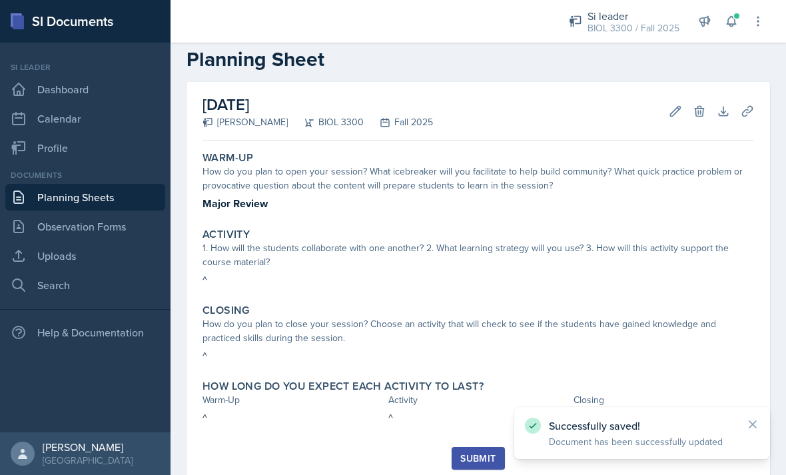
scroll to position [22, 0]
click at [483, 453] on div "Submit" at bounding box center [477, 458] width 35 height 11
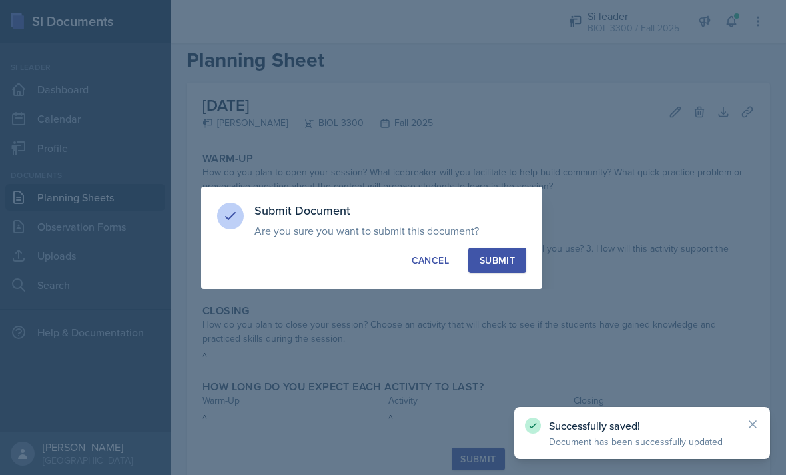
click at [502, 263] on div "Submit" at bounding box center [496, 260] width 35 height 13
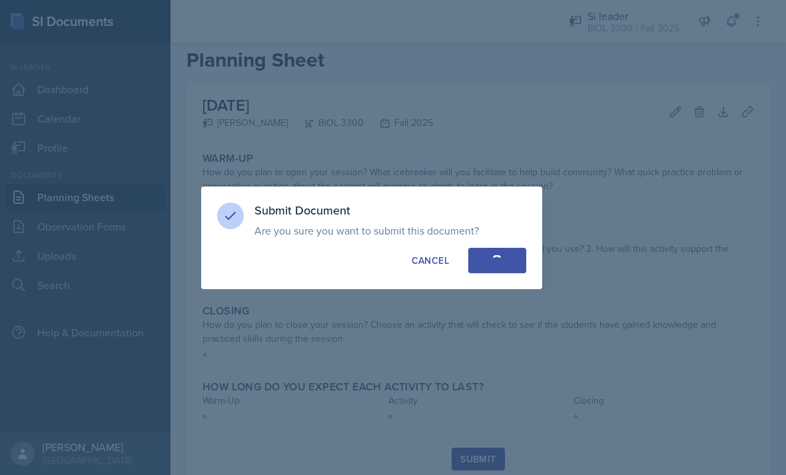
scroll to position [0, 0]
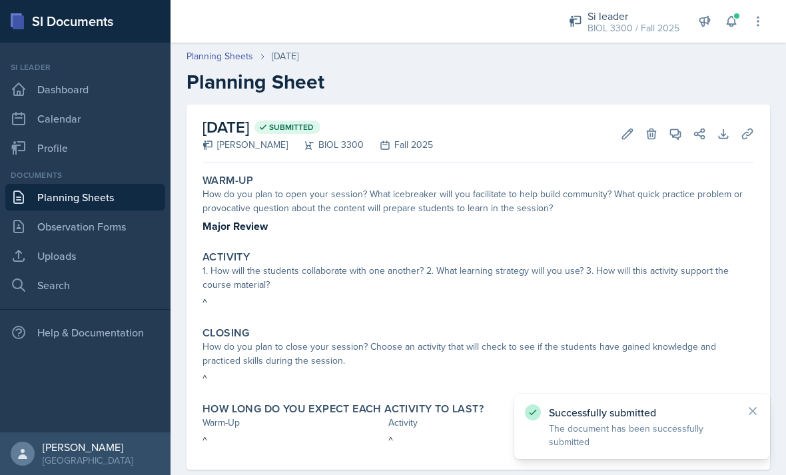
click at [56, 184] on link "Planning Sheets" at bounding box center [85, 197] width 160 height 27
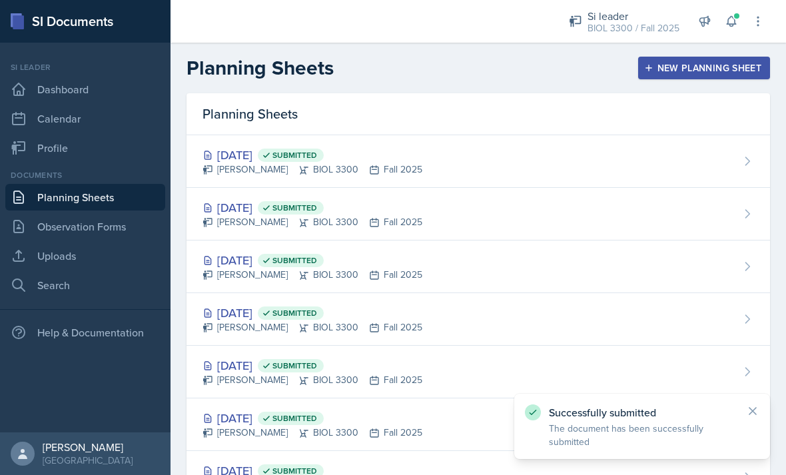
click at [698, 78] on button "New Planning Sheet" at bounding box center [704, 68] width 132 height 23
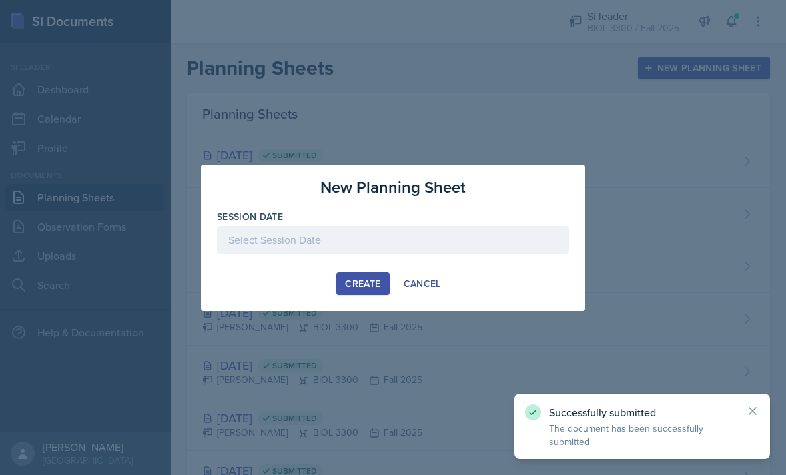
click at [447, 285] on button "Cancel" at bounding box center [422, 283] width 55 height 23
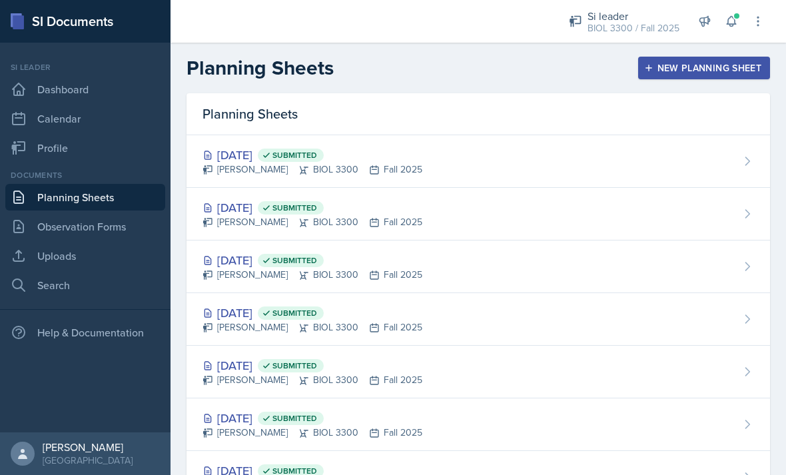
click at [697, 65] on div "New Planning Sheet" at bounding box center [704, 68] width 115 height 11
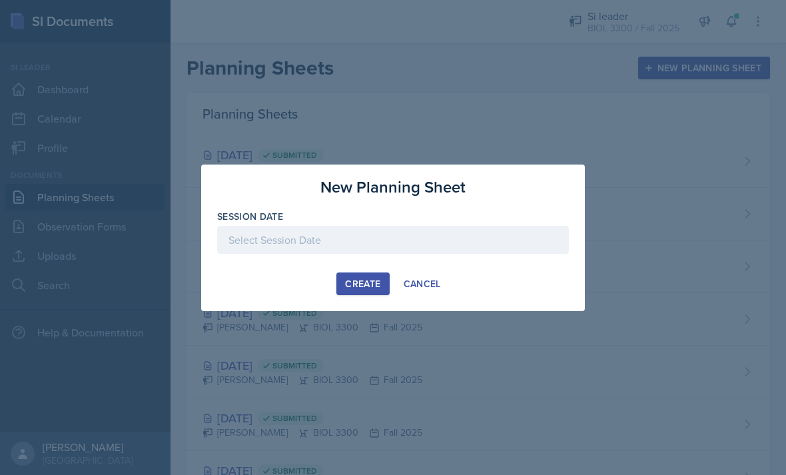
click at [475, 282] on div "Create Cancel" at bounding box center [393, 283] width 352 height 23
click at [504, 281] on div "Create Cancel" at bounding box center [393, 283] width 352 height 23
click at [489, 266] on div at bounding box center [393, 260] width 352 height 13
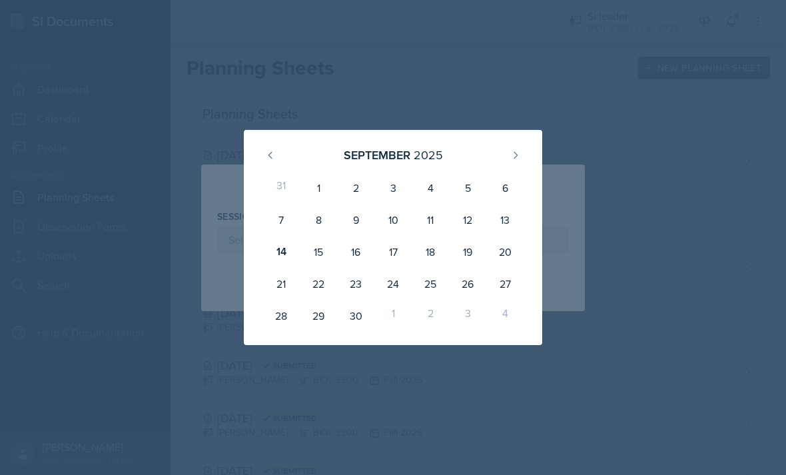
click at [428, 299] on div "25" at bounding box center [430, 284] width 37 height 32
type input "September 25th, 2025"
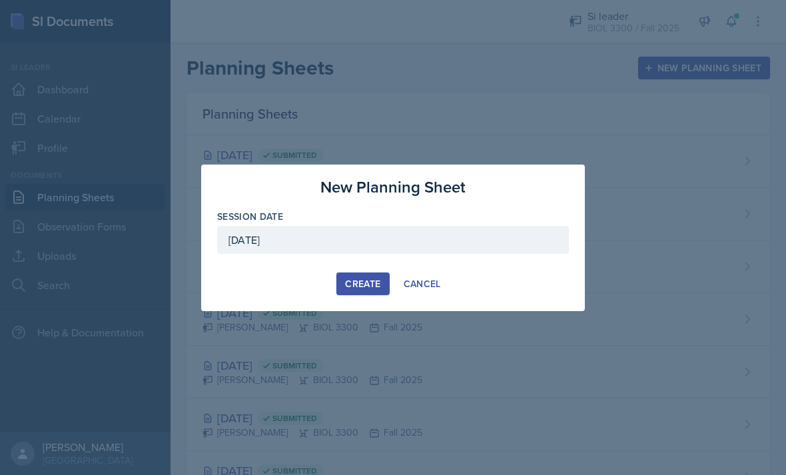
click at [415, 289] on div "Cancel" at bounding box center [422, 283] width 37 height 11
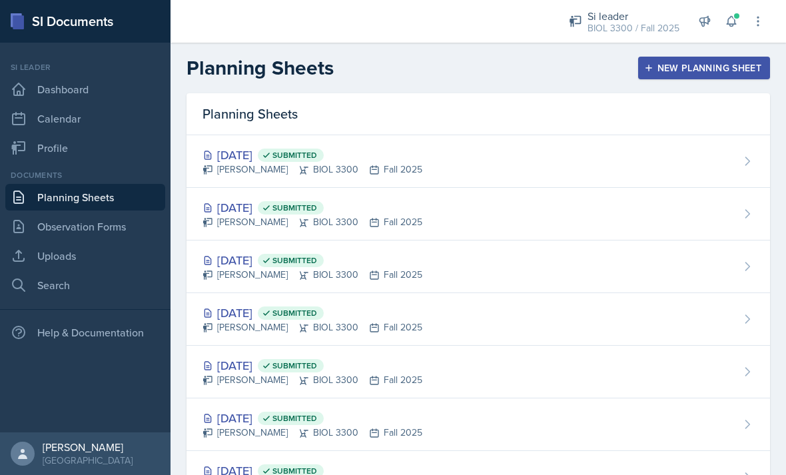
click at [696, 70] on div "New Planning Sheet" at bounding box center [704, 68] width 115 height 11
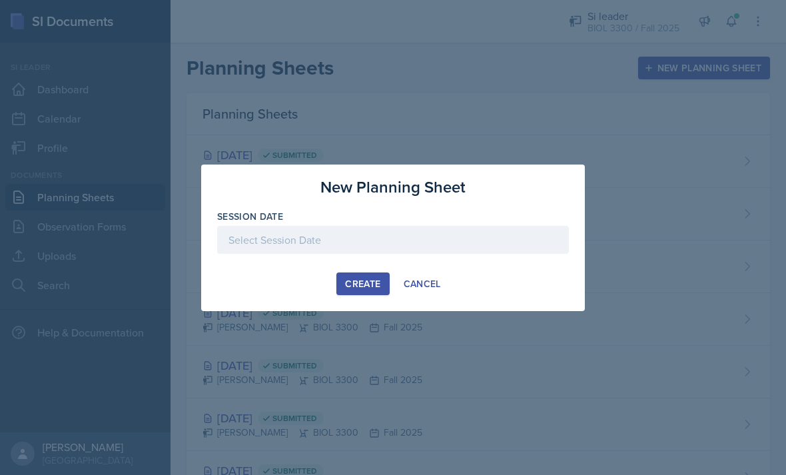
click at [461, 290] on div "Create Cancel" at bounding box center [393, 283] width 352 height 23
click at [478, 279] on div "Create Cancel" at bounding box center [393, 283] width 352 height 23
click at [478, 286] on div "Create Cancel" at bounding box center [393, 283] width 352 height 23
click at [465, 278] on div "Create Cancel" at bounding box center [393, 283] width 352 height 23
click at [263, 266] on div at bounding box center [393, 260] width 352 height 13
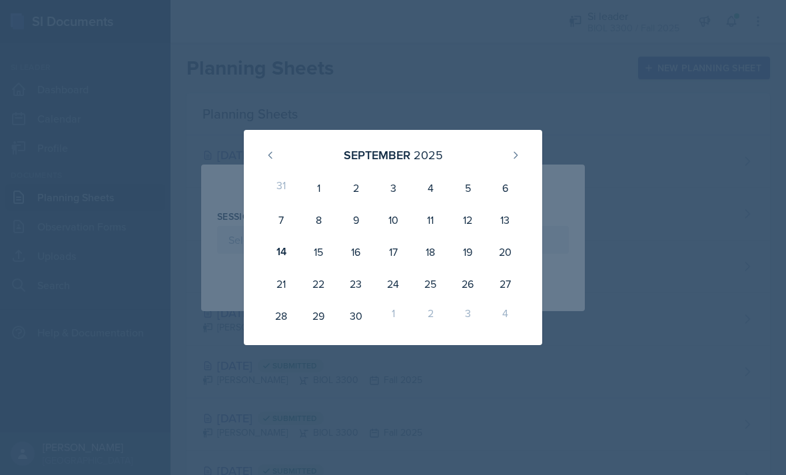
click at [253, 276] on div "September 2025 31 1 2 3 4 5 6 7 8 9 10 11 12 13 14 15 16 17 18 19 20 21 22 23 2…" at bounding box center [393, 237] width 298 height 215
click at [435, 292] on div "25" at bounding box center [430, 284] width 37 height 32
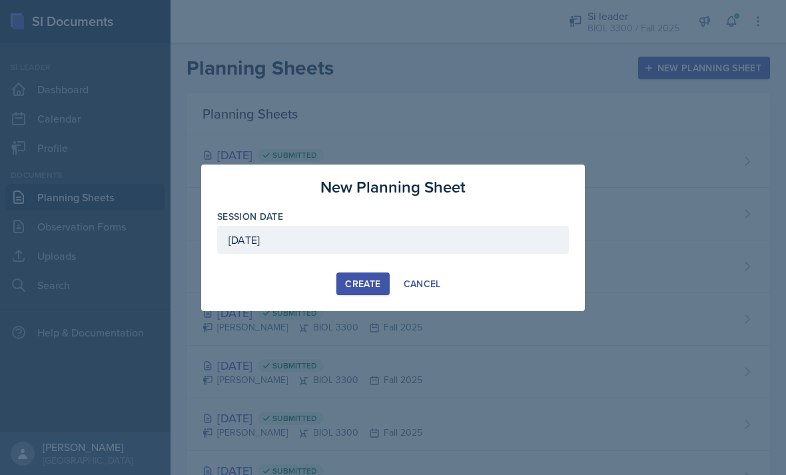
click at [252, 279] on div "Create Cancel" at bounding box center [393, 283] width 352 height 23
click at [241, 279] on div "Create Cancel" at bounding box center [393, 283] width 352 height 23
click at [249, 278] on div "Create Cancel" at bounding box center [393, 283] width 352 height 23
click at [490, 282] on div "Create Cancel" at bounding box center [393, 283] width 352 height 23
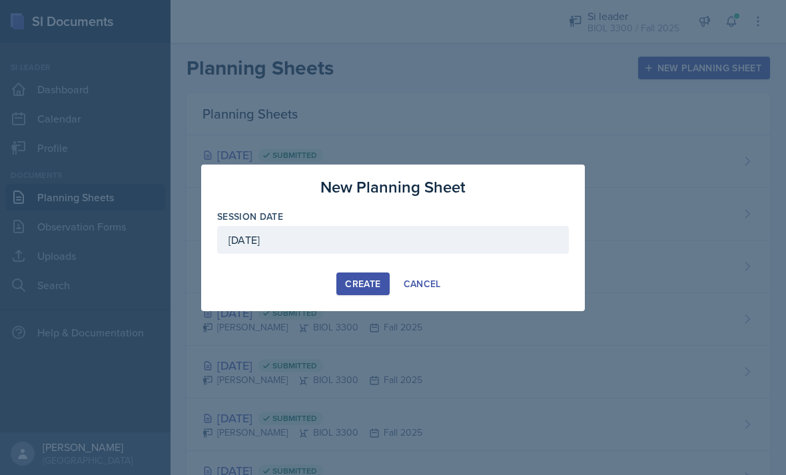
click at [456, 246] on div "September 25th, 2025" at bounding box center [393, 240] width 352 height 28
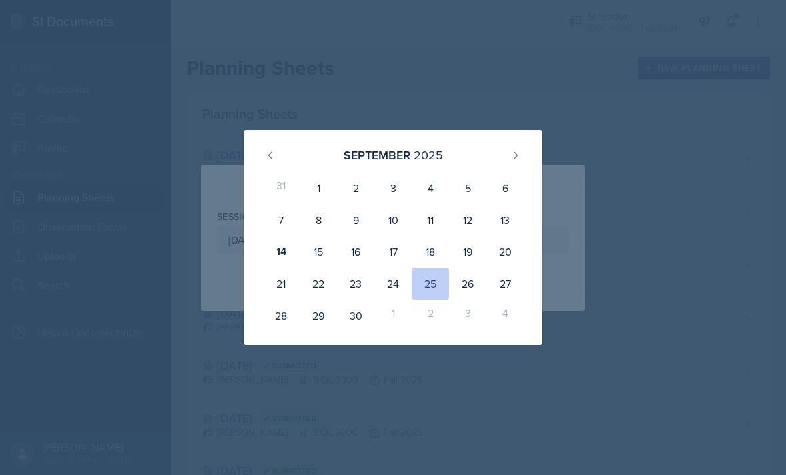
click at [435, 285] on div "25" at bounding box center [430, 284] width 37 height 32
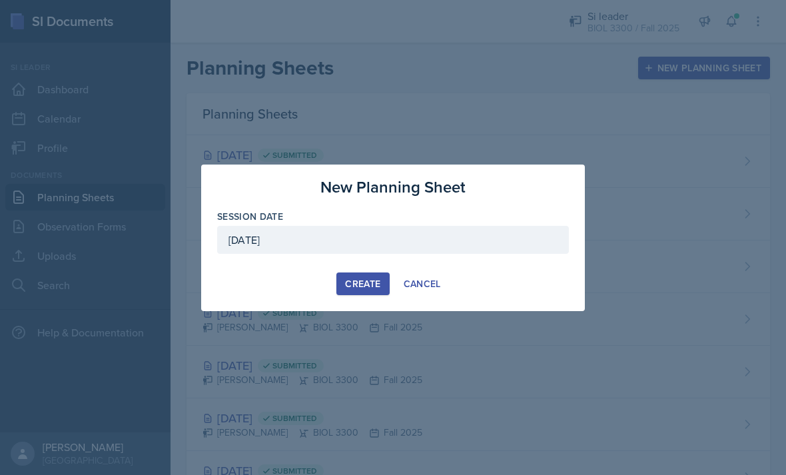
click at [487, 232] on div "September 25th, 2025" at bounding box center [393, 240] width 352 height 28
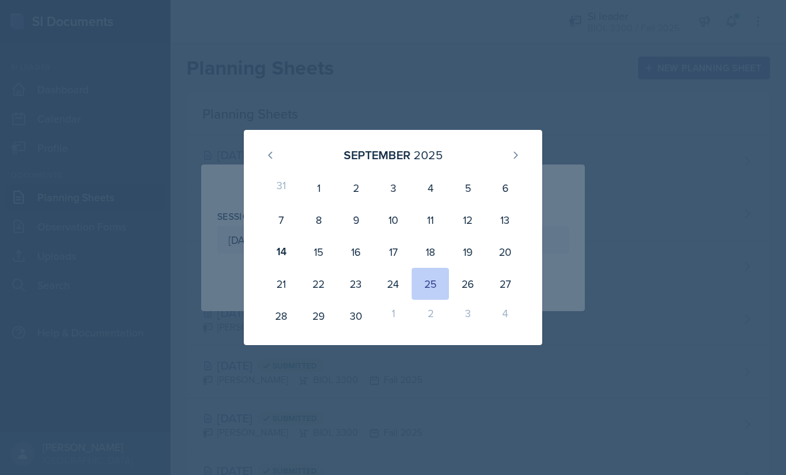
click at [436, 248] on div "18" at bounding box center [430, 252] width 37 height 32
type input "September 18th, 2025"
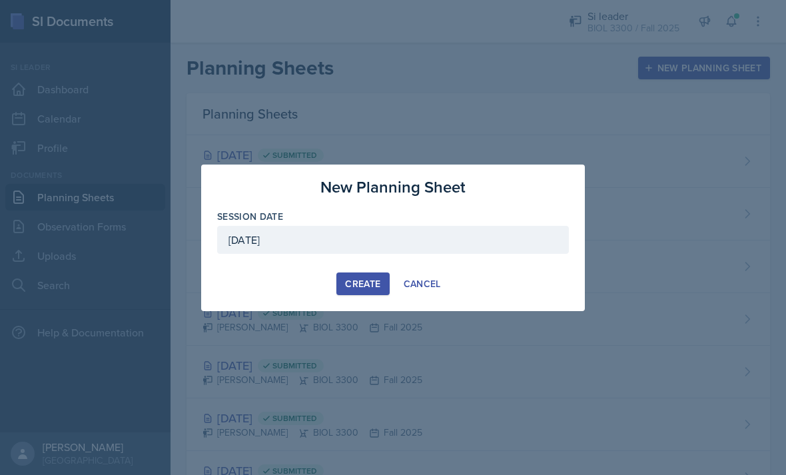
click at [381, 284] on button "Create" at bounding box center [362, 283] width 53 height 23
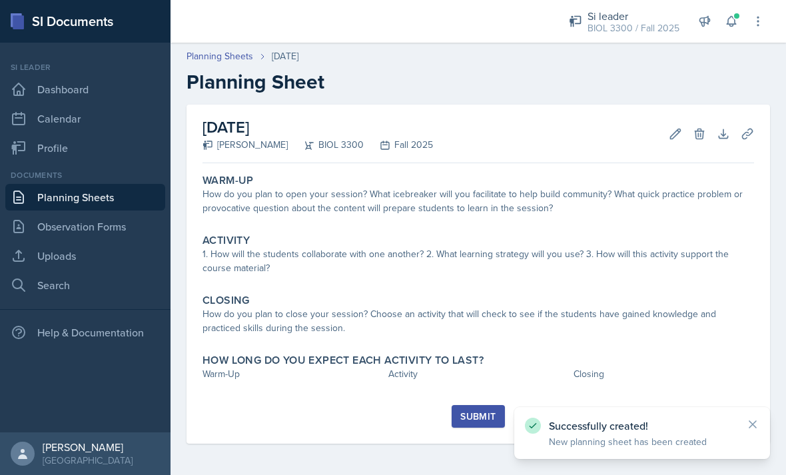
click at [239, 193] on div "How do you plan to open your session? What icebreaker will you facilitate to he…" at bounding box center [477, 201] width 551 height 28
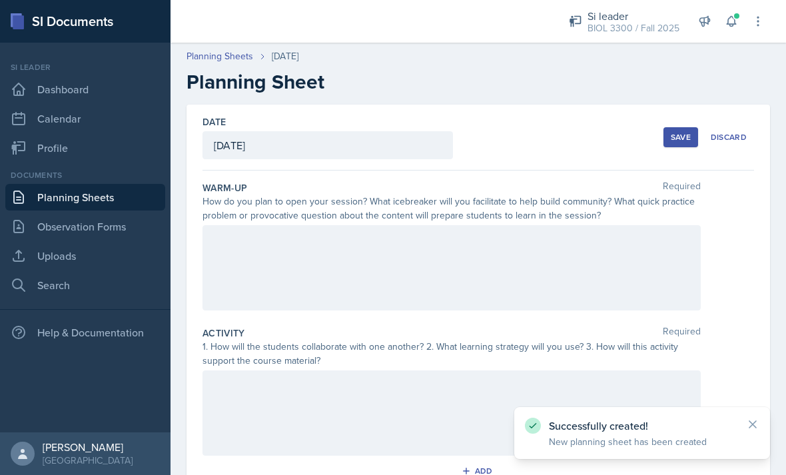
click at [246, 260] on div at bounding box center [451, 267] width 498 height 85
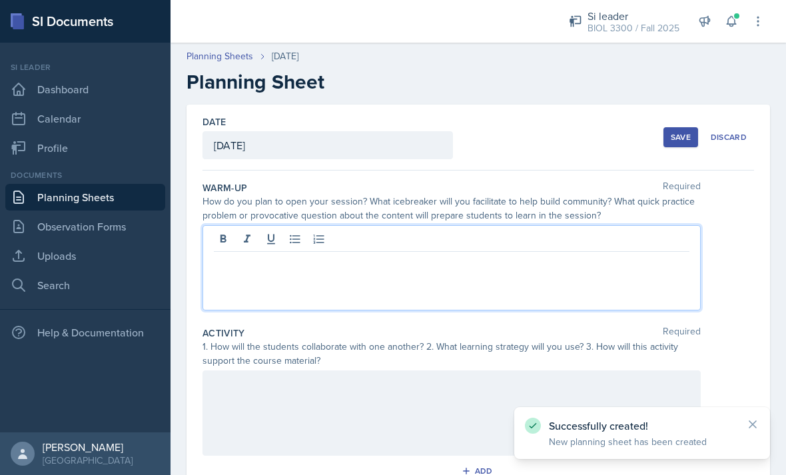
click at [242, 277] on div at bounding box center [451, 267] width 498 height 85
click at [222, 235] on icon at bounding box center [223, 238] width 6 height 8
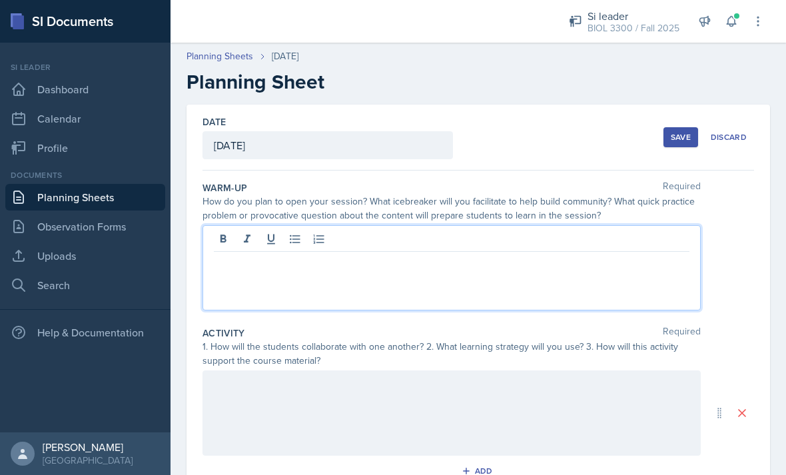
scroll to position [43, 0]
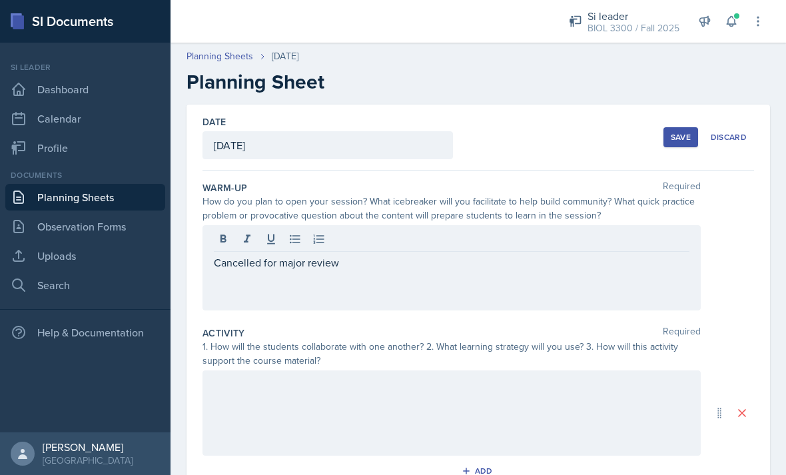
click at [558, 254] on p "Cancelled for major review" at bounding box center [451, 262] width 475 height 16
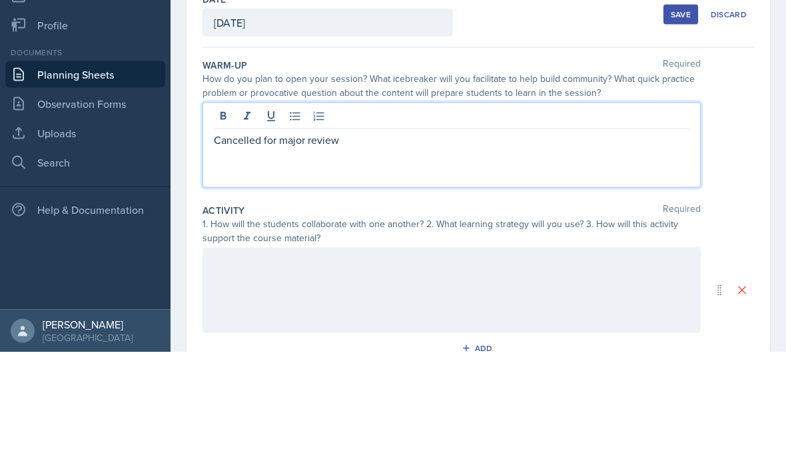
click at [573, 254] on p "Cancelled for major review" at bounding box center [451, 262] width 475 height 16
click at [225, 234] on icon at bounding box center [223, 238] width 6 height 8
click at [612, 225] on div "Cancelled for major review" at bounding box center [451, 267] width 498 height 85
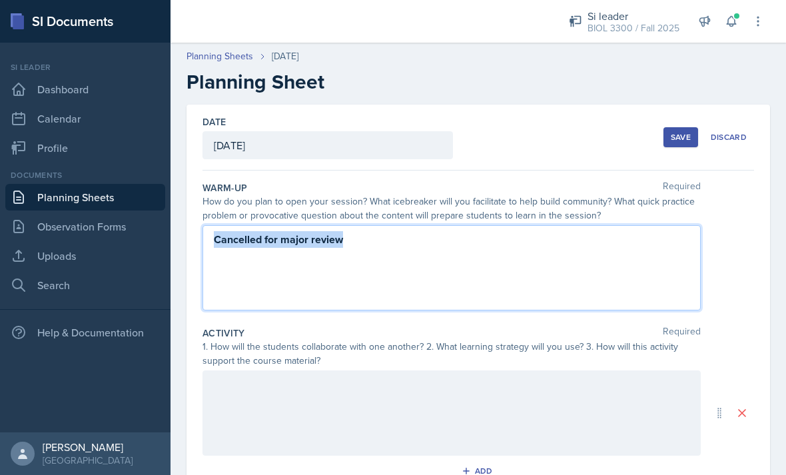
click at [594, 370] on div at bounding box center [451, 412] width 498 height 85
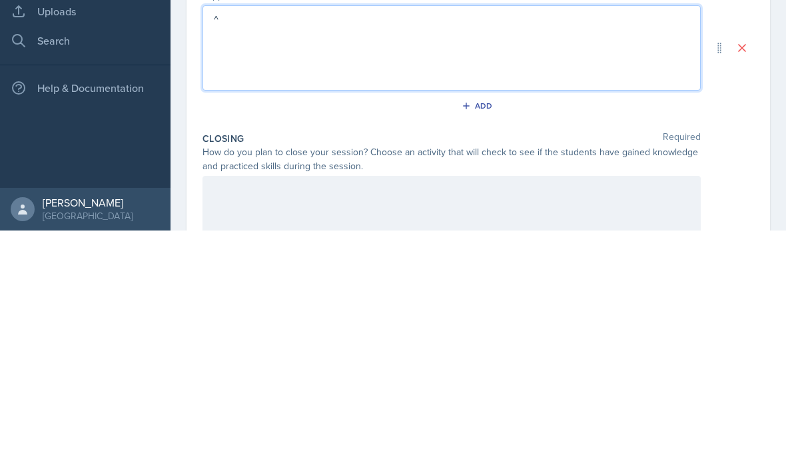
scroll to position [123, 0]
click at [599, 418] on div at bounding box center [451, 460] width 498 height 85
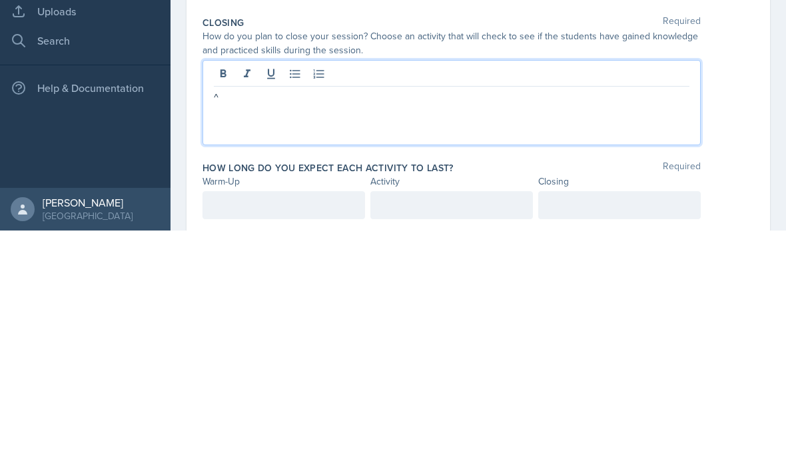
scroll to position [236, 0]
click at [228, 436] on div at bounding box center [283, 450] width 162 height 28
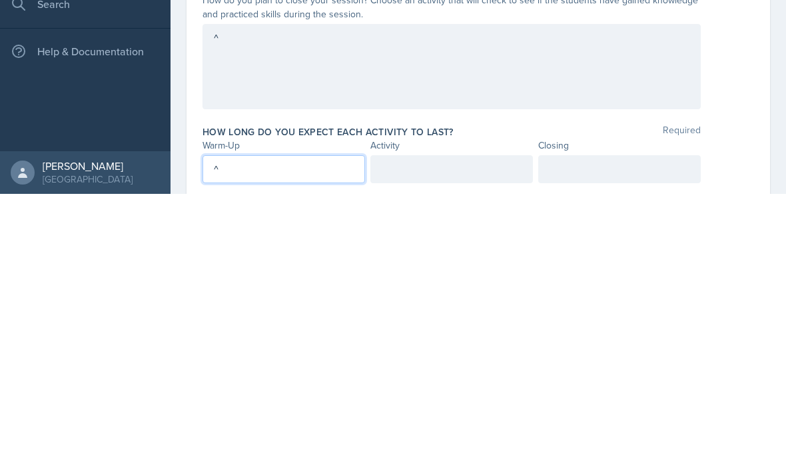
click at [520, 436] on div at bounding box center [451, 450] width 162 height 28
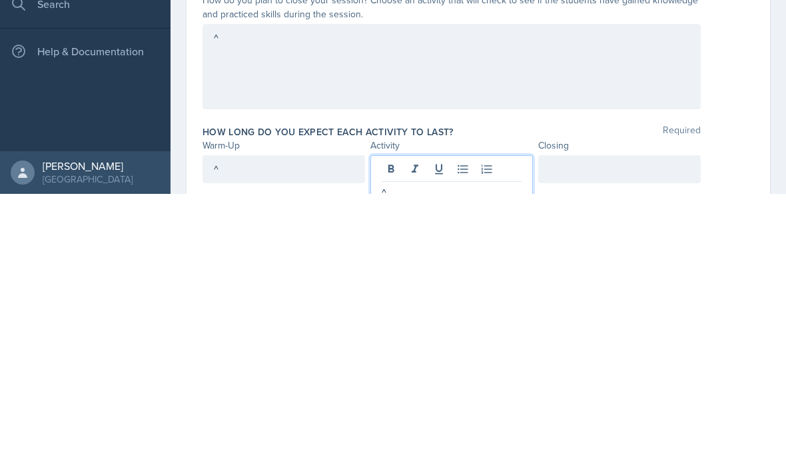
click at [643, 436] on div at bounding box center [619, 450] width 162 height 28
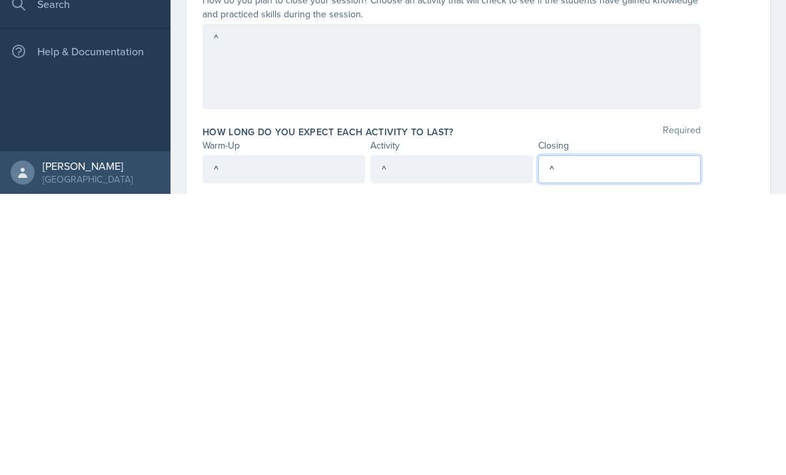
click at [776, 143] on div "Date September 18th, 2025 September 2025 31 1 2 3 4 5 6 7 8 9 10 11 12 13 14 15…" at bounding box center [477, 193] width 615 height 649
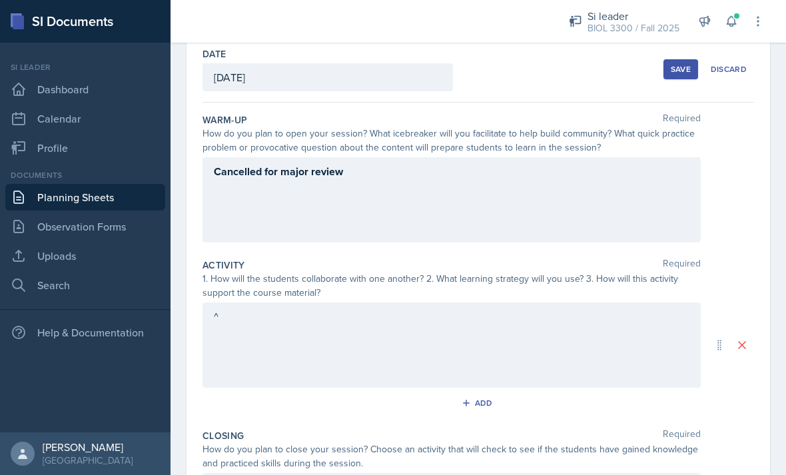
scroll to position [61, 0]
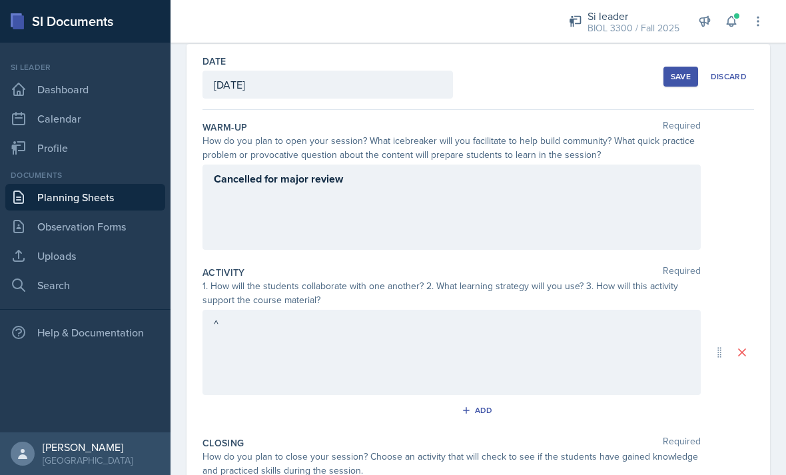
click at [675, 71] on div "Save" at bounding box center [681, 76] width 20 height 11
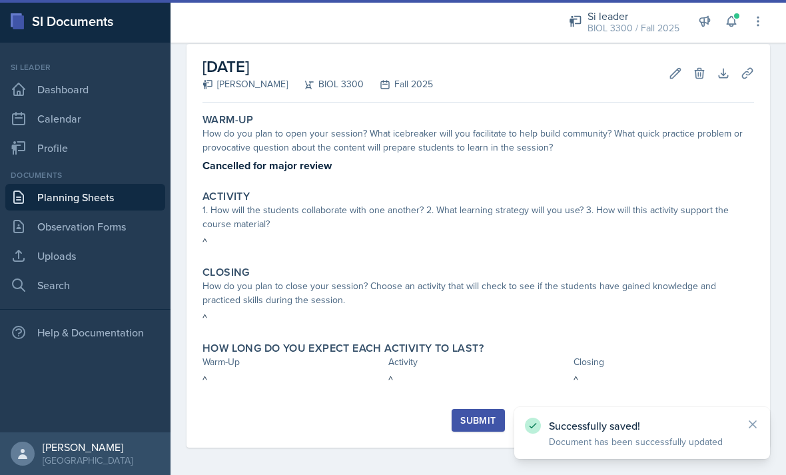
scroll to position [22, 0]
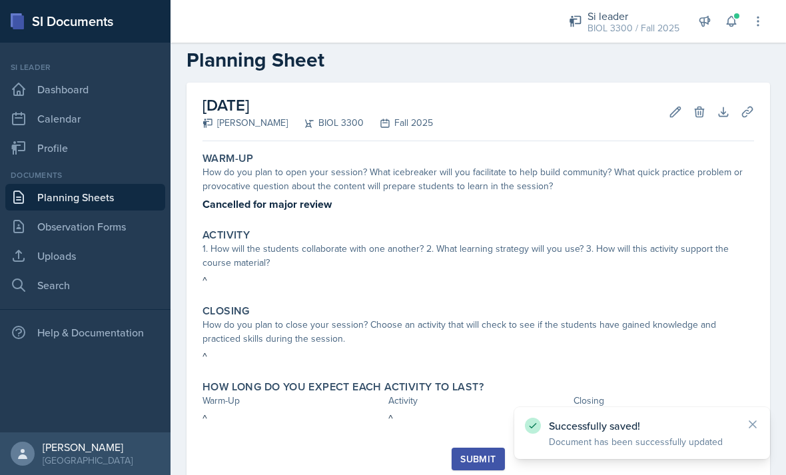
click at [484, 447] on button "Submit" at bounding box center [477, 458] width 53 height 23
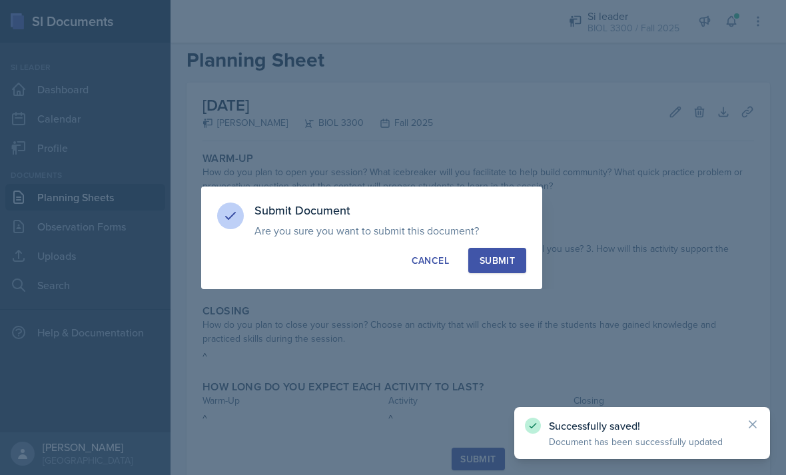
click at [512, 267] on button "Submit" at bounding box center [497, 260] width 58 height 25
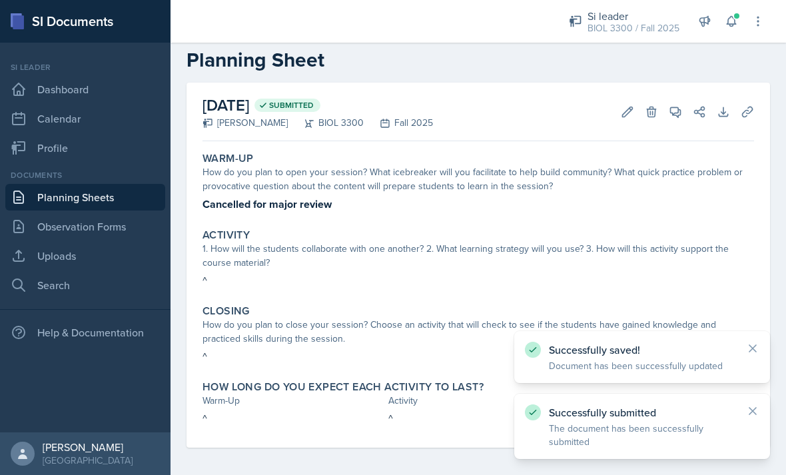
scroll to position [0, 0]
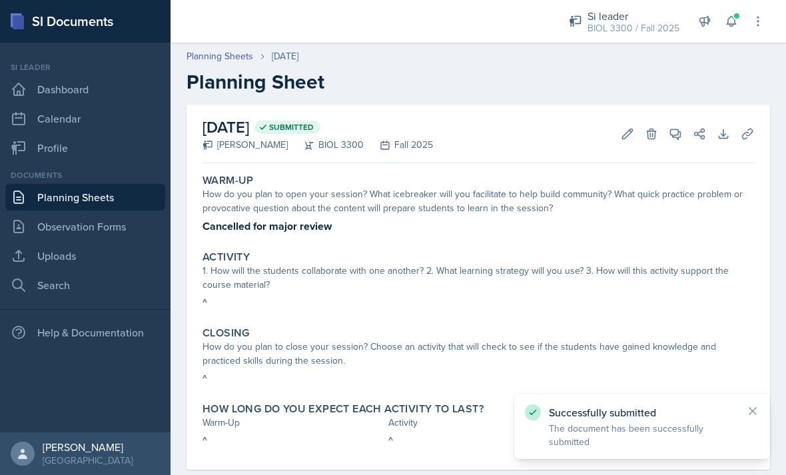
click at [64, 184] on link "Planning Sheets" at bounding box center [85, 197] width 160 height 27
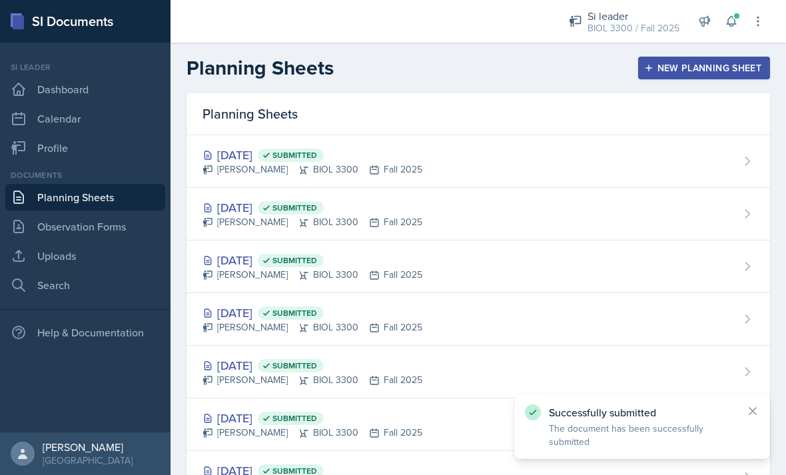
click at [529, 255] on div "Sep 16th, 2025 Submitted Roger Brown BIOL 3300 Fall 2025" at bounding box center [477, 266] width 583 height 53
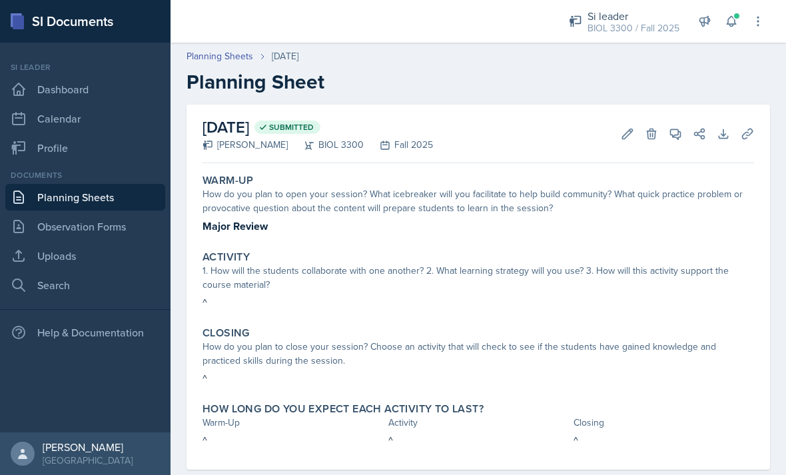
click at [559, 200] on div "How do you plan to open your session? What icebreaker will you facilitate to he…" at bounding box center [477, 201] width 551 height 28
click at [562, 196] on div "How do you plan to open your session? What icebreaker will you facilitate to he…" at bounding box center [477, 201] width 551 height 28
click at [545, 230] on p "Major Review" at bounding box center [477, 226] width 551 height 17
click at [540, 257] on div "Activity" at bounding box center [477, 256] width 551 height 13
click at [555, 245] on div "Activity 1. How will the students collaborate with one another? 2. What learnin…" at bounding box center [478, 280] width 562 height 71
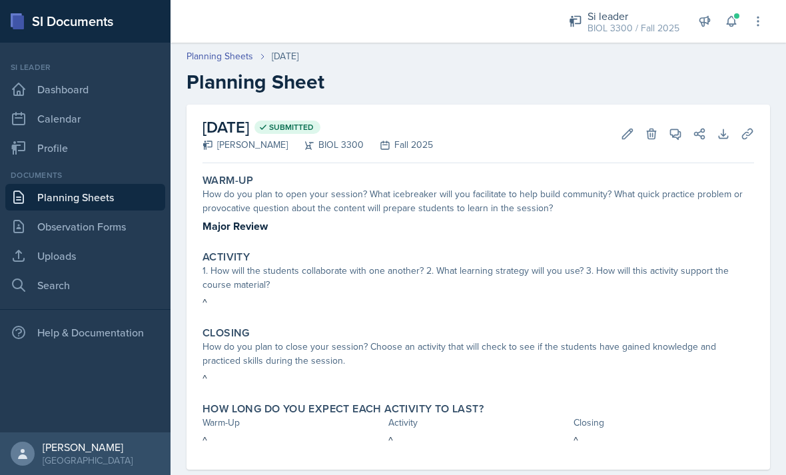
click at [241, 238] on div "Warm-Up How do you plan to open your session? What icebreaker will you facilita…" at bounding box center [478, 203] width 562 height 71
click at [239, 237] on div "Warm-Up How do you plan to open your session? What icebreaker will you facilita…" at bounding box center [478, 203] width 562 height 71
click at [238, 344] on div "How do you plan to close your session? Choose an activity that will check to se…" at bounding box center [477, 354] width 551 height 28
click at [230, 304] on p "^" at bounding box center [477, 302] width 551 height 16
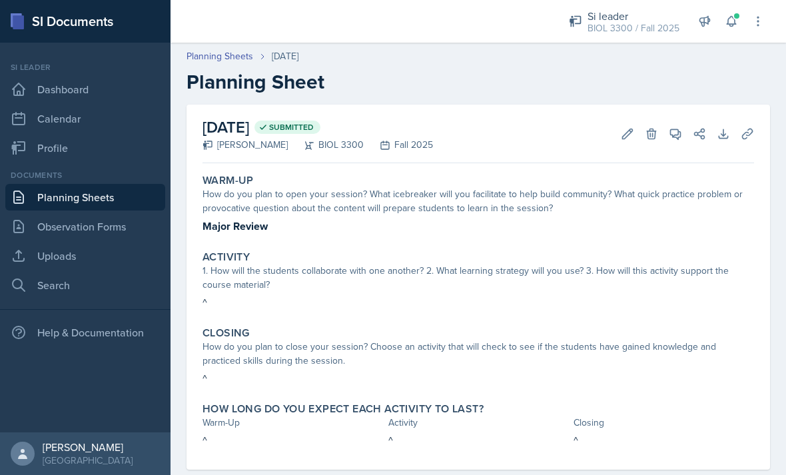
click at [635, 340] on div "How do you plan to close your session? Choose an activity that will check to se…" at bounding box center [477, 354] width 551 height 28
click at [623, 325] on div "Closing How do you plan to close your session? Choose an activity that will che…" at bounding box center [478, 356] width 562 height 71
click at [628, 127] on icon at bounding box center [627, 133] width 13 height 13
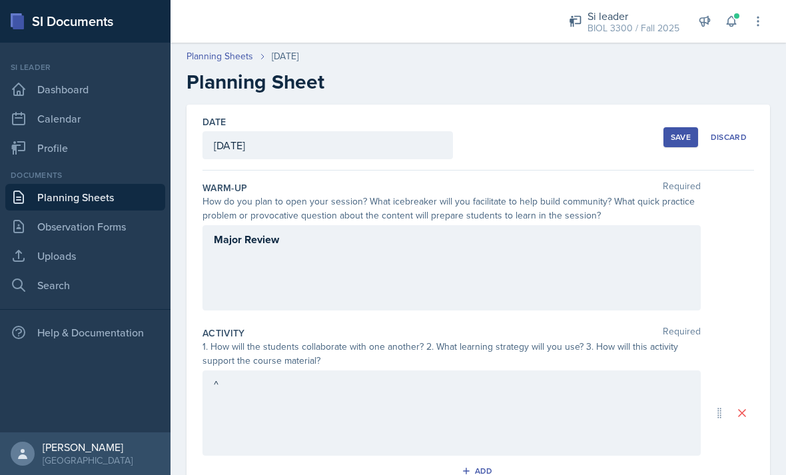
click at [583, 225] on div "Major Review" at bounding box center [451, 267] width 498 height 85
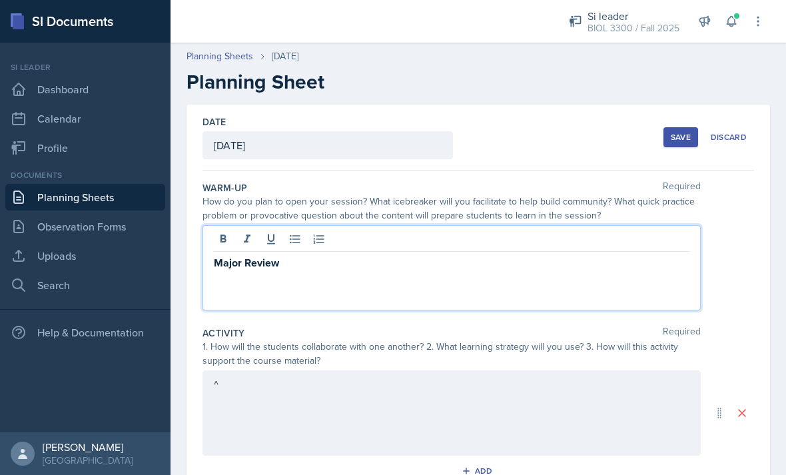
click at [584, 240] on div "Major Review" at bounding box center [451, 267] width 498 height 85
click at [231, 255] on strong "Major Review" at bounding box center [246, 262] width 65 height 15
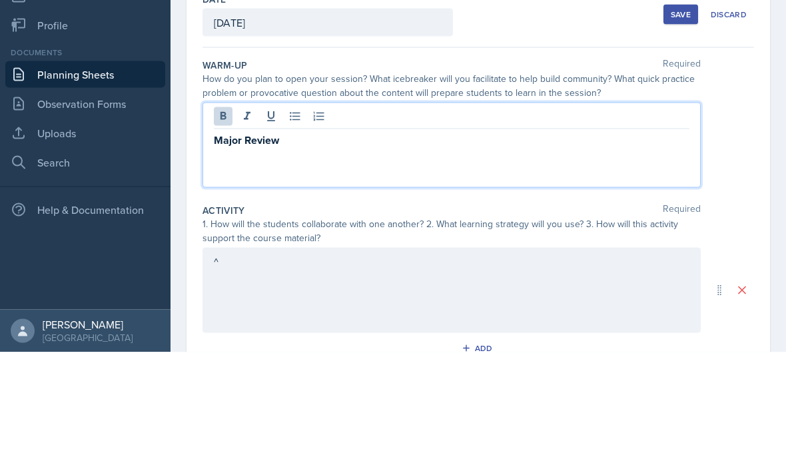
click at [219, 255] on strong "Major Review" at bounding box center [246, 262] width 65 height 15
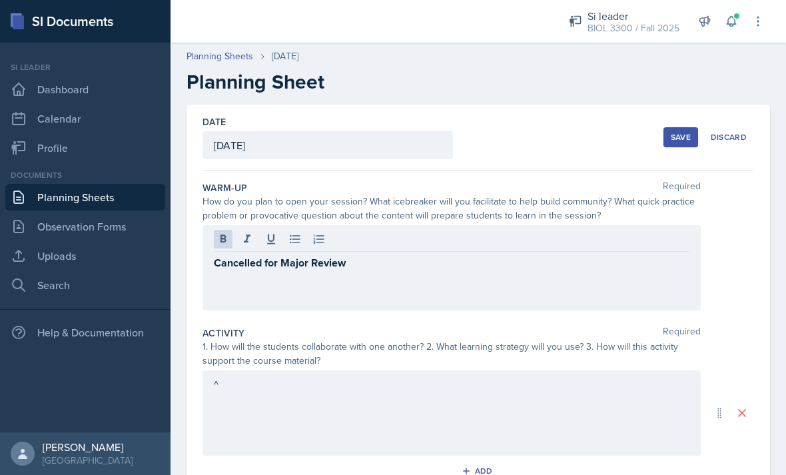
click at [669, 127] on button "Save" at bounding box center [680, 137] width 35 height 20
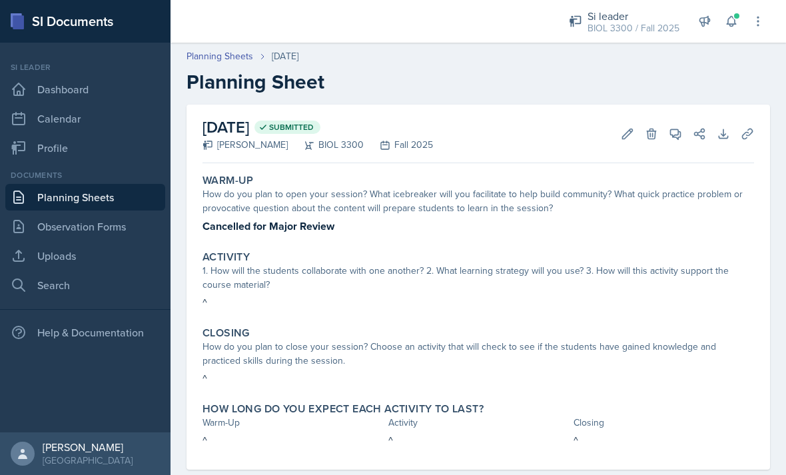
click at [61, 184] on link "Planning Sheets" at bounding box center [85, 197] width 160 height 27
